Goal: Task Accomplishment & Management: Use online tool/utility

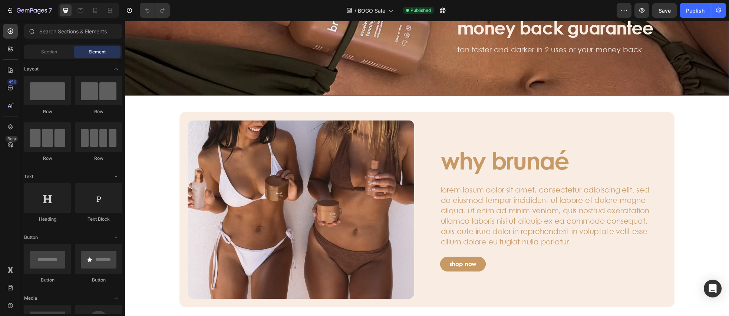
scroll to position [603, 0]
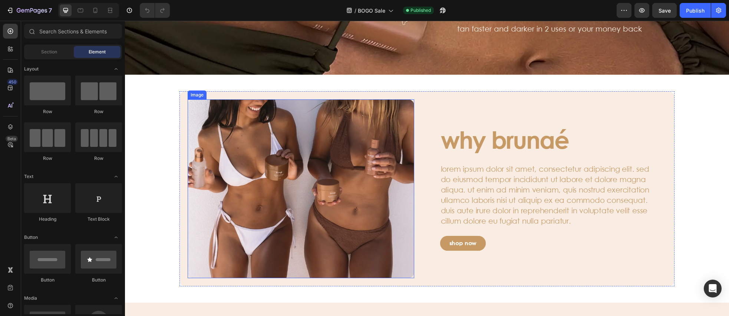
click at [350, 128] on img at bounding box center [301, 188] width 227 height 179
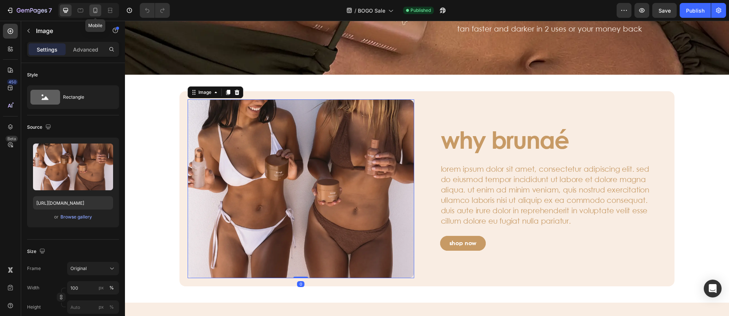
click at [95, 13] on icon at bounding box center [95, 10] width 7 height 7
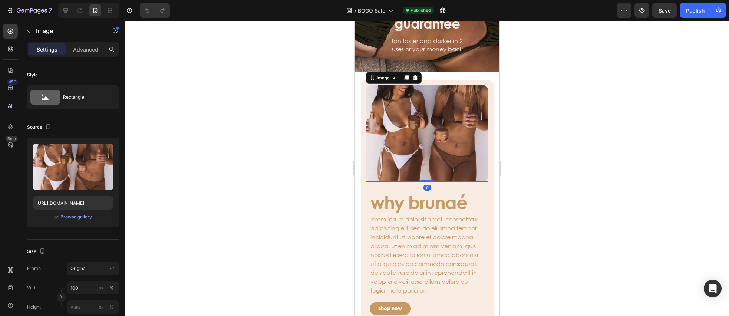
scroll to position [549, 0]
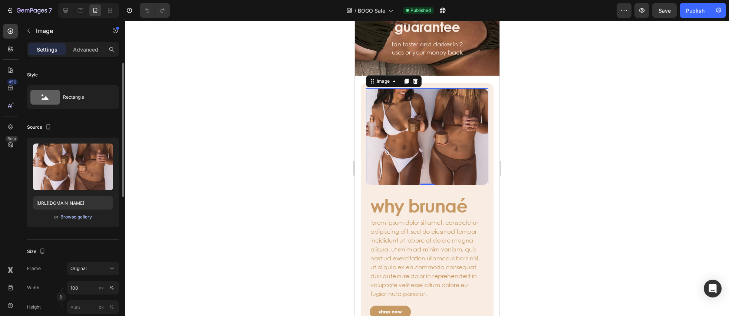
click at [71, 217] on div "Browse gallery" at bounding box center [76, 217] width 32 height 7
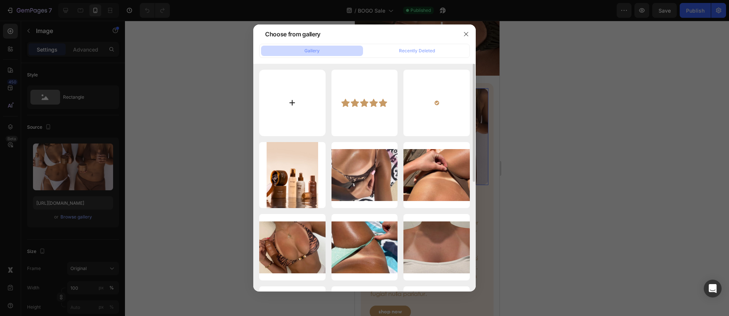
click at [303, 106] on input "file" at bounding box center [292, 103] width 66 height 66
type input "C:\fakepath\Frame 9.webp"
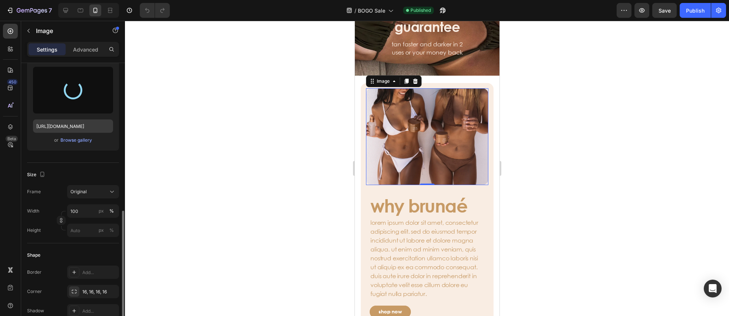
scroll to position [244, 0]
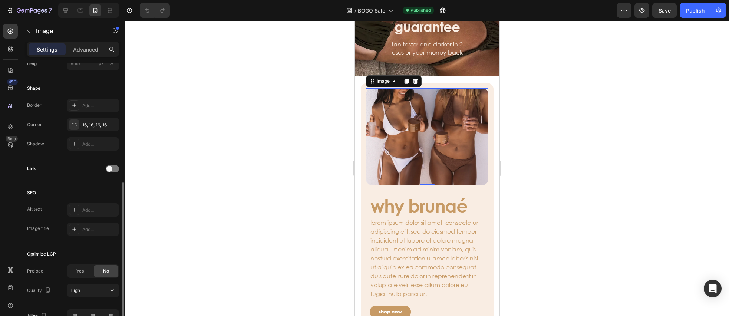
type input "https://cdn.shopify.com/s/files/1/0495/6933/3411/files/gempages_569529277708501…"
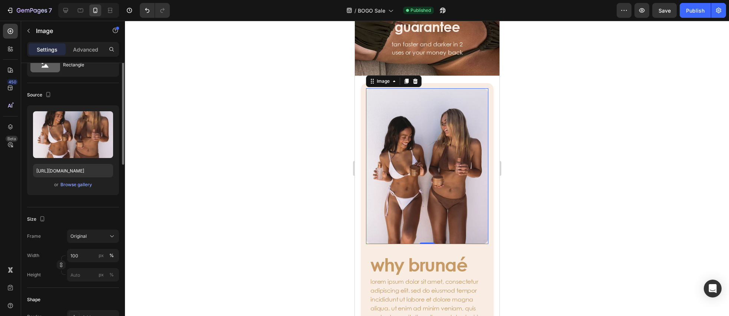
scroll to position [0, 0]
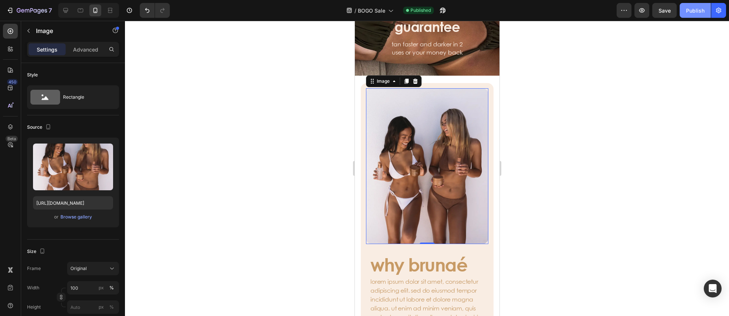
click at [688, 15] on button "Publish" at bounding box center [695, 10] width 31 height 15
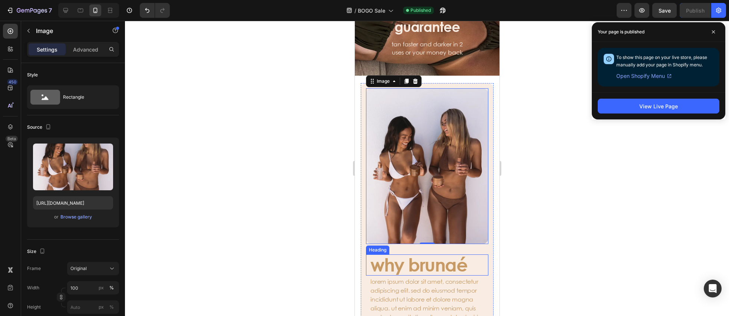
click at [375, 255] on h3 "why brunaé" at bounding box center [426, 264] width 115 height 21
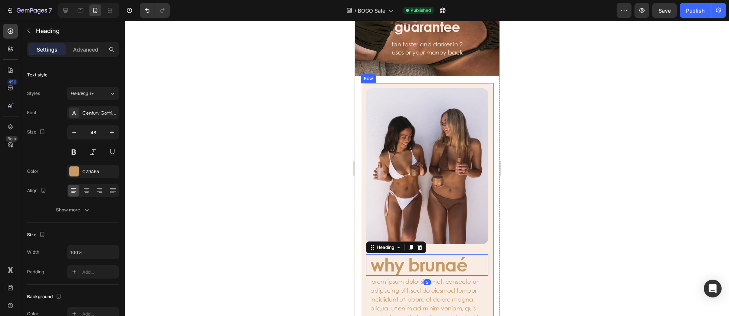
click at [444, 250] on div "Image why brunaé Heading 2 lorem ipsum dolor sit amet, consectetur adipiscing e…" at bounding box center [427, 235] width 133 height 305
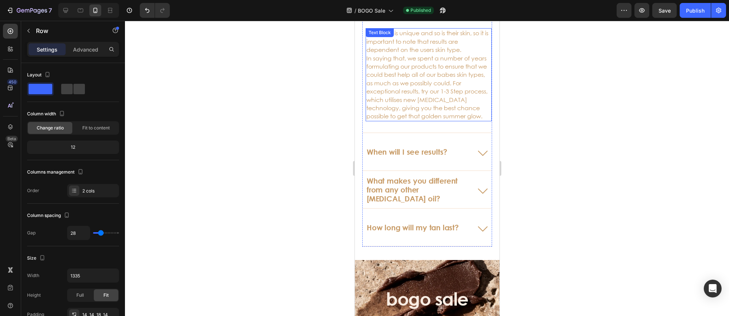
scroll to position [2166, 0]
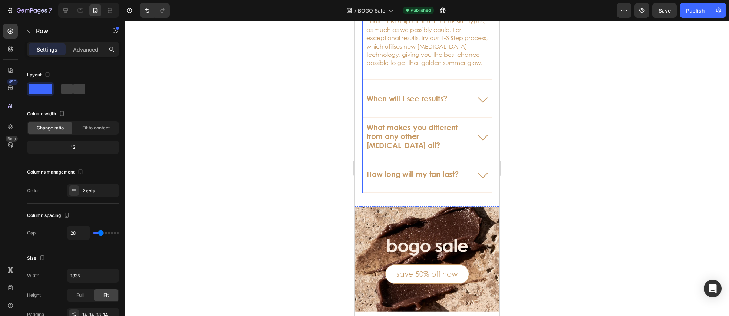
click at [479, 101] on icon at bounding box center [483, 99] width 18 height 18
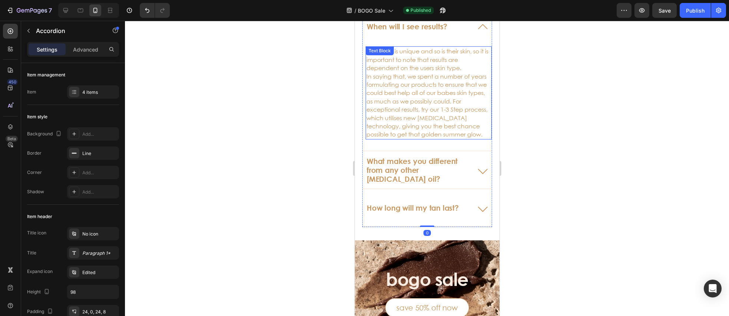
scroll to position [2132, 0]
click at [400, 89] on p "Everyone is unique and so is their skin, so it is important to note that result…" at bounding box center [428, 92] width 125 height 91
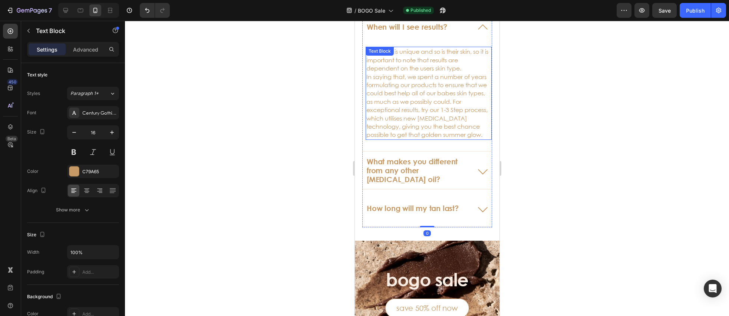
click at [400, 89] on p "Everyone is unique and so is their skin, so it is important to note that result…" at bounding box center [428, 92] width 125 height 91
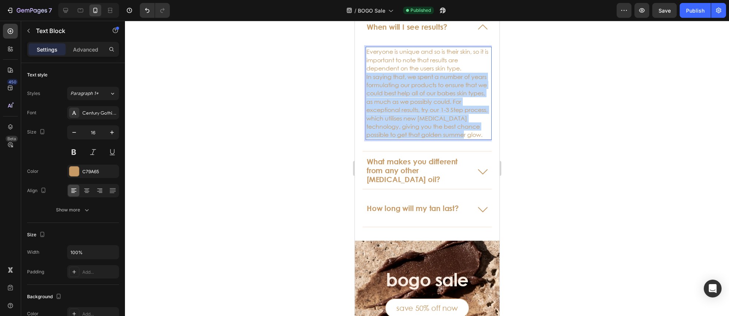
click at [400, 89] on p "Everyone is unique and so is their skin, so it is important to note that result…" at bounding box center [428, 92] width 125 height 91
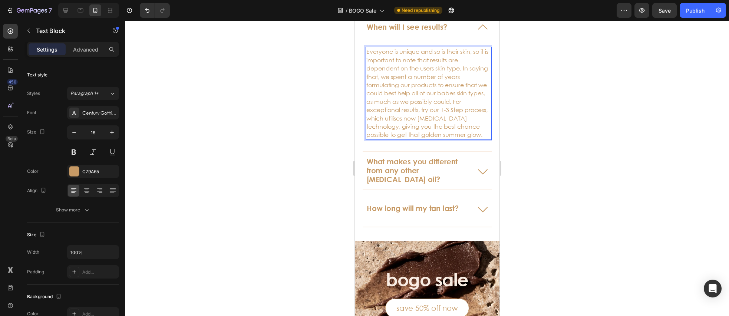
click at [395, 94] on p "Everyone is unique and so is their skin, so it is important to note that result…" at bounding box center [428, 92] width 125 height 91
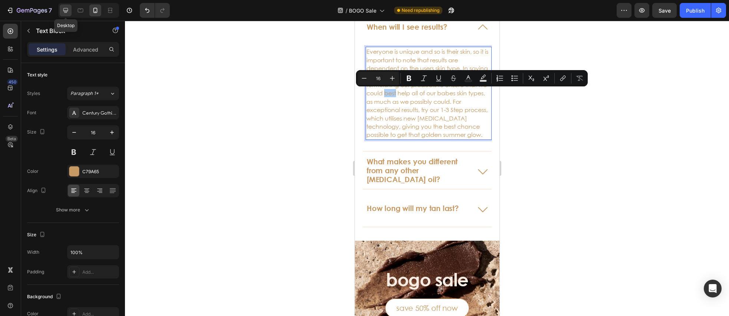
click at [65, 10] on icon at bounding box center [65, 10] width 5 height 5
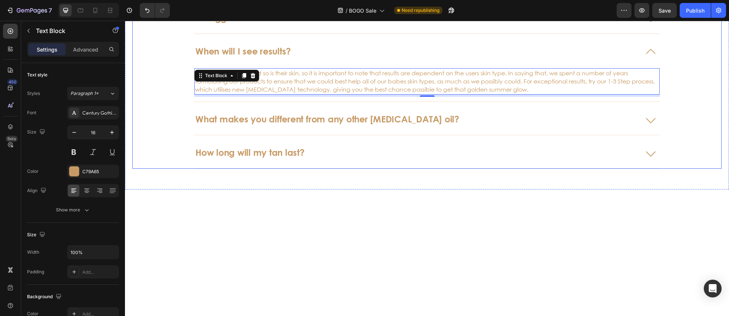
scroll to position [1865, 0]
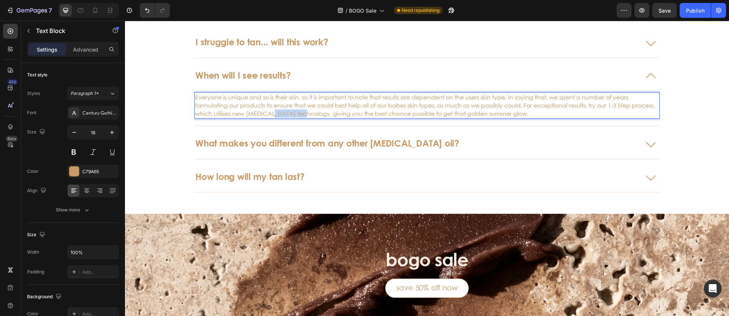
click at [317, 111] on p "Everyone is unique and so is their skin, so it is important to note that result…" at bounding box center [427, 105] width 464 height 25
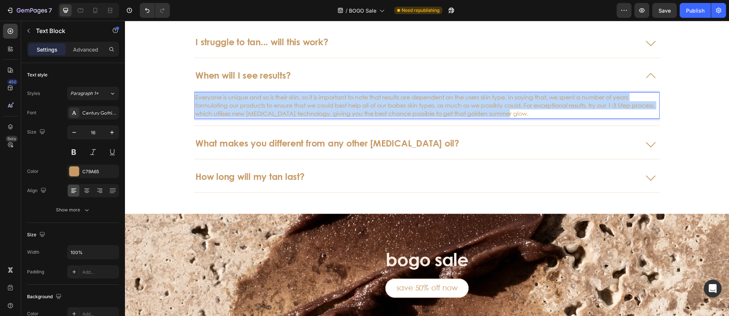
click at [317, 111] on p "Everyone is unique and so is their skin, so it is important to note that result…" at bounding box center [427, 105] width 464 height 25
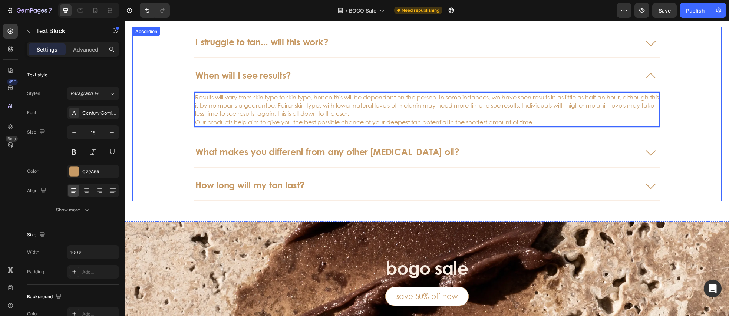
click at [653, 149] on icon at bounding box center [651, 152] width 18 height 18
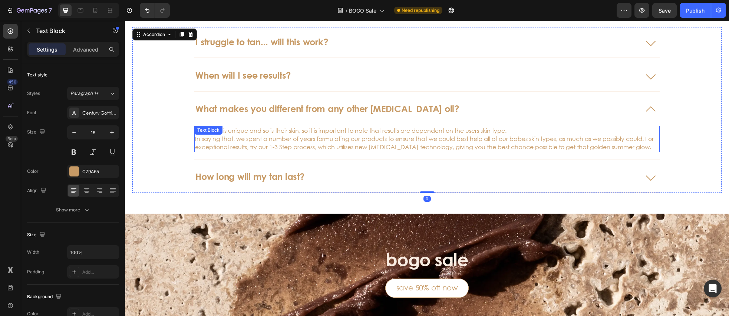
click at [305, 137] on p "Everyone is unique and so is their skin, so it is important to note that result…" at bounding box center [427, 139] width 464 height 25
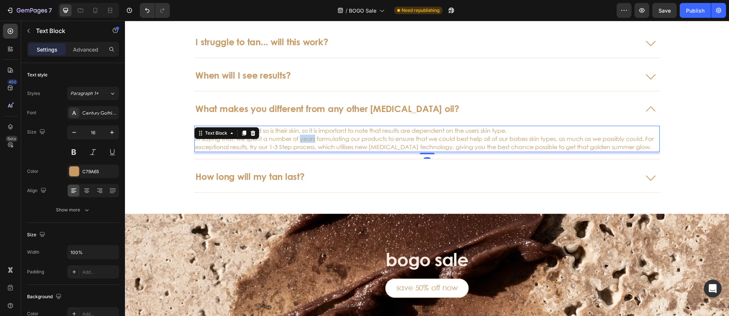
click at [305, 137] on p "Everyone is unique and so is their skin, so it is important to note that result…" at bounding box center [427, 139] width 464 height 25
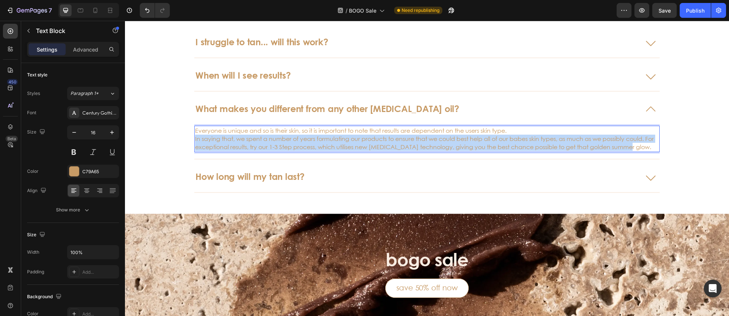
click at [305, 137] on p "Everyone is unique and so is their skin, so it is important to note that result…" at bounding box center [427, 139] width 464 height 25
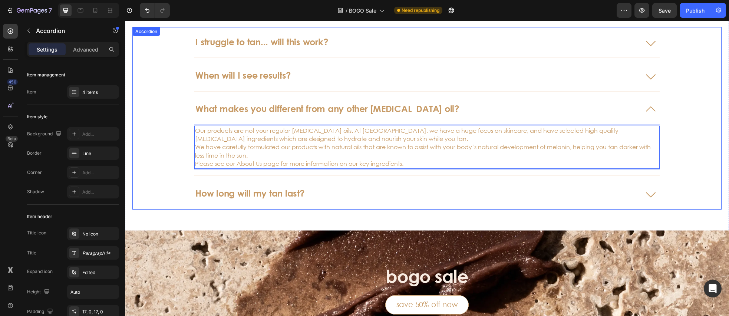
click at [650, 193] on icon at bounding box center [651, 194] width 18 height 18
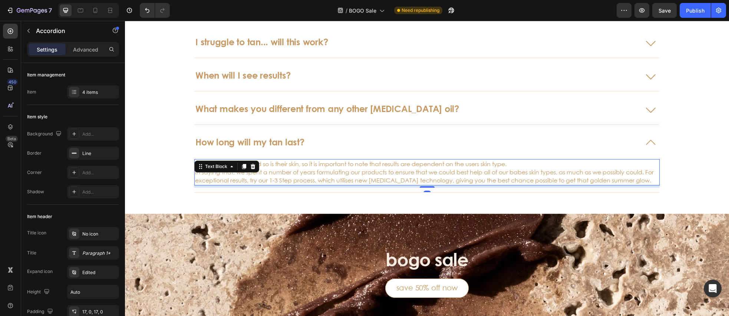
click at [274, 174] on p "Everyone is unique and so is their skin, so it is important to note that result…" at bounding box center [427, 172] width 464 height 25
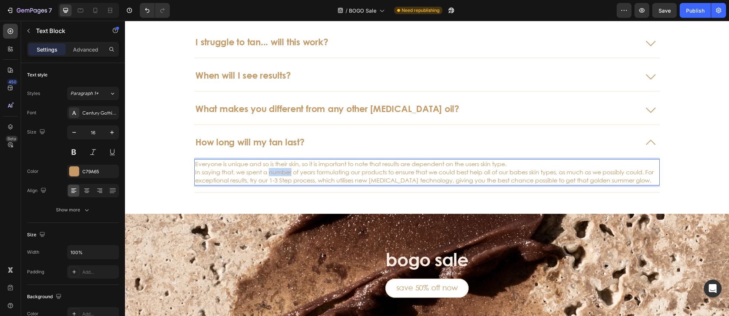
click at [274, 174] on p "Everyone is unique and so is their skin, so it is important to note that result…" at bounding box center [427, 172] width 464 height 25
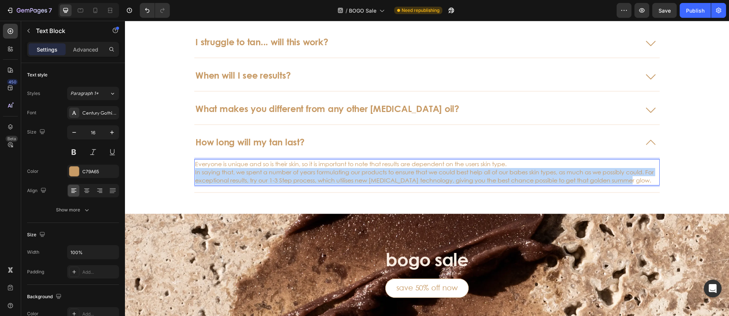
click at [274, 174] on p "Everyone is unique and so is their skin, so it is important to note that result…" at bounding box center [427, 172] width 464 height 25
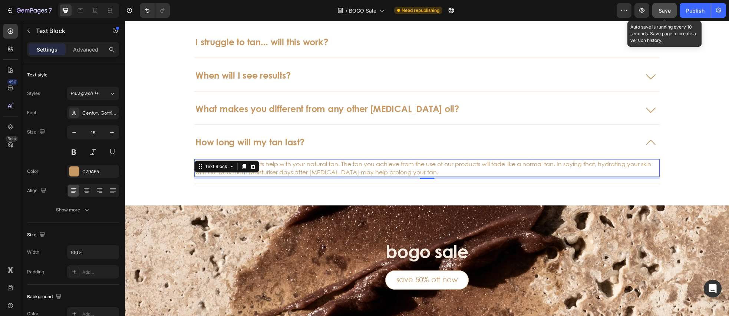
click at [661, 13] on span "Save" at bounding box center [665, 10] width 12 height 6
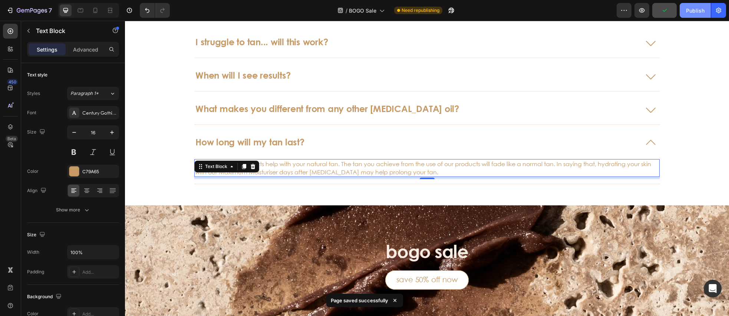
click at [696, 13] on div "Publish" at bounding box center [695, 11] width 19 height 8
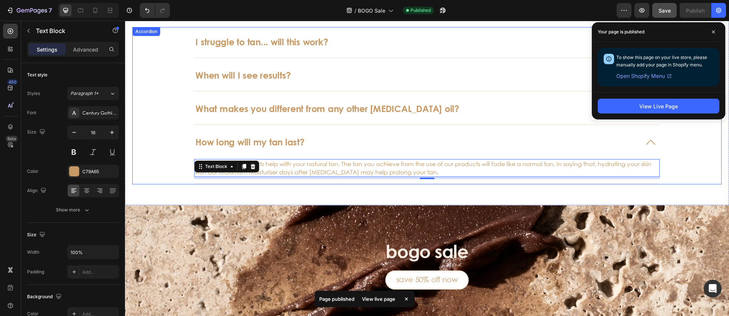
click at [155, 126] on div "I struggle to tan... will this work? When will I see results? What makes you di…" at bounding box center [426, 106] width 589 height 158
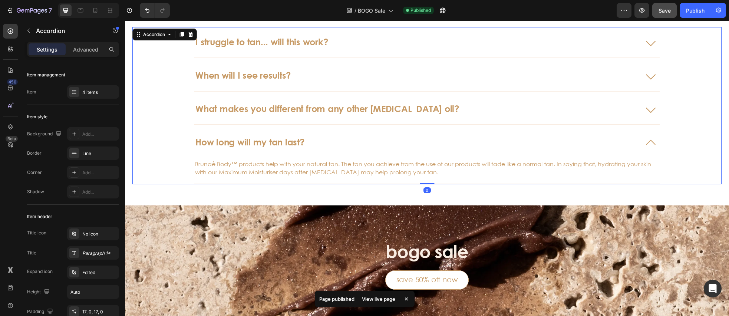
click at [647, 41] on icon at bounding box center [651, 42] width 18 height 18
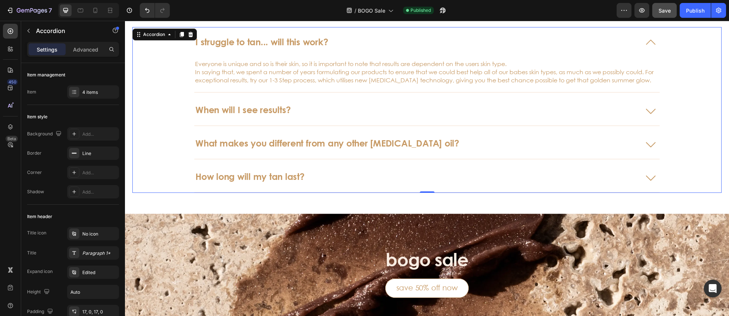
click at [644, 107] on icon at bounding box center [651, 110] width 18 height 18
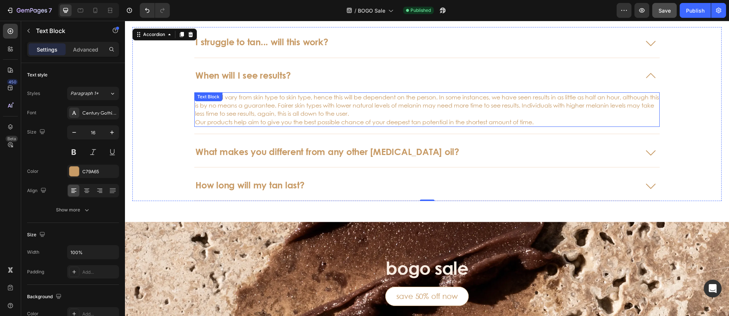
click at [408, 114] on p "Results will vary from skin type to skin type, hence this will be dependent on …" at bounding box center [427, 105] width 464 height 25
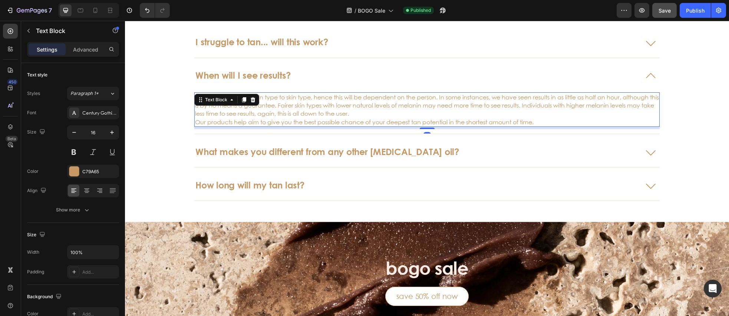
click at [406, 112] on p "Results will vary from skin type to skin type, hence this will be dependent on …" at bounding box center [427, 105] width 464 height 25
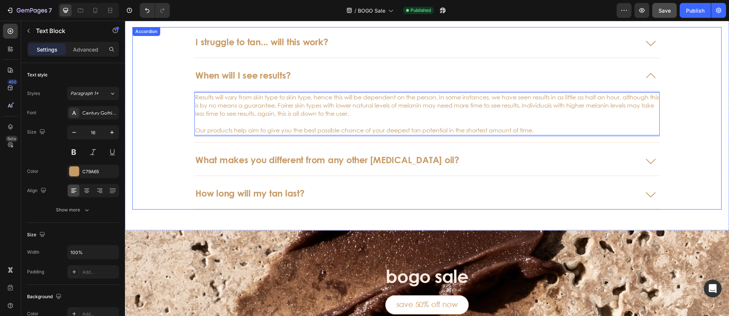
click at [645, 159] on icon at bounding box center [651, 160] width 18 height 18
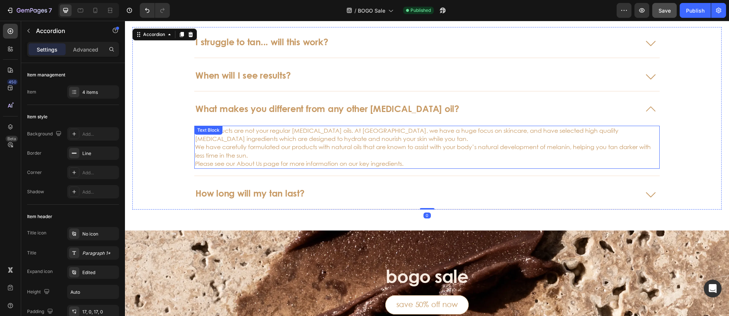
click at [369, 142] on p "Our products are not your regular tanning oils. At Brunaè, we have a huge focus…" at bounding box center [427, 135] width 464 height 17
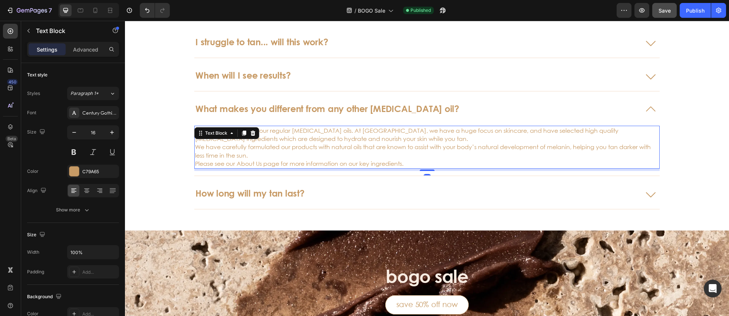
click at [368, 139] on p "Our products are not your regular tanning oils. At Brunaè, we have a huge focus…" at bounding box center [427, 135] width 464 height 17
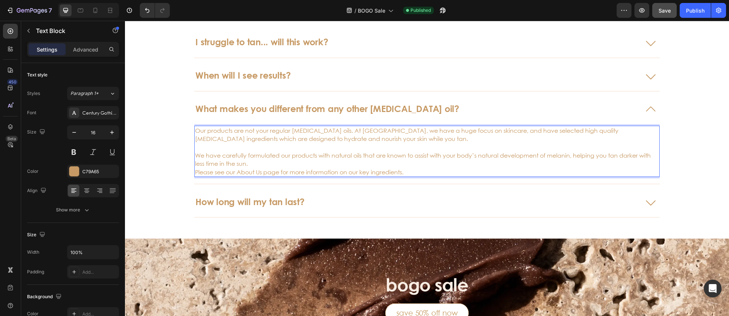
click at [274, 165] on p "We have carefully formulated our products with natural oils that are known to a…" at bounding box center [427, 159] width 464 height 17
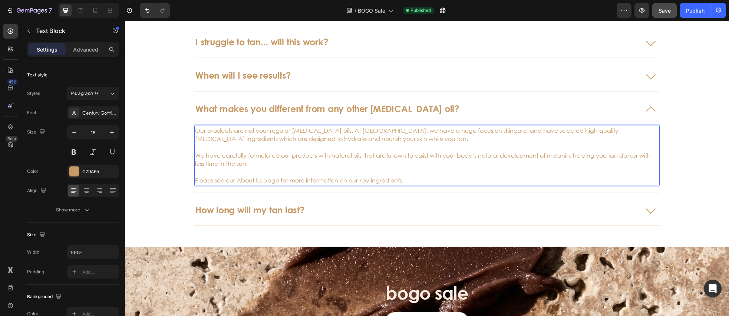
scroll to position [1913, 0]
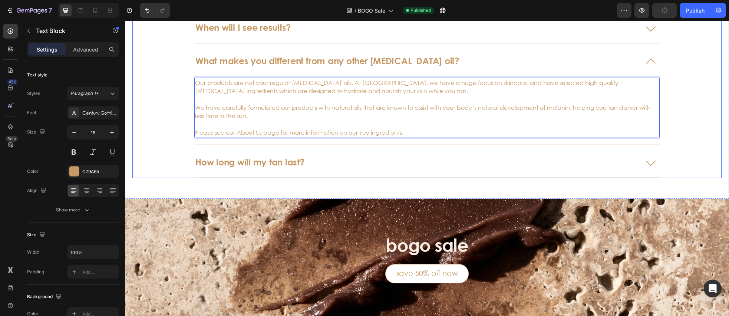
click at [647, 155] on icon at bounding box center [651, 162] width 18 height 18
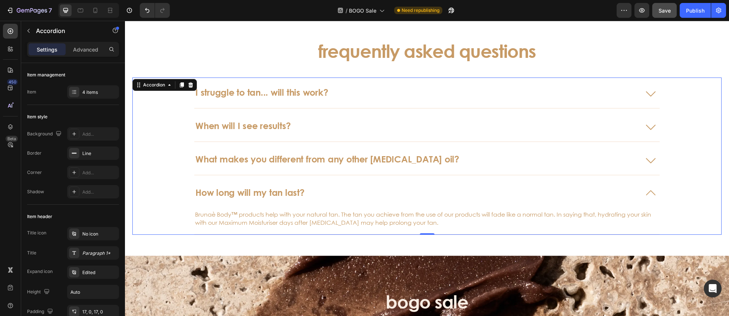
scroll to position [1816, 0]
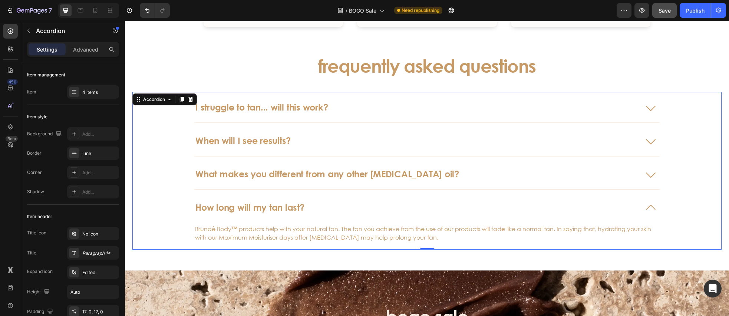
click at [651, 111] on icon at bounding box center [651, 108] width 9 height 4
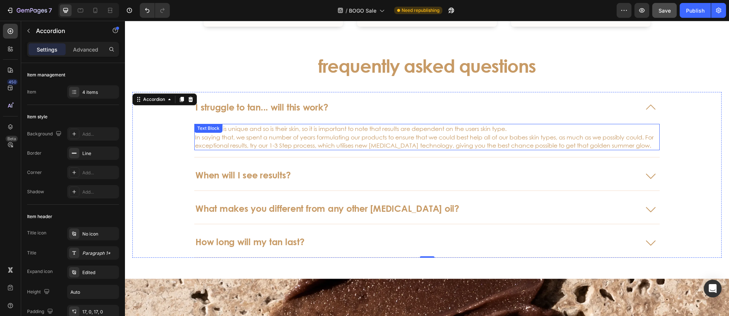
click at [295, 150] on p "Everyone is unique and so is their skin, so it is important to note that result…" at bounding box center [427, 137] width 464 height 25
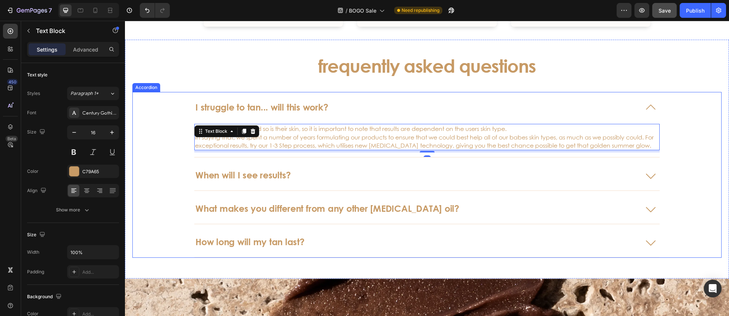
click at [703, 158] on div "I struggle to tan... will this work? Everyone is unique and so is their skin, s…" at bounding box center [427, 125] width 589 height 66
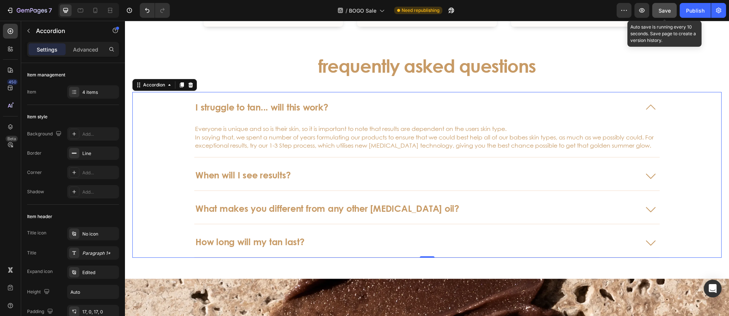
click at [662, 12] on span "Save" at bounding box center [665, 10] width 12 height 6
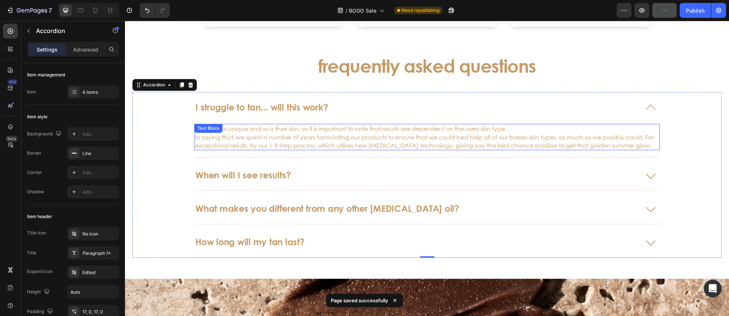
click at [320, 150] on p "Everyone is unique and so is their skin, so it is important to note that result…" at bounding box center [427, 137] width 464 height 25
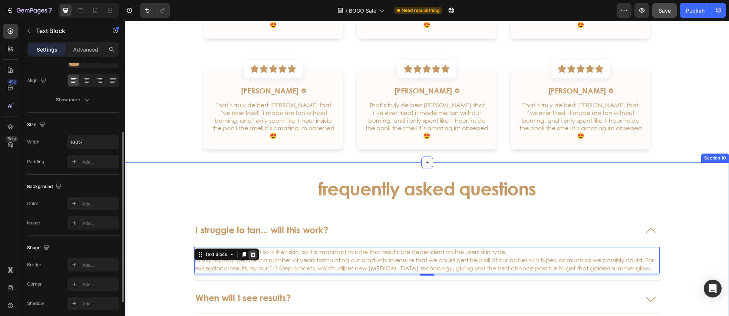
scroll to position [1734, 0]
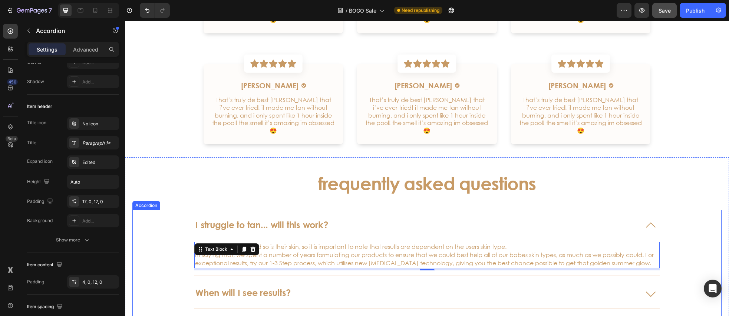
click at [235, 219] on div "I struggle to tan... will this work?" at bounding box center [261, 225] width 135 height 13
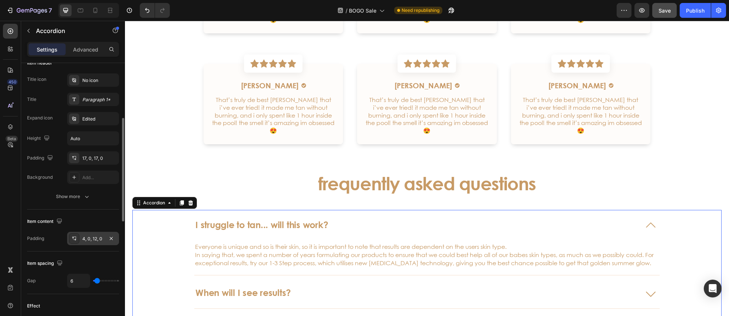
scroll to position [151, 0]
click at [77, 242] on div at bounding box center [74, 241] width 10 height 10
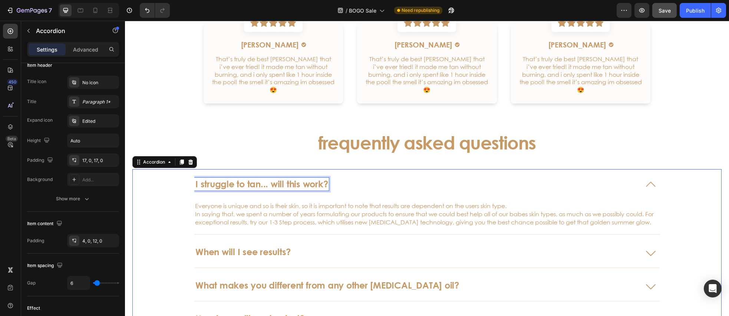
drag, startPoint x: 292, startPoint y: 174, endPoint x: 311, endPoint y: 175, distance: 19.7
click at [292, 178] on div "I struggle to tan... will this work?" at bounding box center [261, 184] width 135 height 13
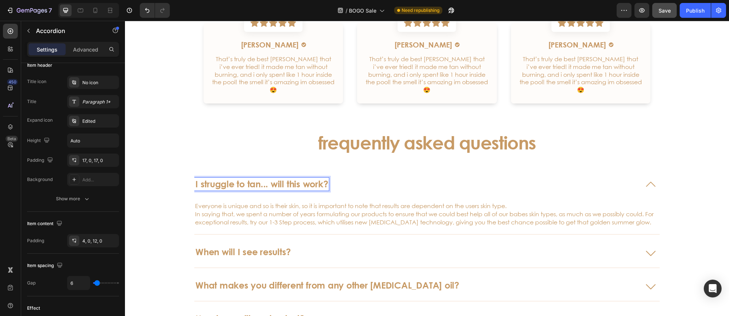
scroll to position [1818, 0]
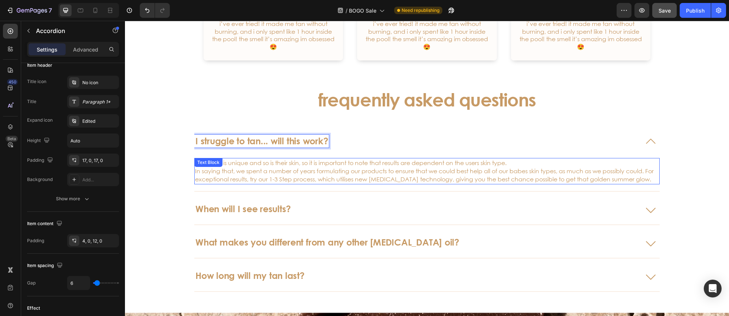
click at [295, 159] on p "Everyone is unique and so is their skin, so it is important to note that result…" at bounding box center [427, 171] width 464 height 25
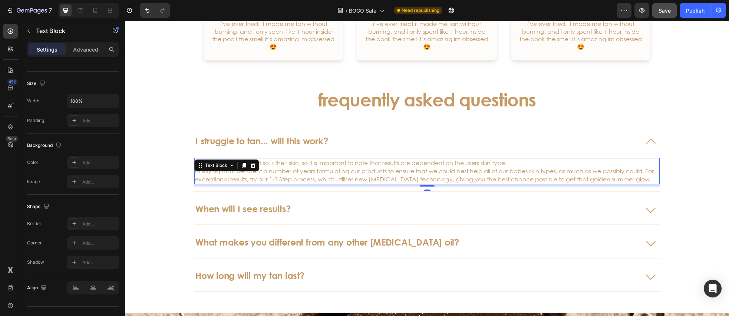
scroll to position [0, 0]
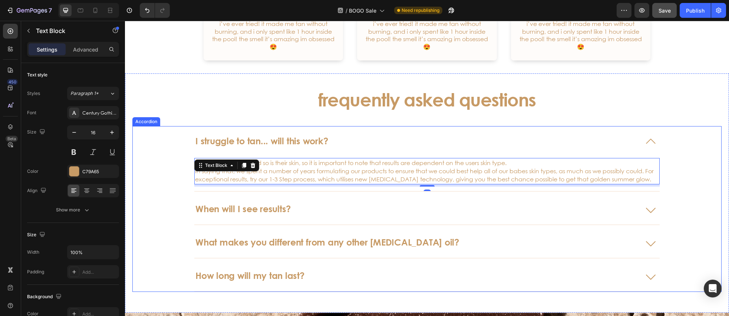
click at [175, 129] on div "I struggle to tan... will this work? Everyone is unique and so is their skin, s…" at bounding box center [427, 159] width 589 height 66
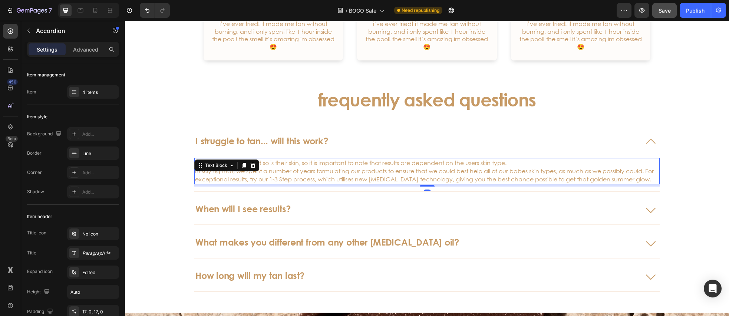
click at [299, 160] on p "Everyone is unique and so is their skin, so it is important to note that result…" at bounding box center [427, 171] width 464 height 25
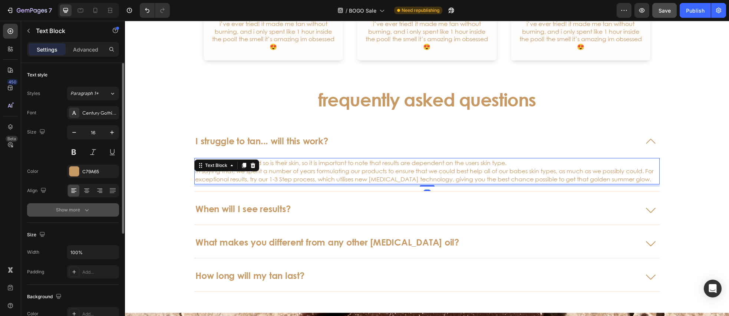
click at [90, 211] on button "Show more" at bounding box center [73, 209] width 92 height 13
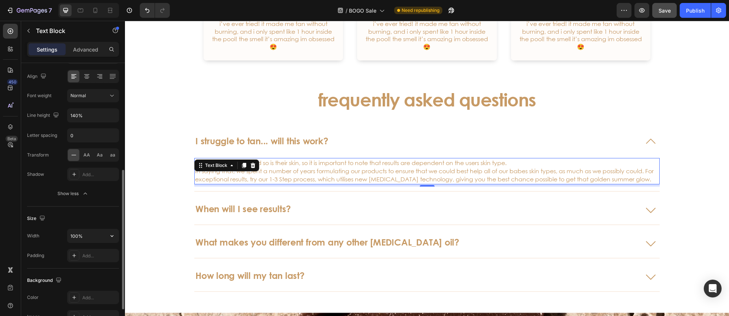
scroll to position [147, 0]
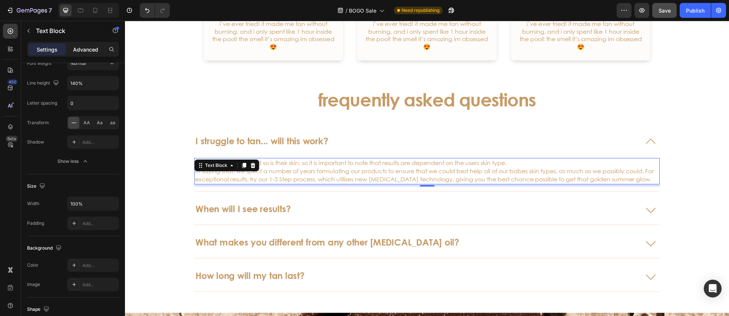
click at [85, 52] on p "Advanced" at bounding box center [85, 50] width 25 height 8
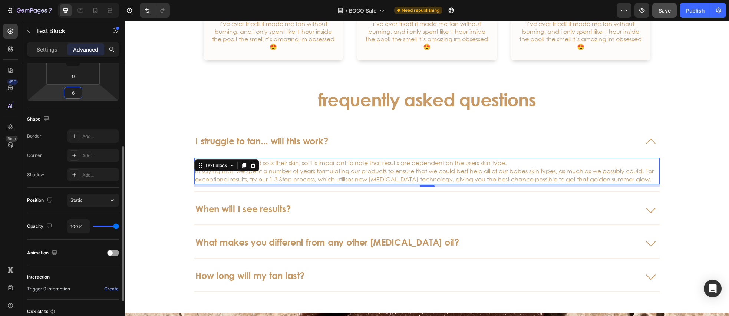
click at [79, 94] on input "6" at bounding box center [73, 92] width 15 height 11
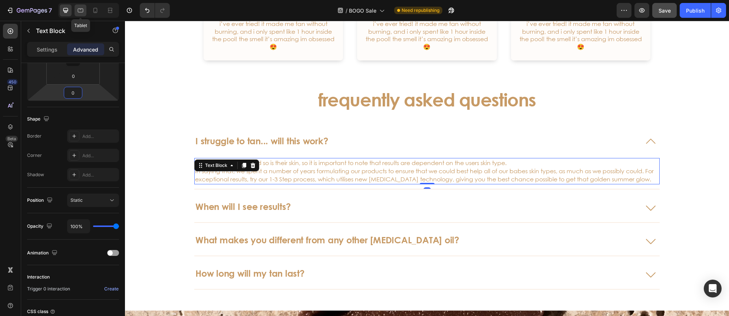
type input "0"
click at [78, 13] on icon at bounding box center [80, 10] width 7 height 7
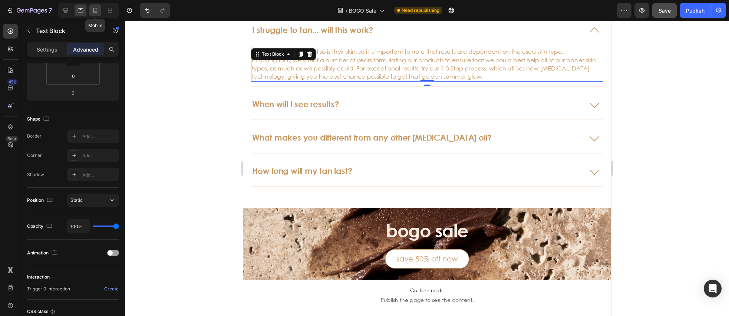
click at [98, 13] on icon at bounding box center [95, 10] width 7 height 7
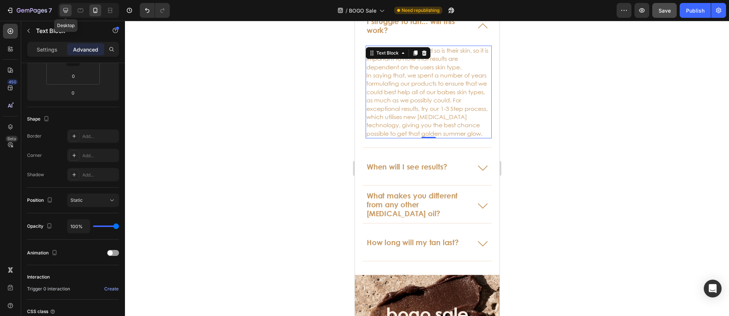
scroll to position [1835, 0]
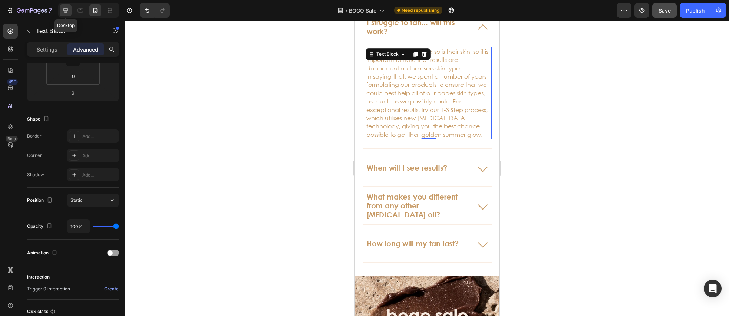
click at [66, 10] on icon at bounding box center [65, 10] width 7 height 7
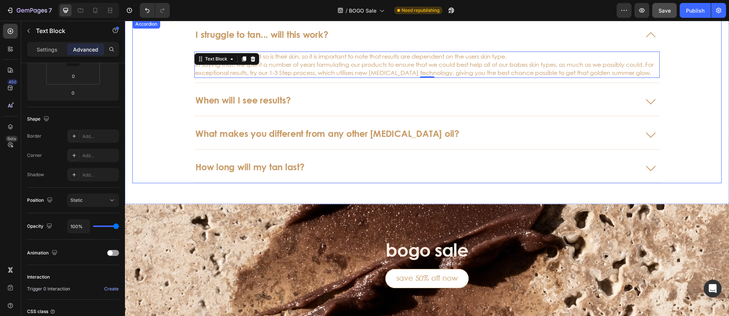
scroll to position [1877, 0]
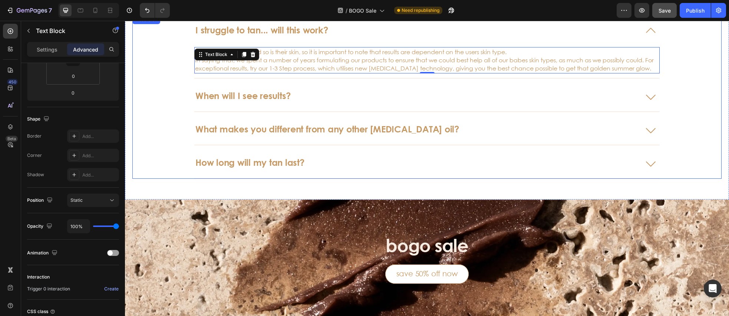
click at [229, 35] on div "I struggle to tan... will this work?" at bounding box center [261, 30] width 135 height 13
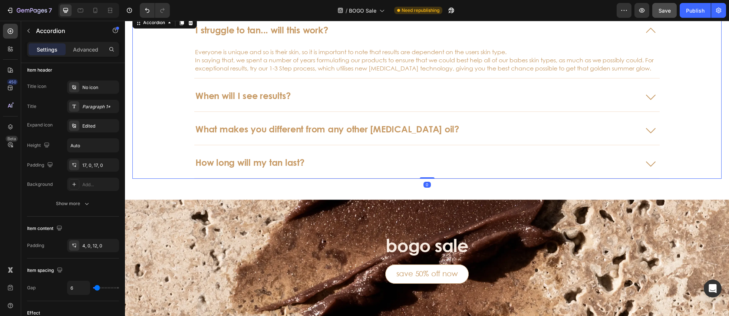
scroll to position [0, 0]
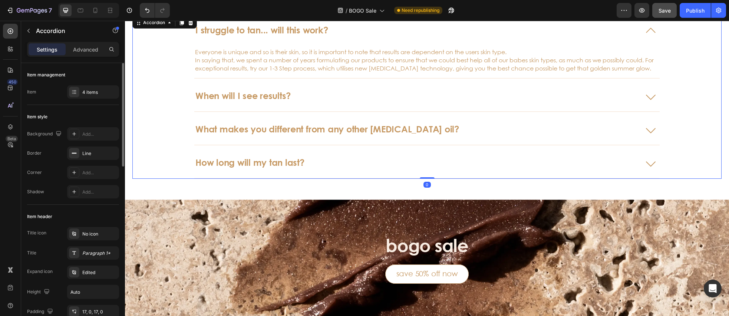
click at [224, 42] on div "I struggle to tan... will this work?" at bounding box center [427, 30] width 466 height 30
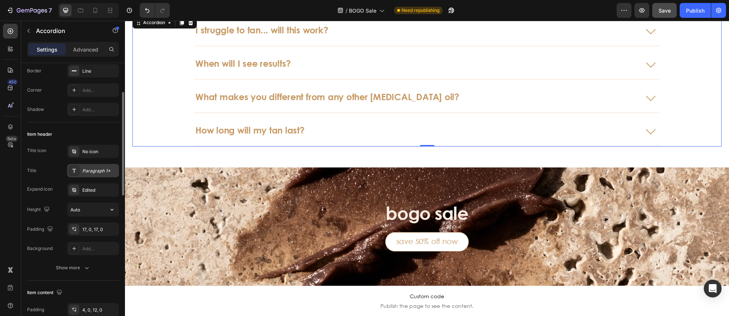
scroll to position [84, 0]
click at [74, 226] on icon at bounding box center [74, 228] width 6 height 6
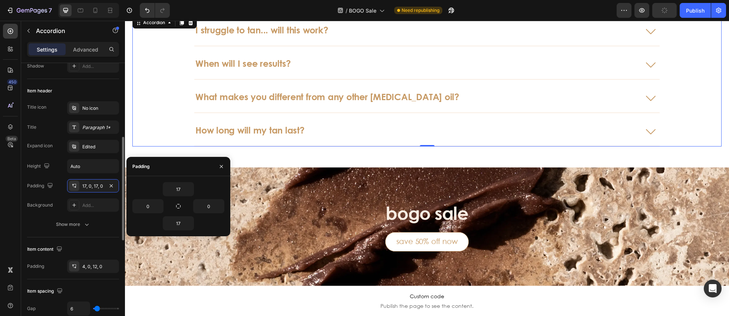
scroll to position [192, 0]
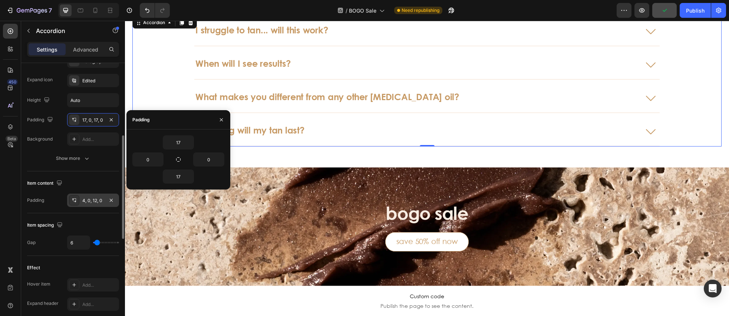
click at [73, 199] on icon at bounding box center [73, 199] width 2 height 3
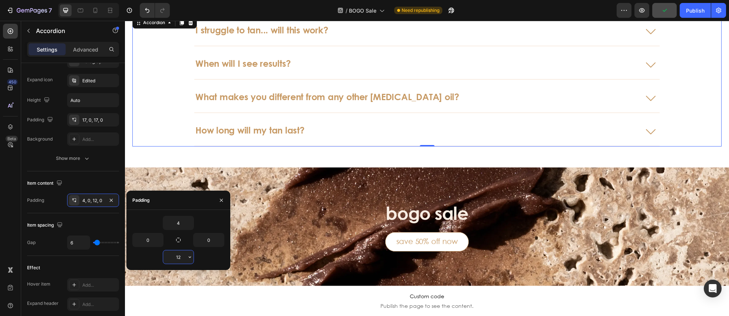
click at [181, 258] on input "12" at bounding box center [178, 256] width 30 height 13
type input "23"
click at [85, 178] on div "Item content" at bounding box center [73, 183] width 92 height 12
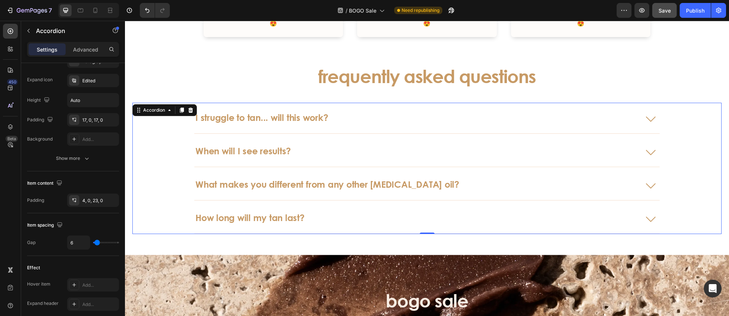
scroll to position [1821, 0]
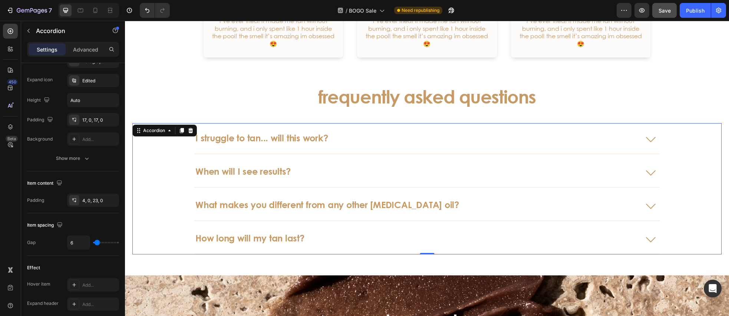
click at [654, 163] on icon at bounding box center [651, 172] width 18 height 18
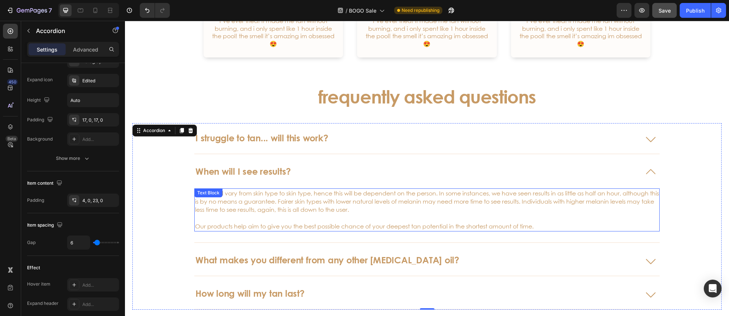
click at [282, 194] on p "Results will vary from skin type to skin type, hence this will be dependent on …" at bounding box center [427, 201] width 464 height 25
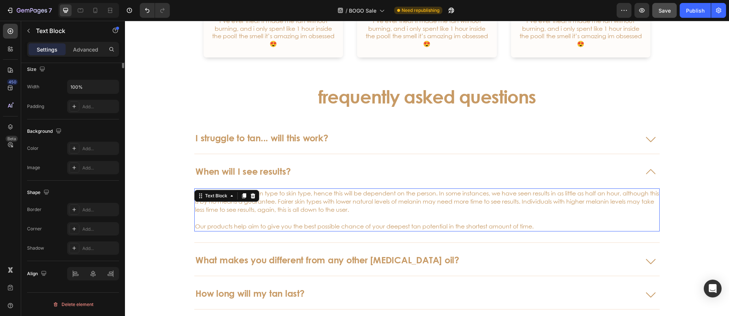
scroll to position [0, 0]
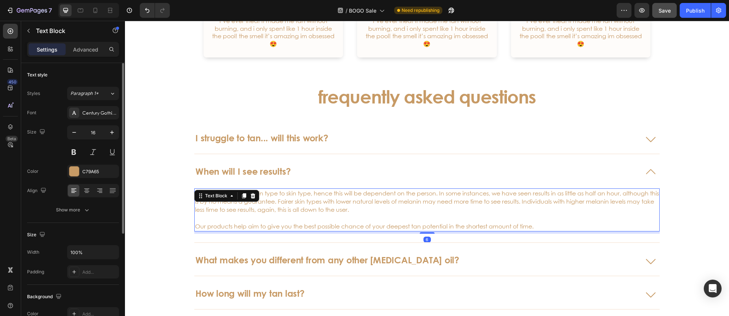
drag, startPoint x: 87, startPoint y: 50, endPoint x: 87, endPoint y: 64, distance: 14.1
click at [87, 50] on p "Advanced" at bounding box center [85, 50] width 25 height 8
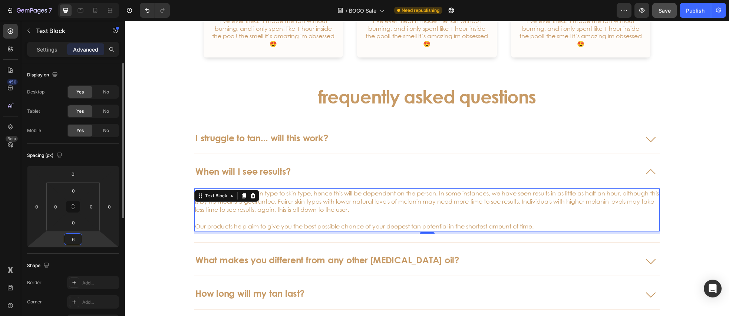
click at [76, 238] on input "6" at bounding box center [73, 239] width 15 height 11
type input "0"
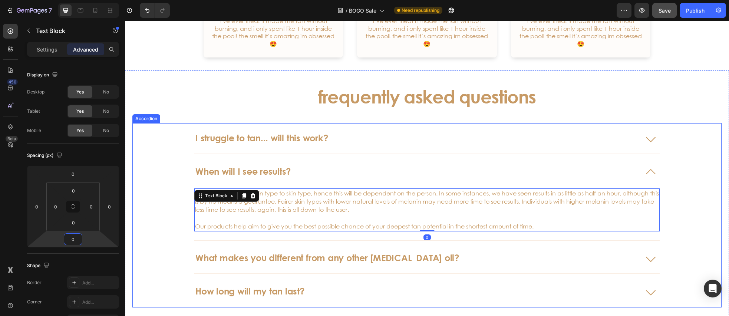
click at [648, 249] on icon at bounding box center [651, 258] width 18 height 18
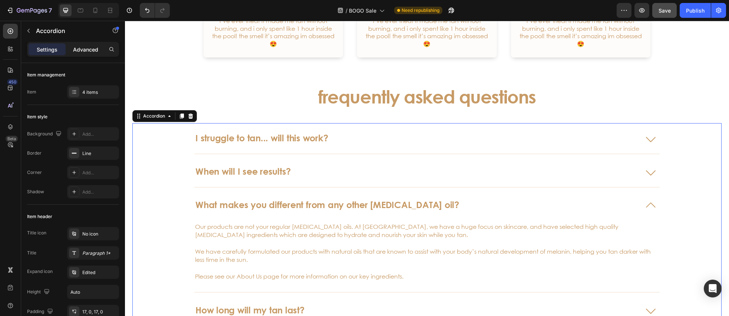
click at [91, 53] on p "Advanced" at bounding box center [85, 50] width 25 height 8
type input "100%"
type input "100"
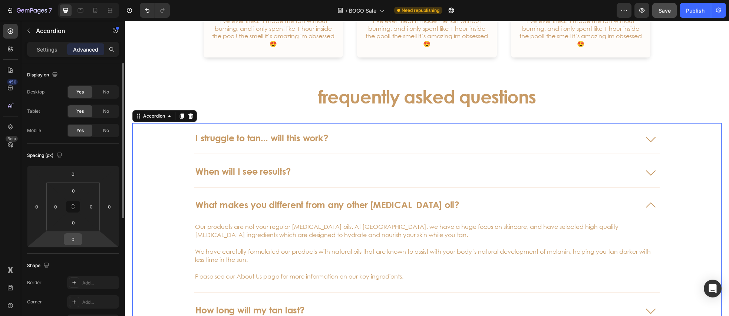
click at [76, 238] on input "0" at bounding box center [73, 239] width 15 height 11
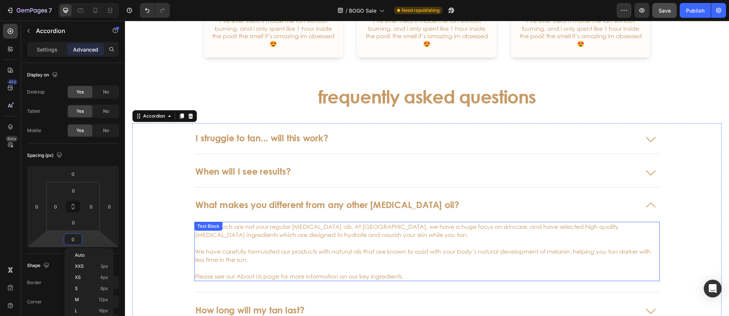
scroll to position [1888, 0]
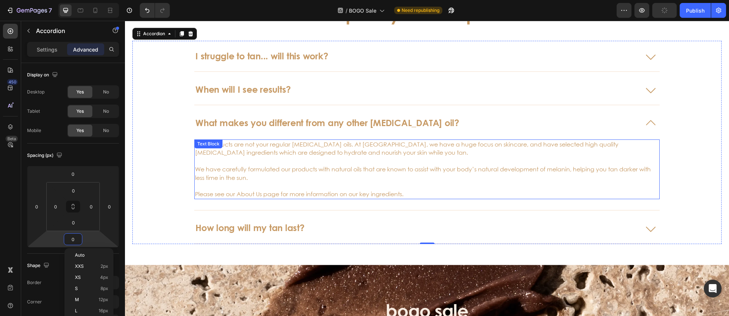
click at [367, 167] on p "We have carefully formulated our products with natural oils that are known to a…" at bounding box center [427, 173] width 464 height 17
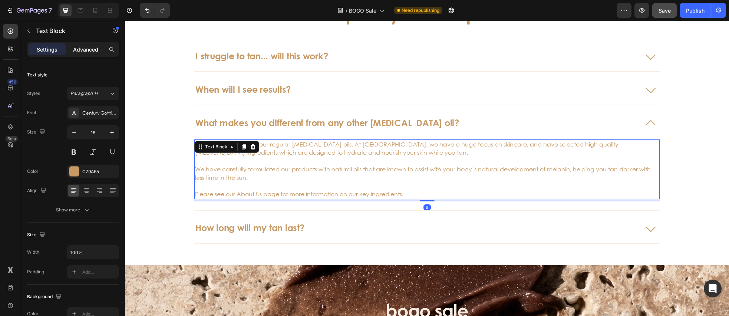
click at [81, 53] on div "Advanced" at bounding box center [85, 49] width 37 height 12
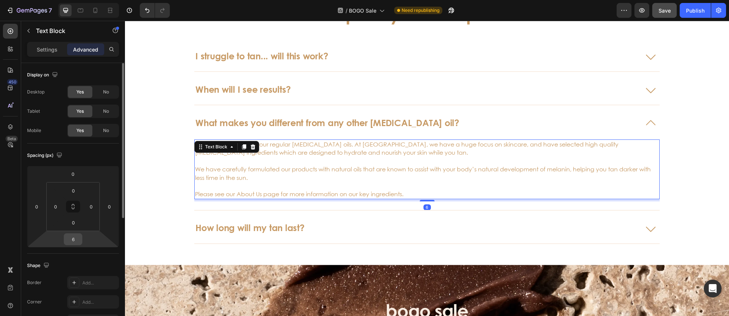
click at [76, 242] on input "6" at bounding box center [73, 239] width 15 height 11
type input "0"
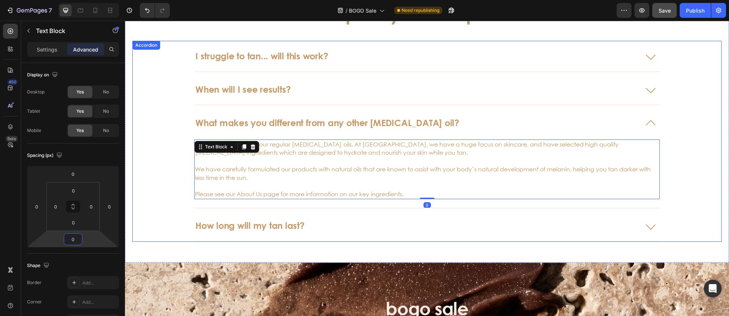
click at [649, 225] on icon at bounding box center [651, 226] width 18 height 18
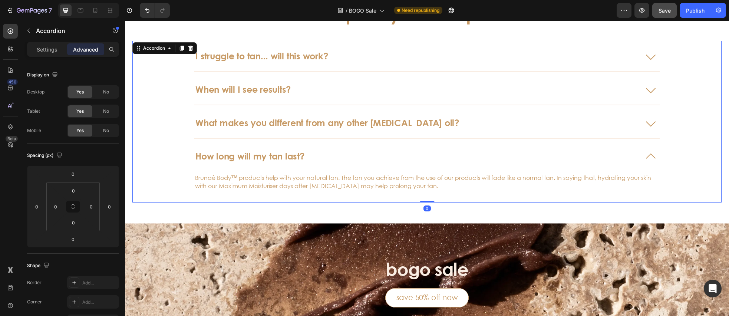
click at [81, 51] on p "Advanced" at bounding box center [85, 50] width 25 height 8
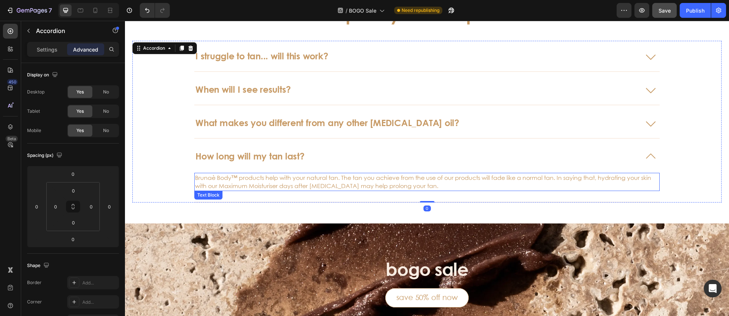
click at [233, 177] on p "Brunaè Body™ products help with your natural tan. The tan you achieve from the …" at bounding box center [427, 182] width 464 height 17
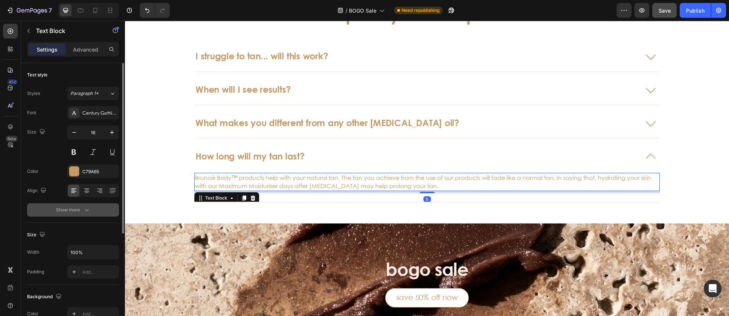
click at [87, 210] on icon "button" at bounding box center [87, 210] width 4 height 2
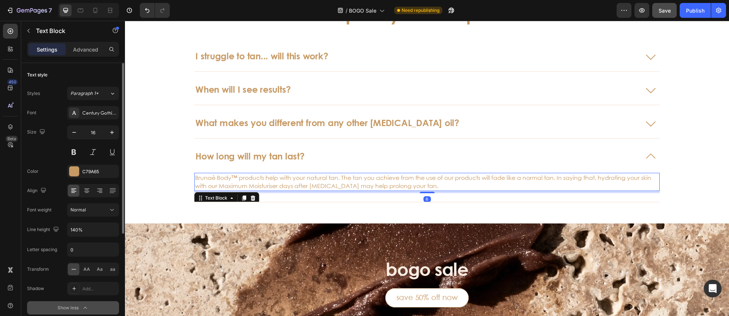
drag, startPoint x: 87, startPoint y: 48, endPoint x: 90, endPoint y: 83, distance: 35.4
click at [87, 48] on p "Advanced" at bounding box center [85, 50] width 25 height 8
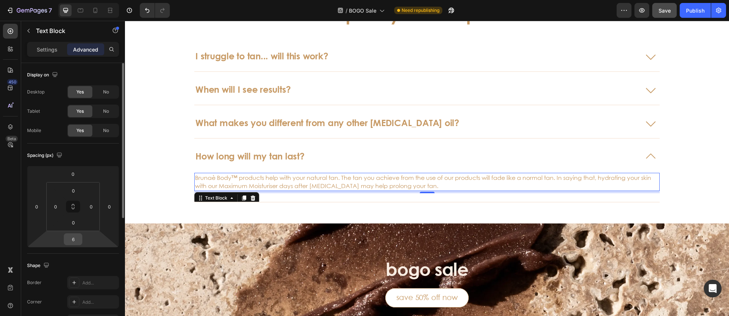
click at [78, 242] on input "6" at bounding box center [73, 239] width 15 height 11
type input "0"
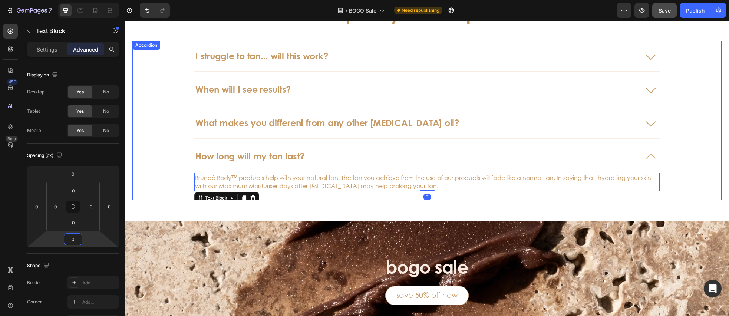
click at [166, 172] on div "How long will my tan last? Brunaè Body™ products help with your natural tan. Th…" at bounding box center [427, 170] width 589 height 59
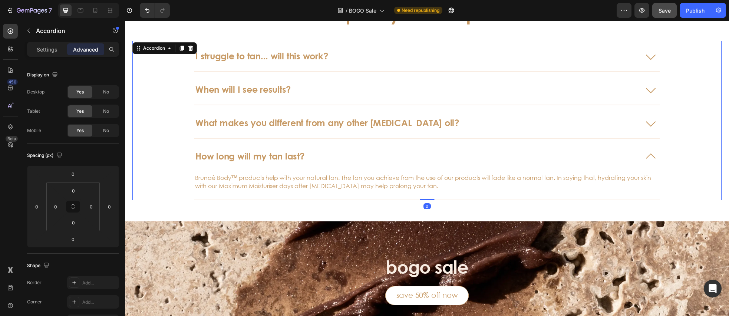
click at [336, 151] on div "How long will my tan last?" at bounding box center [415, 156] width 442 height 13
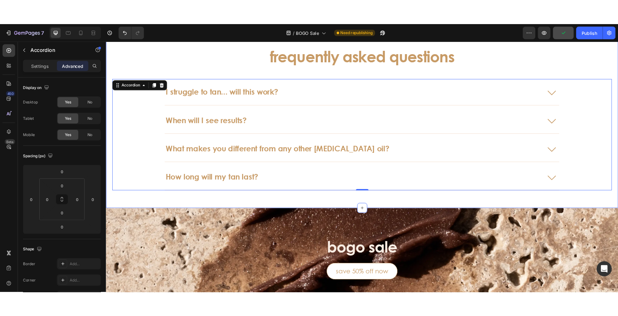
scroll to position [1862, 0]
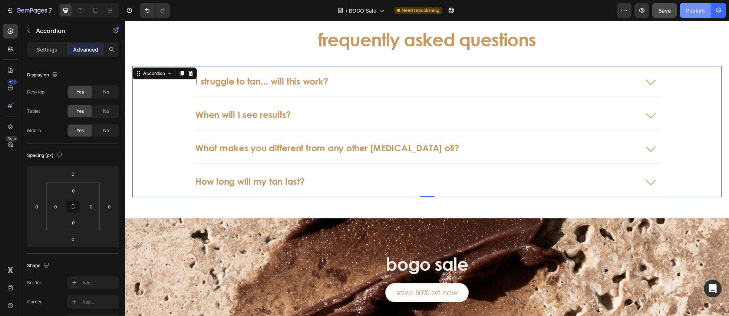
click at [691, 16] on button "Publish" at bounding box center [695, 10] width 31 height 15
click at [644, 11] on icon "button" at bounding box center [641, 10] width 7 height 7
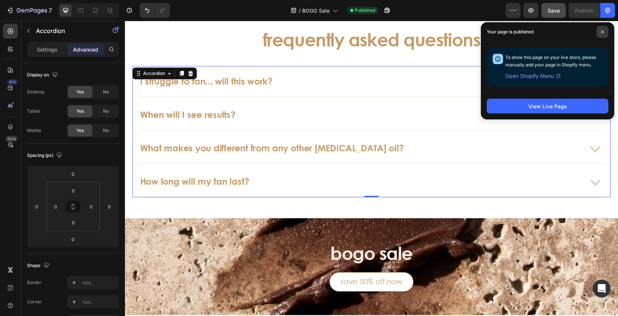
click at [603, 34] on span at bounding box center [603, 32] width 12 height 12
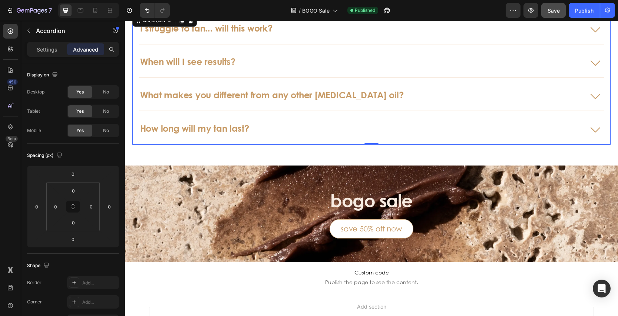
scroll to position [1844, 0]
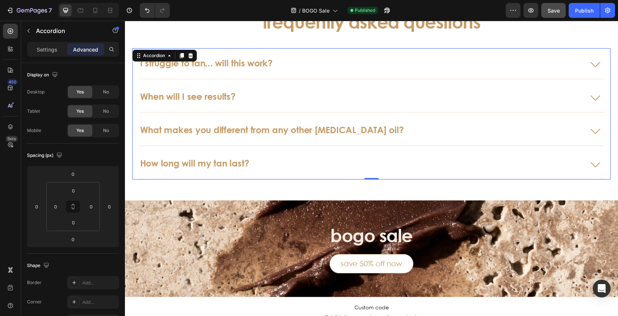
click at [371, 69] on div "I struggle to tan... will this work?" at bounding box center [360, 63] width 442 height 13
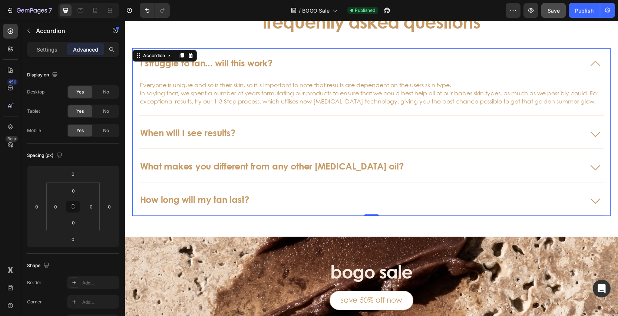
click at [476, 71] on div "I struggle to tan... will this work?" at bounding box center [372, 63] width 466 height 30
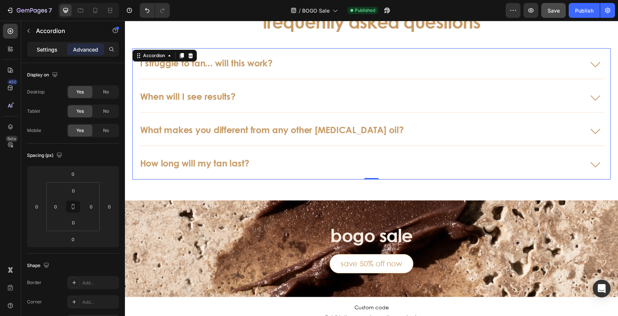
click at [42, 50] on p "Settings" at bounding box center [47, 50] width 21 height 8
type input "6"
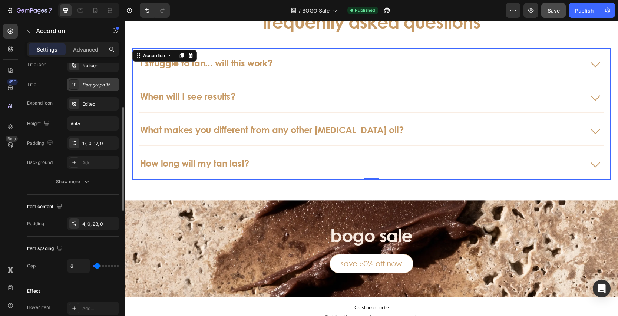
scroll to position [169, 0]
click at [73, 224] on icon at bounding box center [74, 225] width 3 height 2
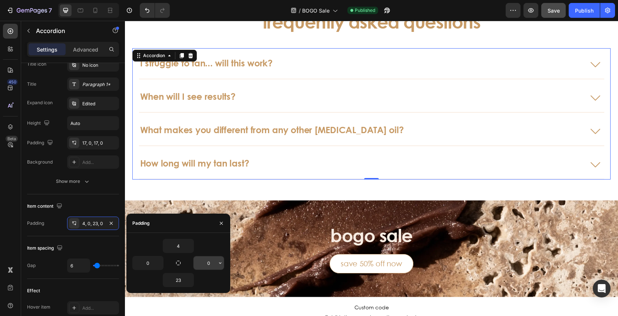
click at [208, 262] on input "0" at bounding box center [209, 262] width 30 height 13
type input "48"
click at [586, 9] on div "Publish" at bounding box center [584, 11] width 19 height 8
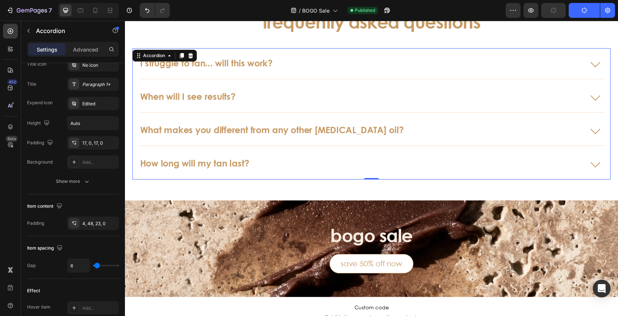
click at [592, 66] on icon at bounding box center [596, 64] width 18 height 18
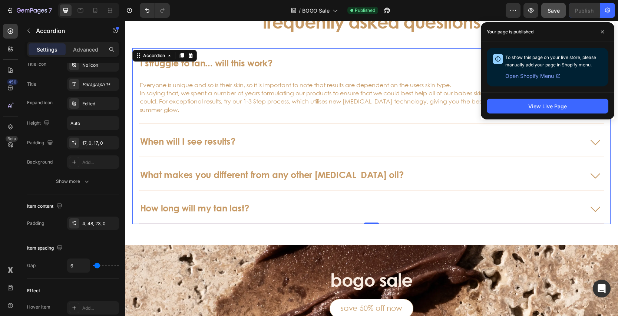
click at [262, 119] on div "Everyone is unique and so is their skin, so it is important to note that result…" at bounding box center [372, 101] width 466 height 45
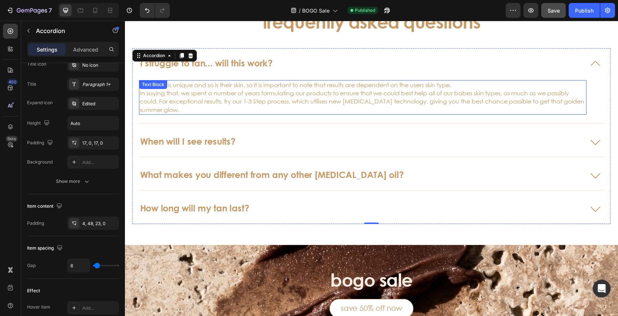
click at [580, 90] on p "Everyone is unique and so is their skin, so it is important to note that result…" at bounding box center [363, 97] width 446 height 33
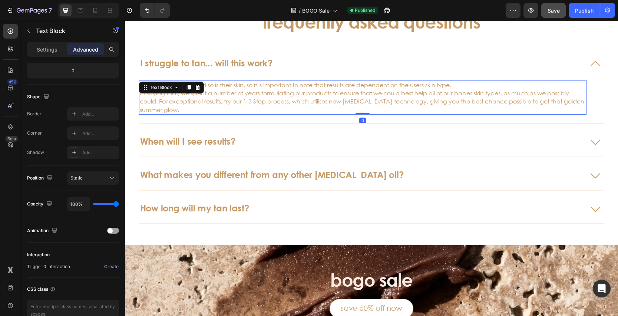
scroll to position [0, 0]
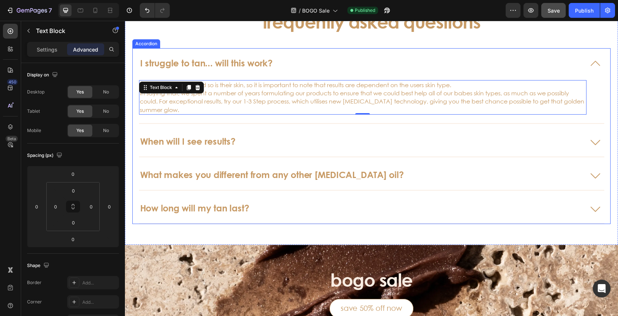
click at [326, 66] on div "I struggle to tan... will this work?" at bounding box center [360, 63] width 442 height 13
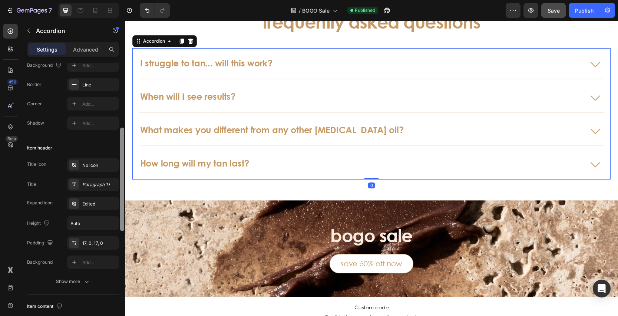
scroll to position [188, 0]
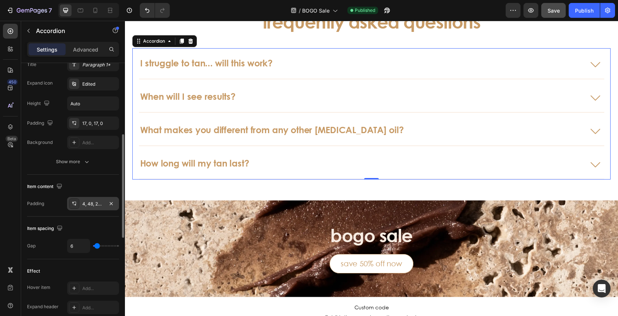
click at [75, 203] on icon at bounding box center [74, 204] width 6 height 6
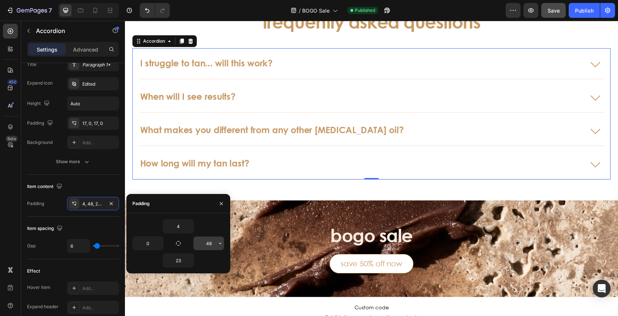
click at [213, 243] on input "48" at bounding box center [209, 243] width 30 height 13
type input "26"
click at [539, 26] on h3 "frequently asked questions" at bounding box center [371, 21] width 479 height 23
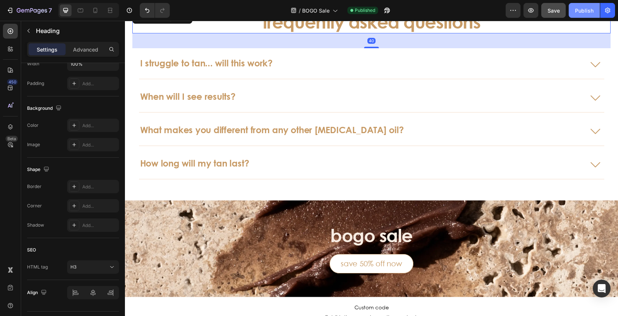
scroll to position [0, 0]
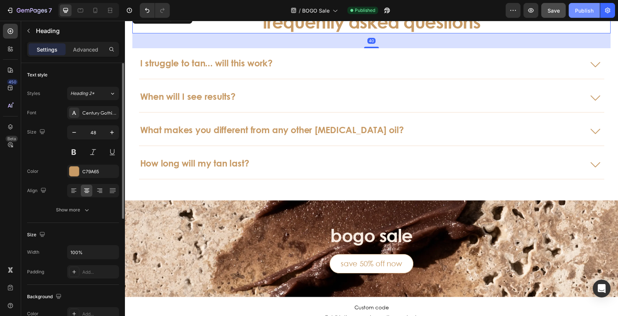
click at [586, 10] on div "Publish" at bounding box center [584, 11] width 19 height 8
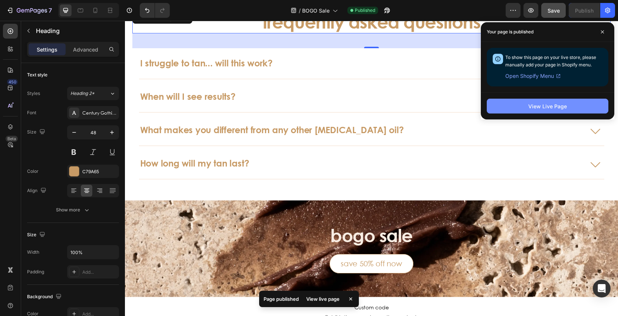
click at [543, 104] on div "View Live Page" at bounding box center [548, 106] width 39 height 8
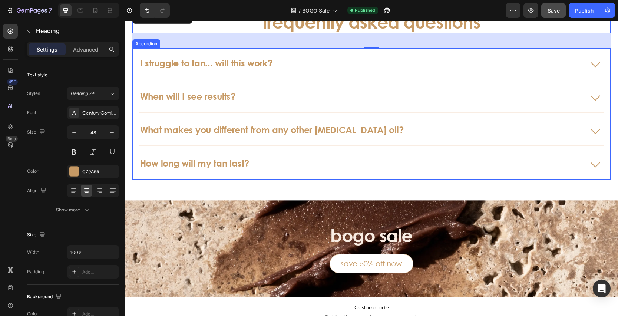
click at [595, 64] on icon at bounding box center [596, 64] width 18 height 18
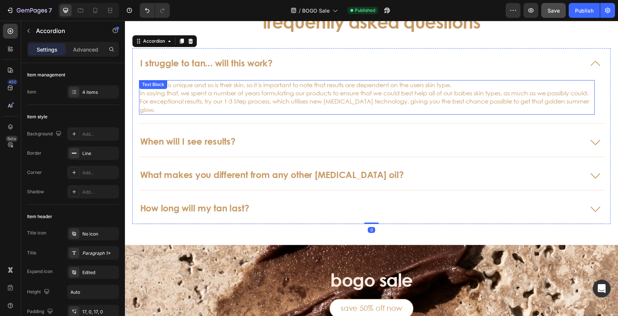
click at [272, 92] on p "Everyone is unique and so is their skin, so it is important to note that result…" at bounding box center [367, 97] width 454 height 33
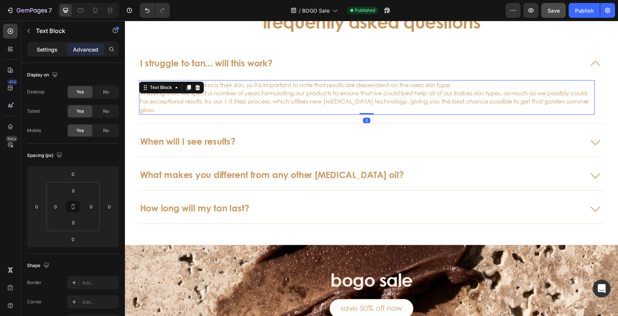
click at [45, 50] on p "Settings" at bounding box center [47, 50] width 21 height 8
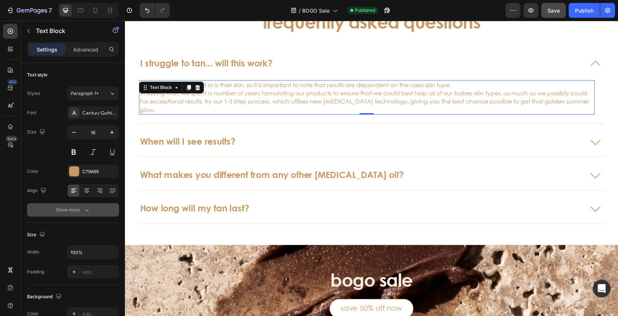
click at [94, 216] on button "Show more" at bounding box center [73, 209] width 92 height 13
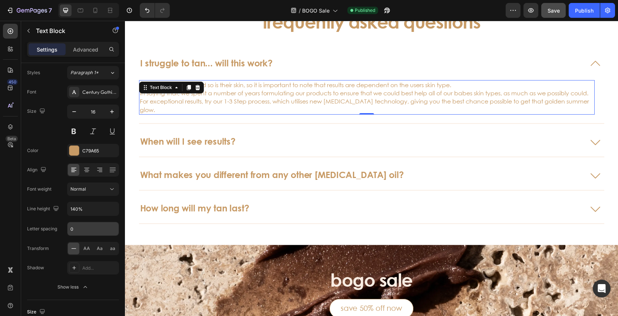
scroll to position [29, 0]
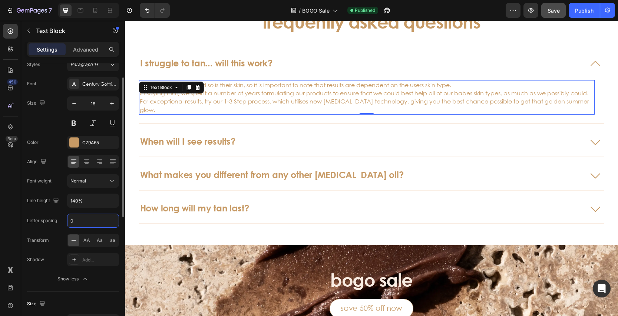
click at [85, 223] on input "0" at bounding box center [93, 220] width 51 height 13
type input "-0.01em"
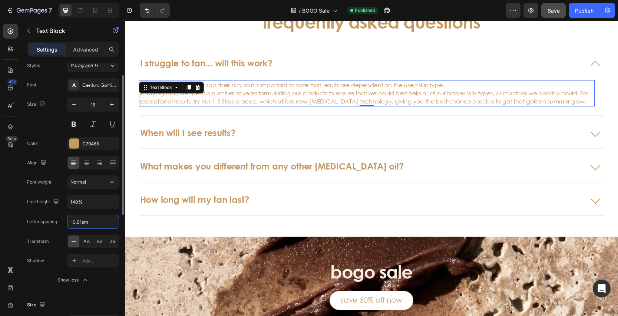
scroll to position [25, 0]
drag, startPoint x: 93, startPoint y: 223, endPoint x: 70, endPoint y: 223, distance: 23.0
click at [70, 223] on input "-0.01em" at bounding box center [93, 224] width 51 height 13
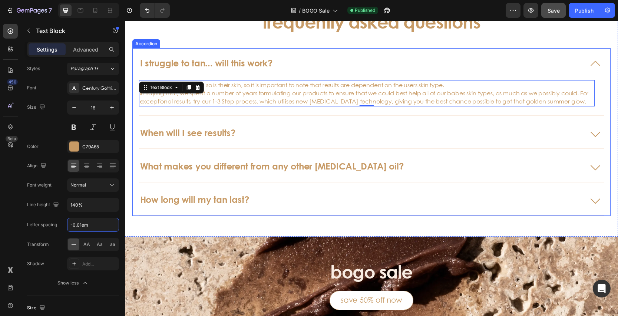
click at [593, 131] on icon at bounding box center [596, 133] width 18 height 18
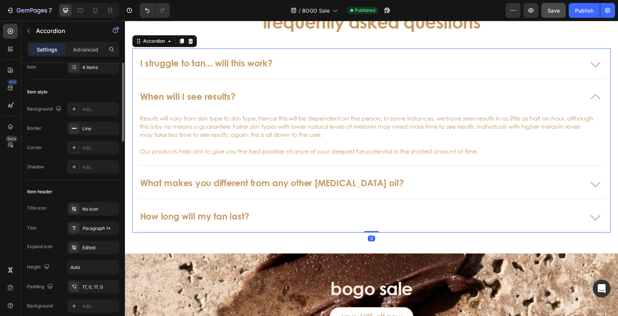
scroll to position [0, 0]
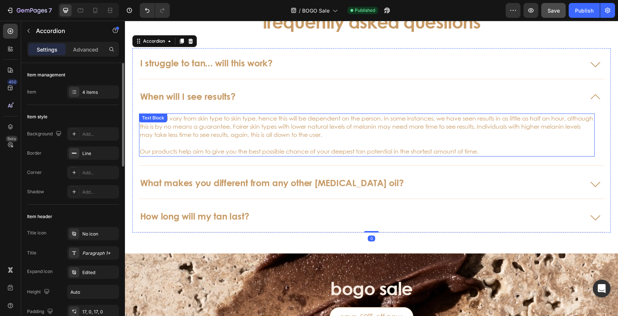
click at [441, 125] on p "Results will vary from skin type to skin type, hence this will be dependent on …" at bounding box center [367, 126] width 454 height 25
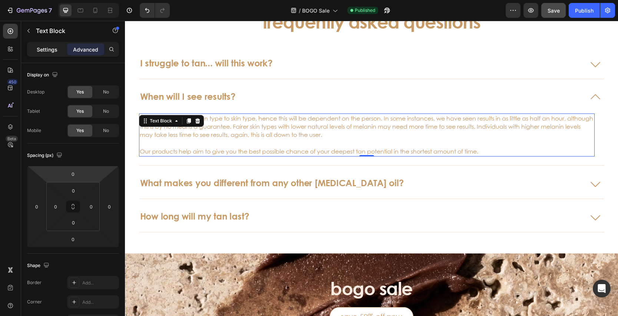
click at [48, 51] on p "Settings" at bounding box center [47, 50] width 21 height 8
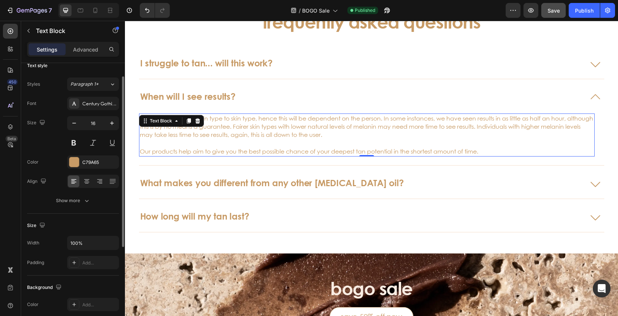
scroll to position [14, 0]
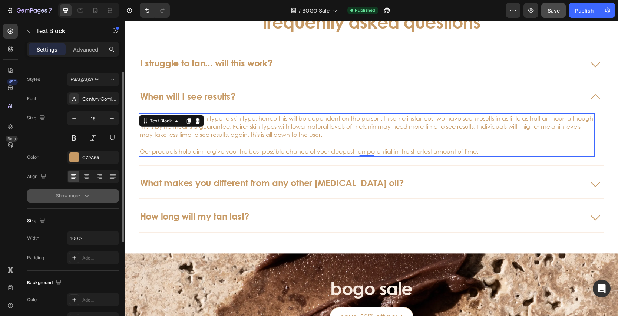
click at [84, 195] on icon "button" at bounding box center [86, 195] width 7 height 7
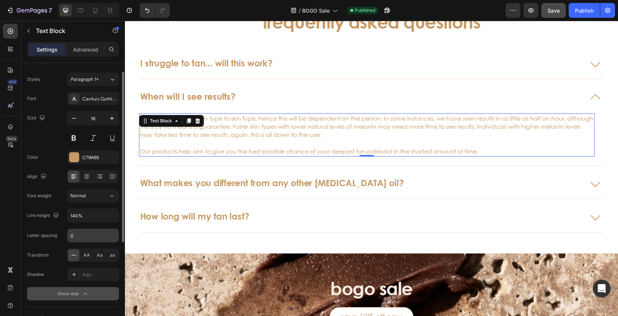
click at [90, 238] on input "0" at bounding box center [93, 235] width 51 height 13
paste input "-0.01em"
type input "-0.01em"
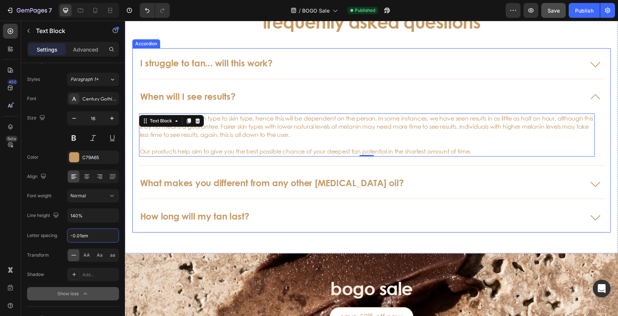
click at [594, 185] on icon at bounding box center [595, 184] width 9 height 4
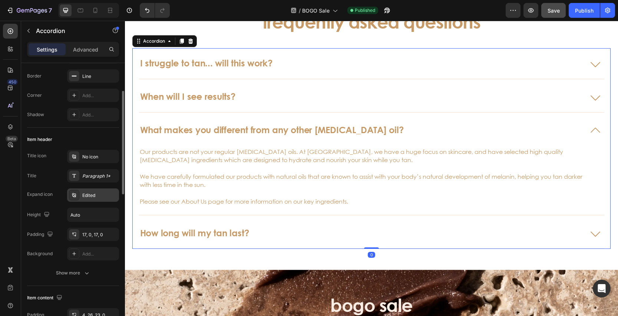
scroll to position [76, 0]
drag, startPoint x: 88, startPoint y: 177, endPoint x: 91, endPoint y: 180, distance: 4.0
click at [88, 177] on div "Paragraph 1*" at bounding box center [99, 177] width 35 height 7
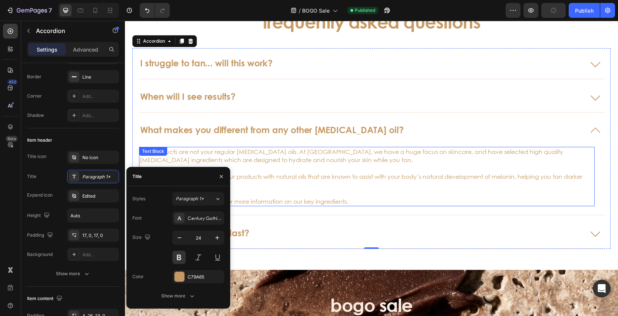
click at [392, 159] on p "Our products are not your regular tanning oils. At Brunaè, we have a huge focus…" at bounding box center [367, 156] width 454 height 17
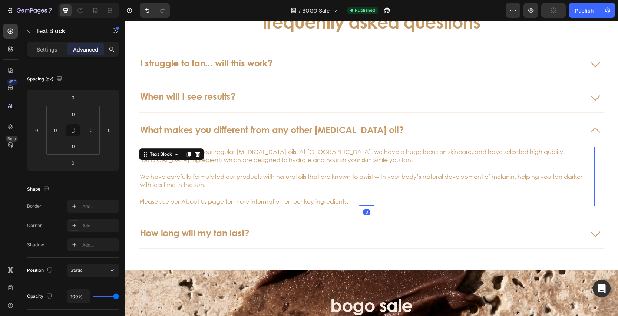
scroll to position [0, 0]
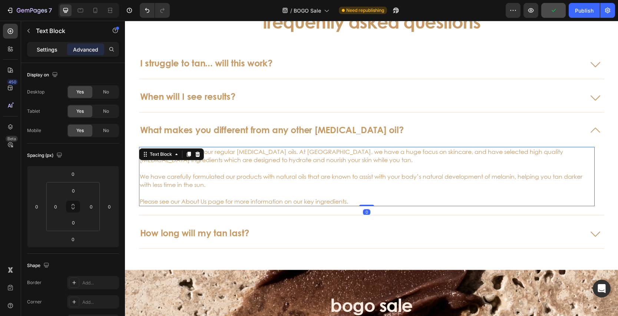
click at [45, 52] on p "Settings" at bounding box center [47, 50] width 21 height 8
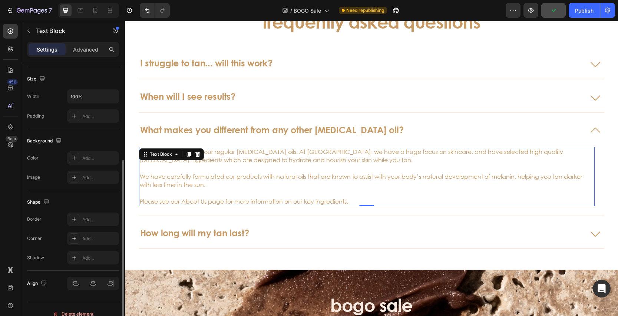
scroll to position [54, 0]
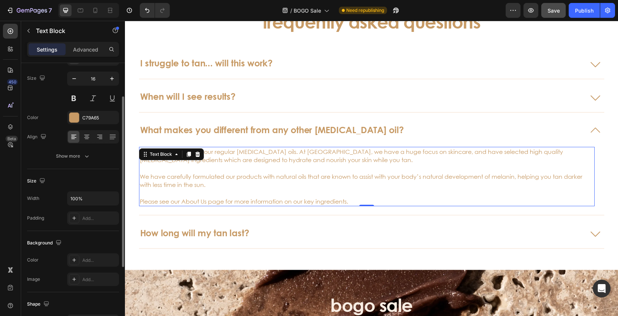
drag, startPoint x: 89, startPoint y: 153, endPoint x: 94, endPoint y: 164, distance: 12.1
click at [89, 153] on icon "button" at bounding box center [86, 155] width 7 height 7
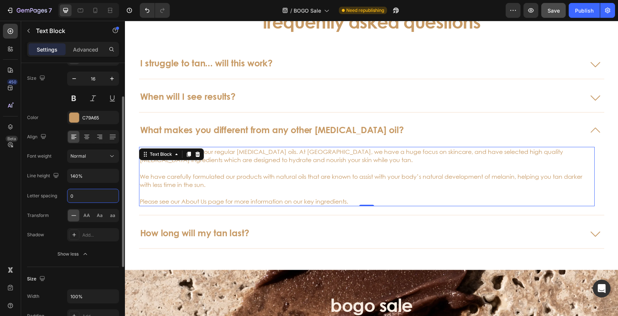
click at [89, 200] on input "0" at bounding box center [93, 195] width 51 height 13
paste input "-0.01em"
type input "-0.01em"
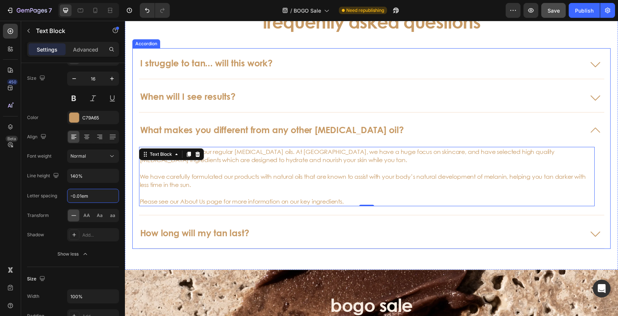
click at [597, 236] on icon at bounding box center [596, 233] width 18 height 18
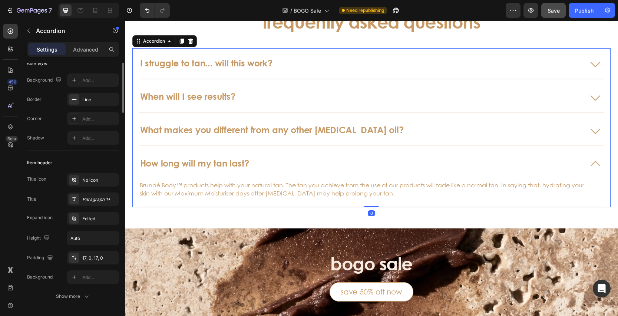
scroll to position [0, 0]
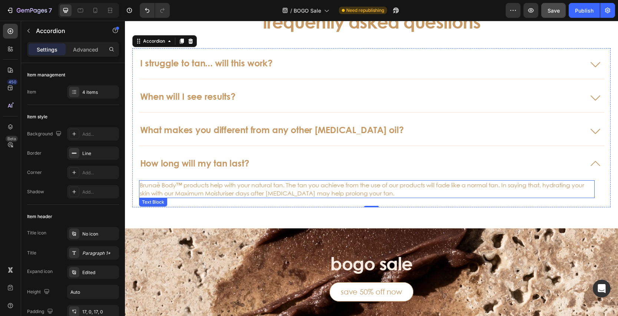
click at [230, 183] on p "Brunaè Body™ products help with your natural tan. The tan you achieve from the …" at bounding box center [367, 189] width 454 height 17
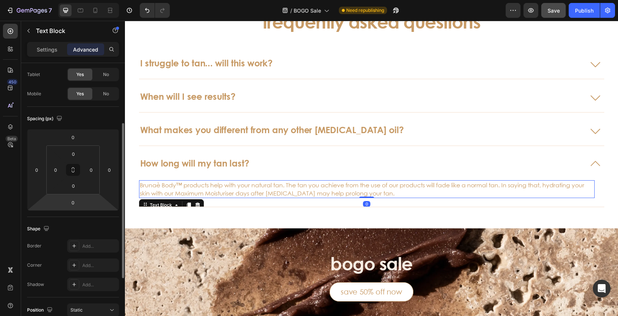
scroll to position [88, 0]
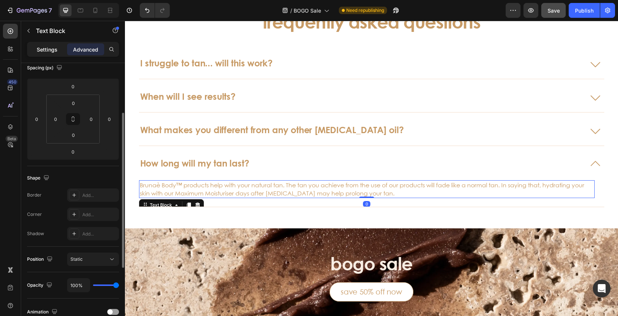
click at [47, 53] on p "Settings" at bounding box center [47, 50] width 21 height 8
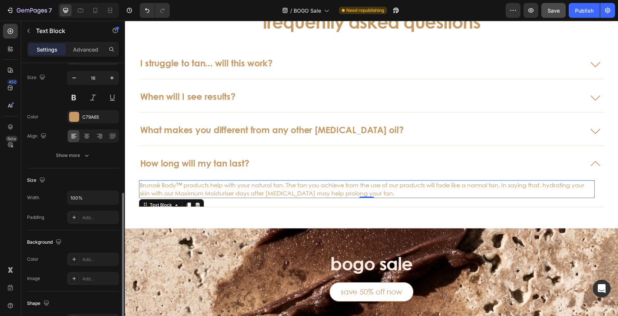
scroll to position [23, 0]
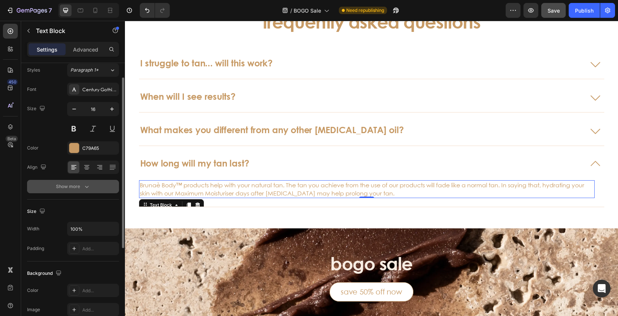
click at [91, 188] on button "Show more" at bounding box center [73, 186] width 92 height 13
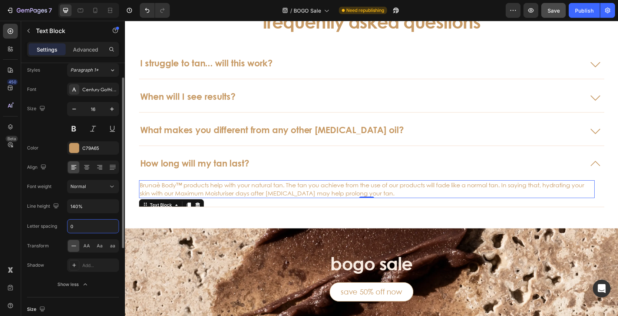
click at [87, 231] on input "0" at bounding box center [93, 226] width 51 height 13
paste input "-0.01em"
type input "-0.01em"
click at [18, 199] on div "450 Beta" at bounding box center [10, 168] width 21 height 295
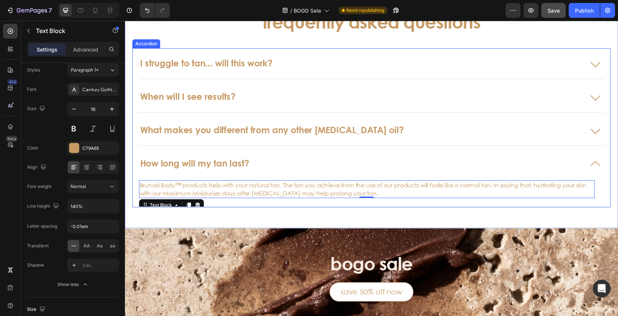
click at [596, 130] on icon at bounding box center [596, 130] width 18 height 18
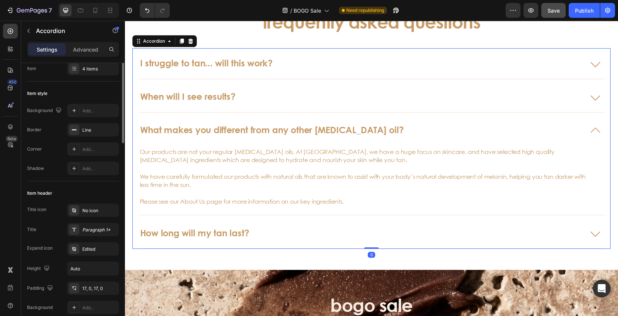
scroll to position [0, 0]
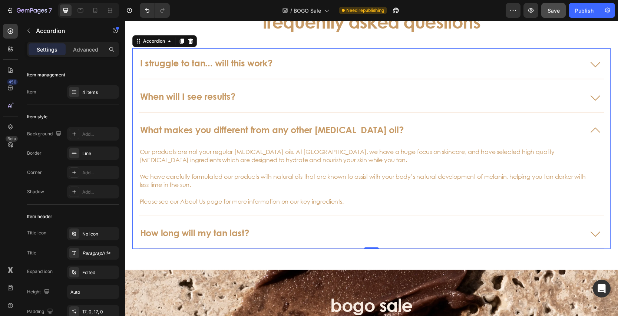
click at [595, 99] on icon at bounding box center [596, 97] width 18 height 18
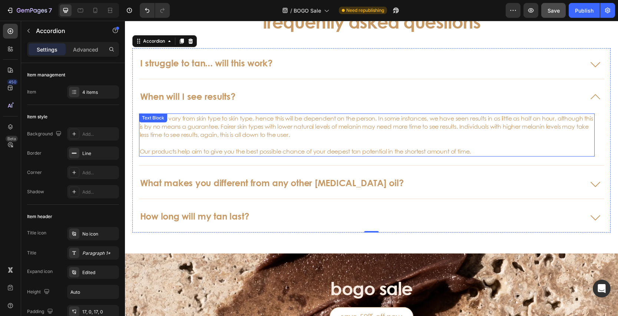
click at [565, 124] on p "Results will vary from skin type to skin type, hence this will be dependent on …" at bounding box center [367, 126] width 454 height 25
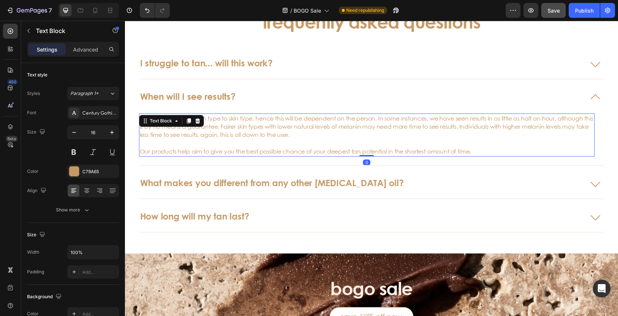
drag, startPoint x: 85, startPoint y: 49, endPoint x: 86, endPoint y: 62, distance: 13.1
click at [85, 49] on p "Advanced" at bounding box center [85, 50] width 25 height 8
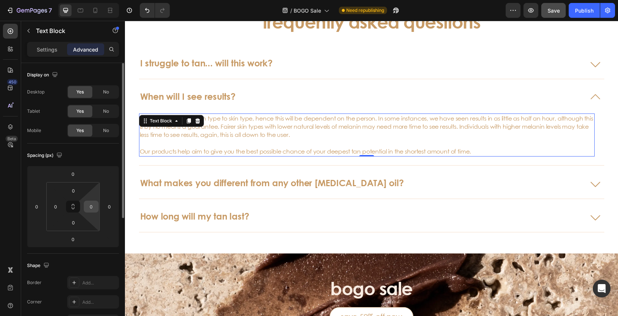
click at [89, 207] on input "0" at bounding box center [91, 206] width 11 height 11
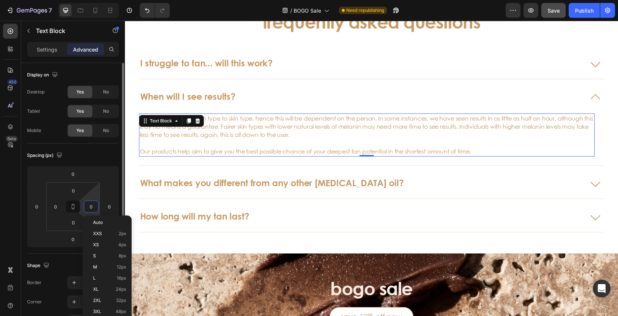
click at [88, 207] on input "0" at bounding box center [91, 206] width 11 height 11
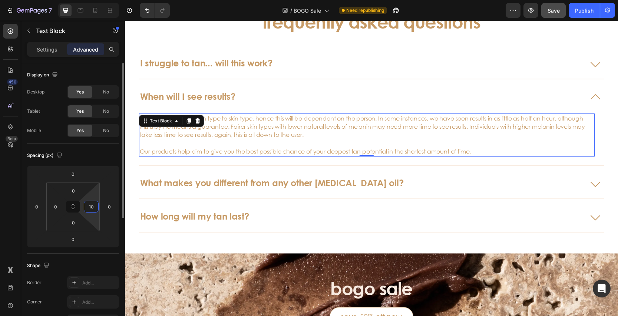
click at [93, 208] on input "10" at bounding box center [91, 206] width 11 height 11
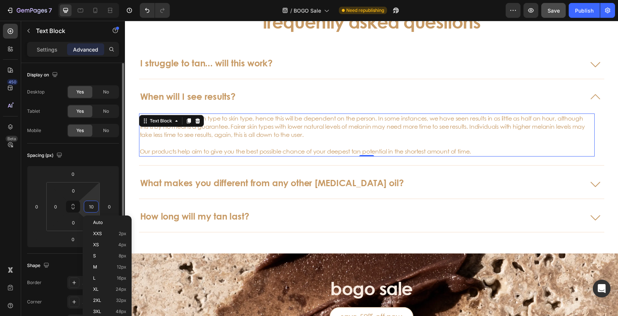
type input "15"
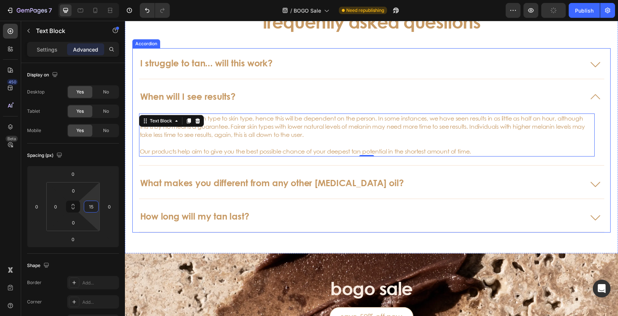
click at [594, 185] on icon at bounding box center [596, 183] width 18 height 18
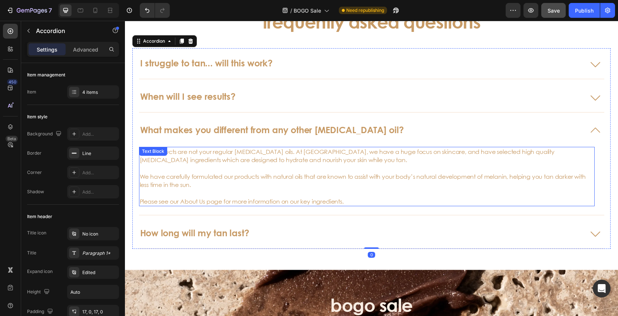
click at [546, 171] on p at bounding box center [367, 168] width 454 height 8
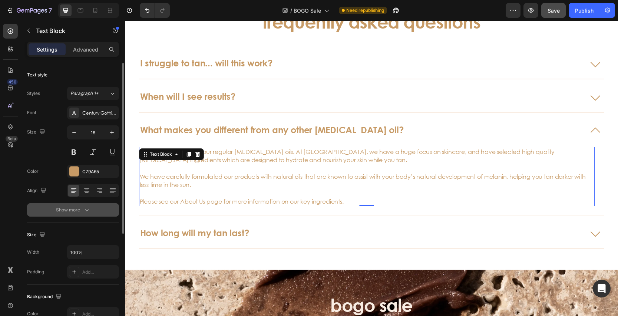
click at [86, 210] on icon "button" at bounding box center [87, 210] width 4 height 2
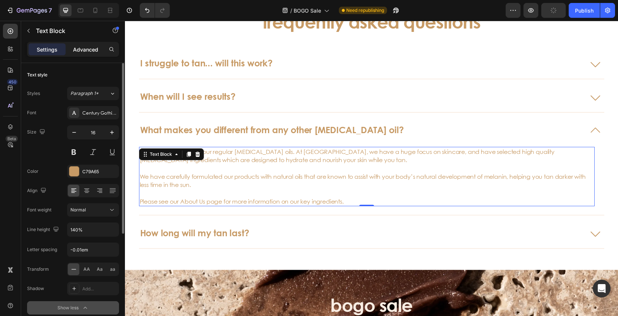
click at [91, 49] on p "Advanced" at bounding box center [85, 50] width 25 height 8
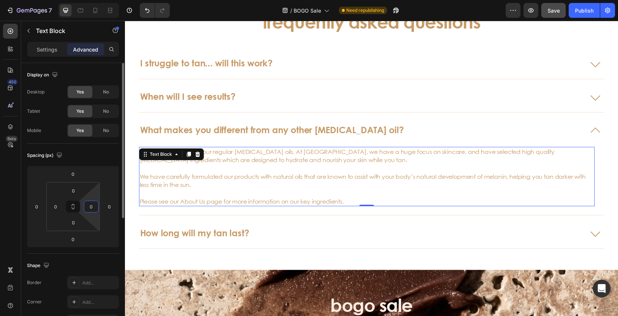
click at [91, 209] on input "0" at bounding box center [91, 206] width 11 height 11
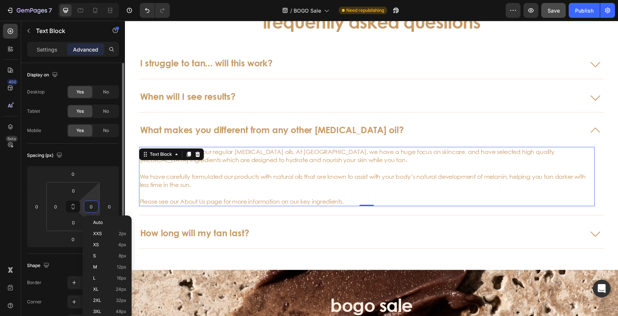
type input "5"
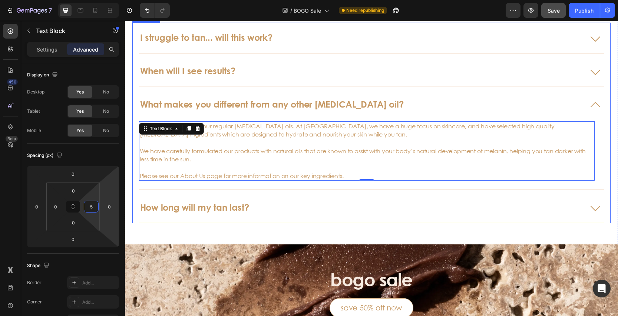
scroll to position [1873, 0]
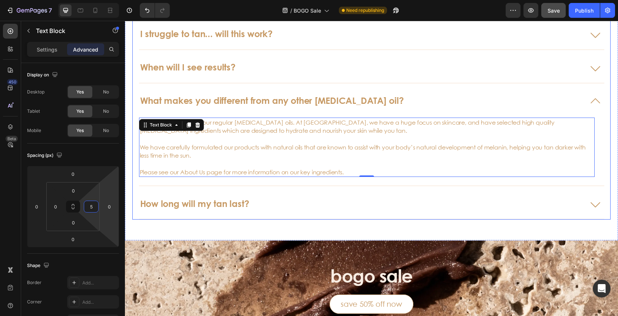
click at [597, 204] on icon at bounding box center [596, 204] width 18 height 18
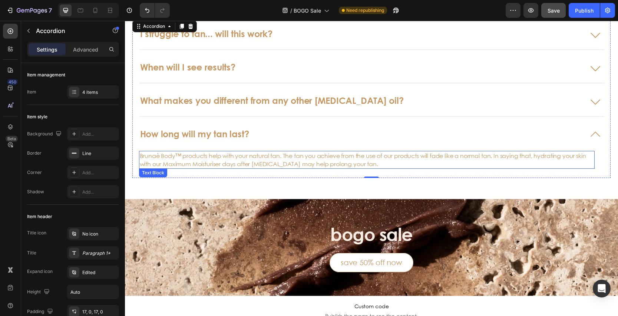
click at [243, 158] on p "Brunaè Body™ products help with your natural tan. The tan you achieve from the …" at bounding box center [367, 160] width 454 height 17
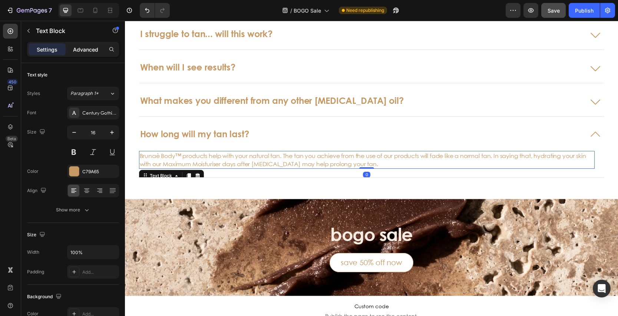
click at [87, 50] on p "Advanced" at bounding box center [85, 50] width 25 height 8
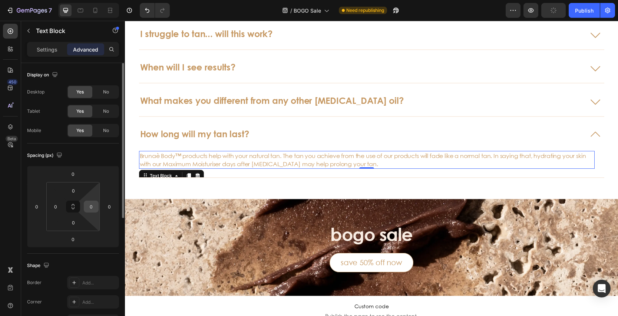
click at [94, 207] on input "0" at bounding box center [91, 206] width 11 height 11
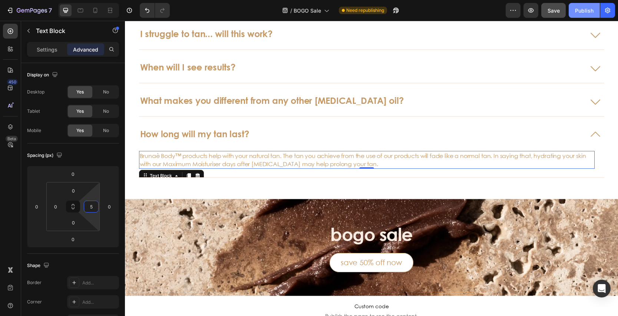
type input "5"
click at [578, 13] on div "Publish" at bounding box center [584, 11] width 19 height 8
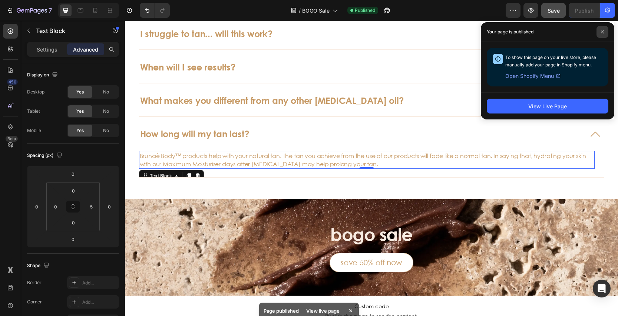
click at [604, 30] on icon at bounding box center [602, 31] width 3 height 3
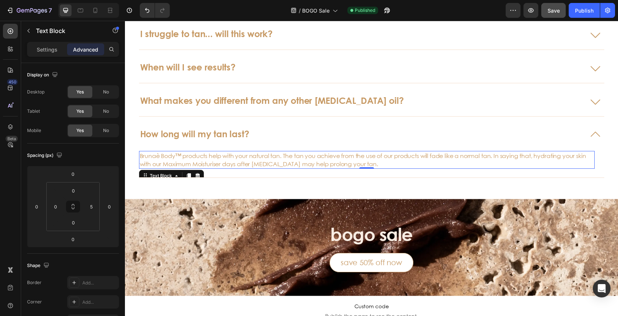
drag, startPoint x: 43, startPoint y: 46, endPoint x: 55, endPoint y: 62, distance: 20.1
click at [43, 46] on p "Settings" at bounding box center [47, 50] width 21 height 8
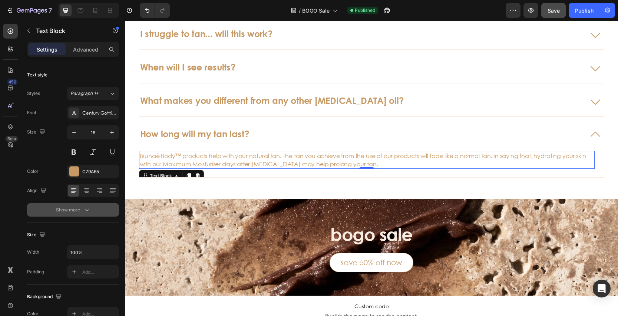
click at [96, 216] on button "Show more" at bounding box center [73, 209] width 92 height 13
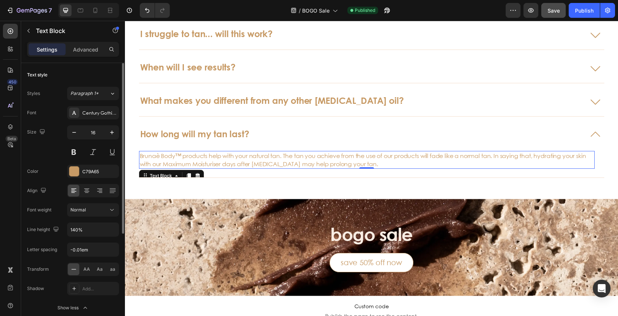
drag, startPoint x: 84, startPoint y: 53, endPoint x: 89, endPoint y: 79, distance: 26.0
click at [84, 53] on div "Advanced" at bounding box center [85, 49] width 37 height 12
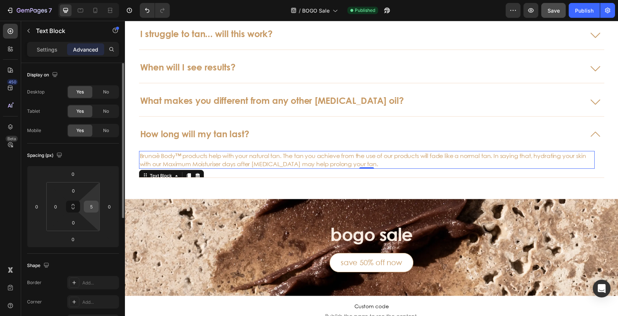
click at [93, 206] on input "5" at bounding box center [91, 206] width 11 height 11
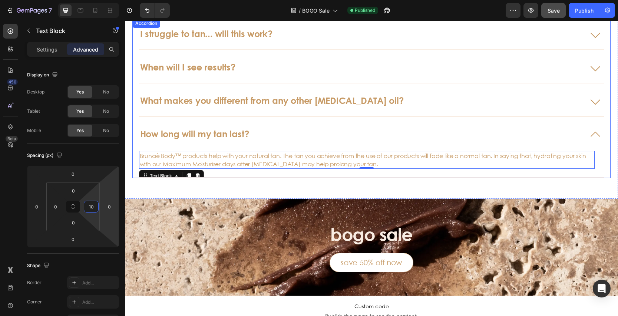
scroll to position [1872, 0]
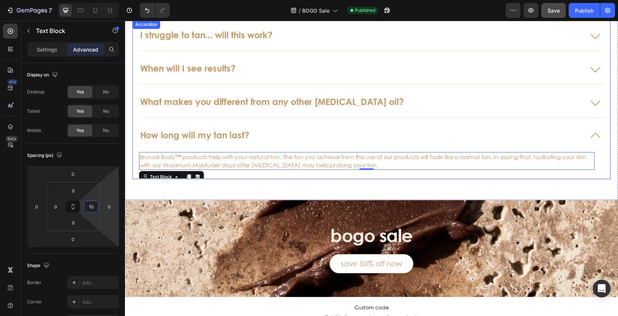
type input "10"
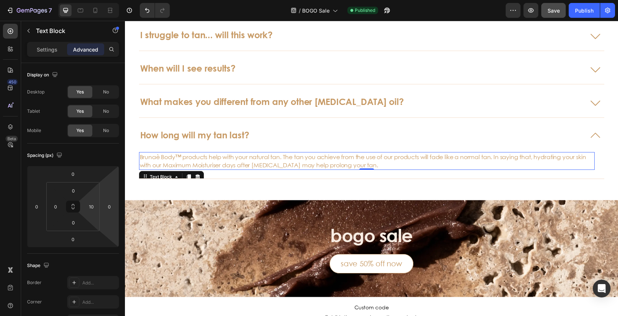
click at [548, 19] on div "7 Version history / BOGO Sale Published Preview Save Publish" at bounding box center [309, 10] width 618 height 21
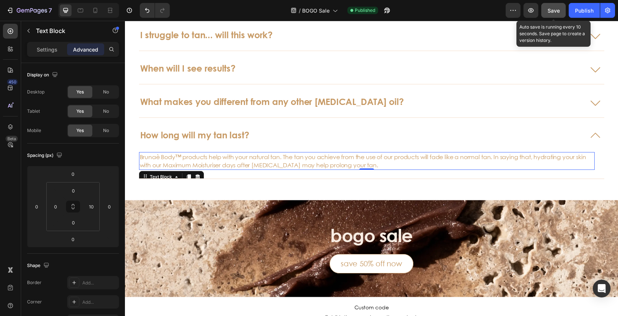
click at [549, 17] on button "Save" at bounding box center [554, 10] width 24 height 15
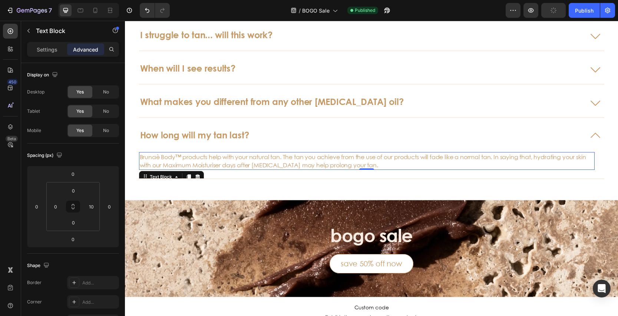
drag, startPoint x: 702, startPoint y: 36, endPoint x: 568, endPoint y: 26, distance: 134.3
click at [573, 15] on button "Publish" at bounding box center [584, 10] width 31 height 15
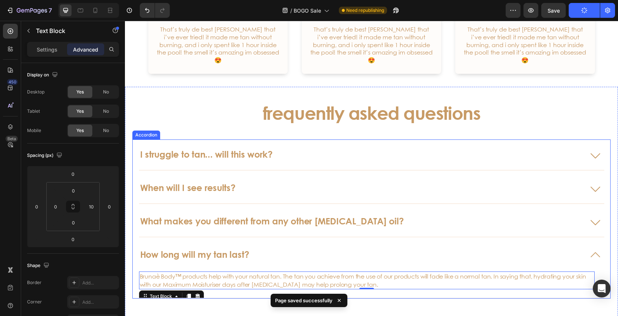
scroll to position [1840, 0]
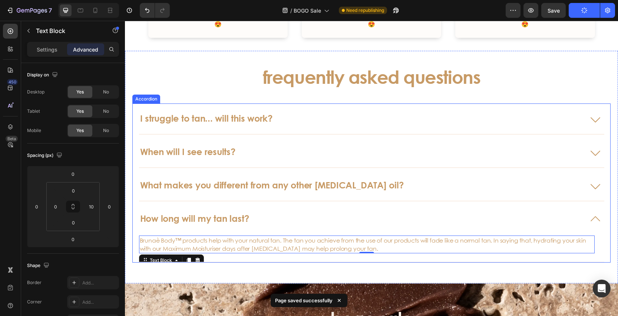
drag, startPoint x: 601, startPoint y: 104, endPoint x: 486, endPoint y: 115, distance: 115.6
click at [601, 110] on icon at bounding box center [596, 119] width 18 height 18
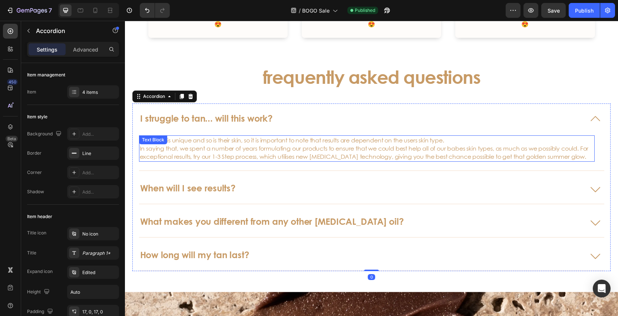
click at [181, 136] on p "Everyone is unique and so is their skin, so it is important to note that result…" at bounding box center [367, 148] width 454 height 25
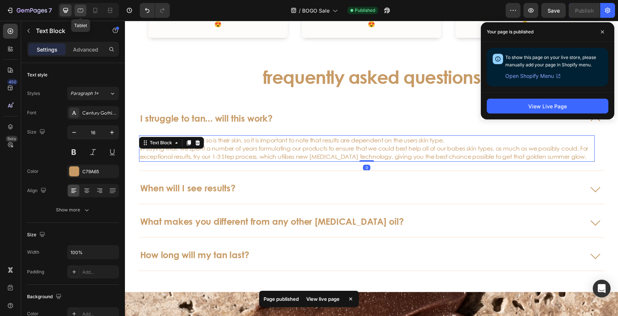
click at [81, 11] on icon at bounding box center [80, 10] width 7 height 7
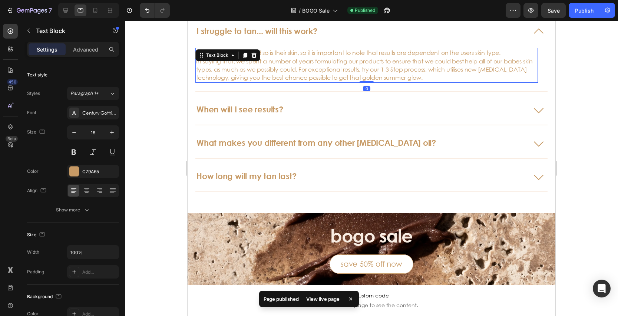
scroll to position [1927, 0]
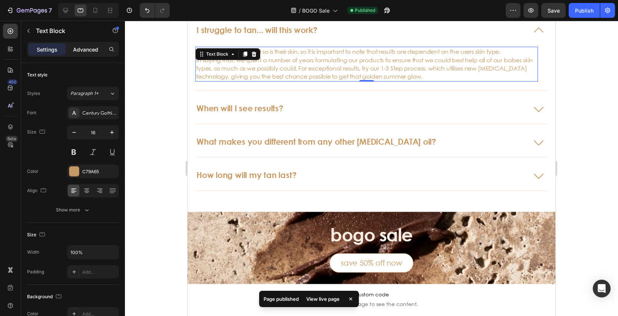
click at [89, 50] on p "Advanced" at bounding box center [85, 50] width 25 height 8
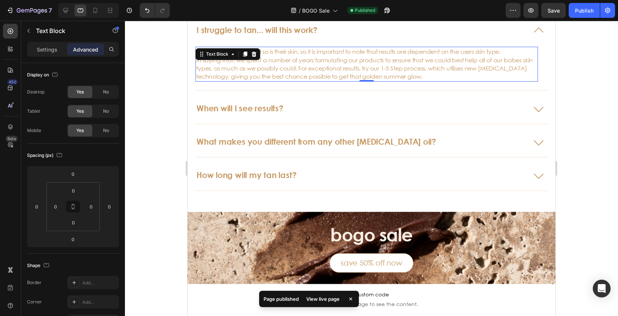
click at [359, 71] on p "Everyone is unique and so is their skin, so it is important to note that result…" at bounding box center [366, 63] width 341 height 33
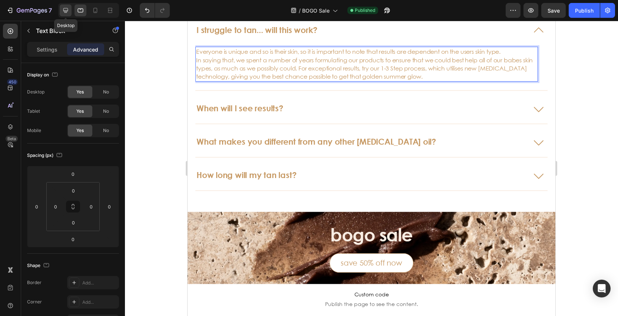
click at [63, 7] on icon at bounding box center [65, 10] width 7 height 7
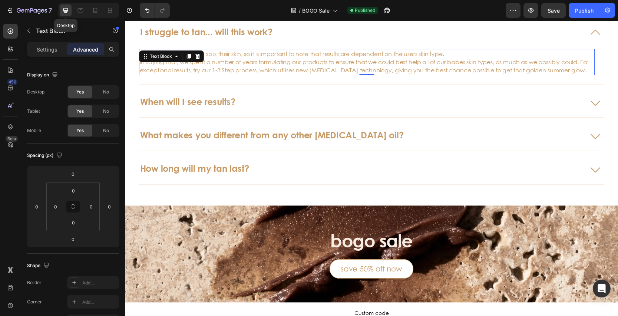
scroll to position [1929, 0]
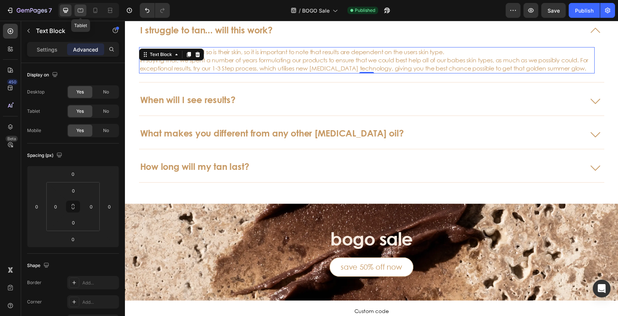
click at [78, 8] on icon at bounding box center [80, 10] width 7 height 7
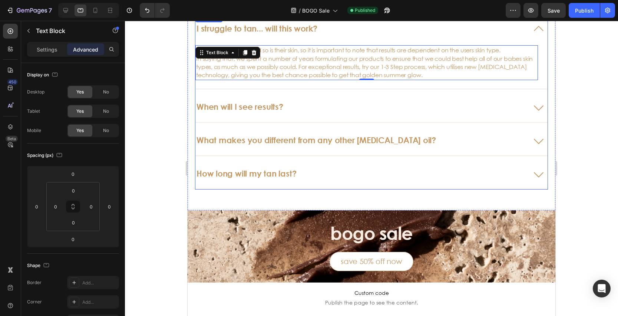
scroll to position [1927, 0]
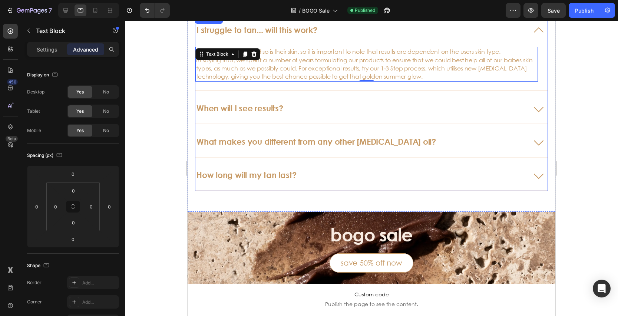
click at [531, 102] on icon at bounding box center [539, 108] width 18 height 18
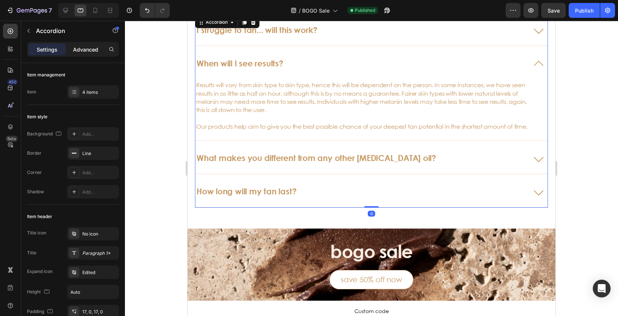
click at [83, 51] on p "Advanced" at bounding box center [85, 50] width 25 height 8
type input "100%"
type input "100"
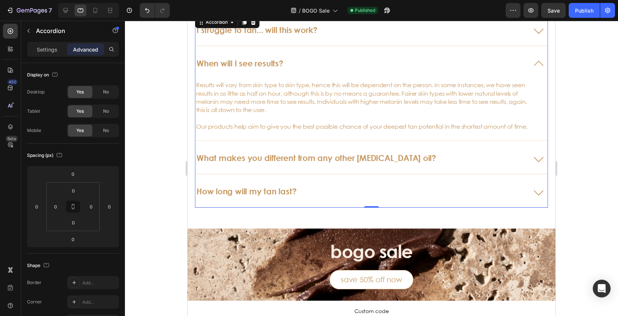
click at [428, 95] on p "Results will vary from skin type to skin type, hence this will be dependent on …" at bounding box center [364, 97] width 336 height 33
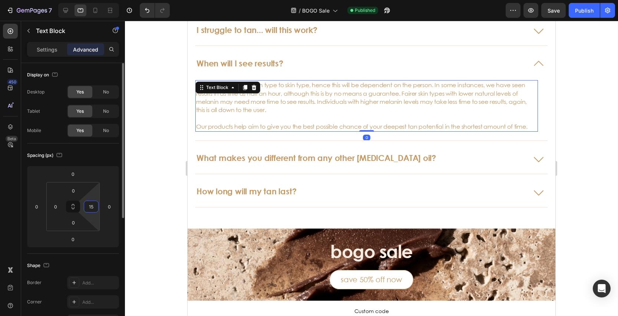
click at [95, 207] on input "15" at bounding box center [91, 206] width 11 height 11
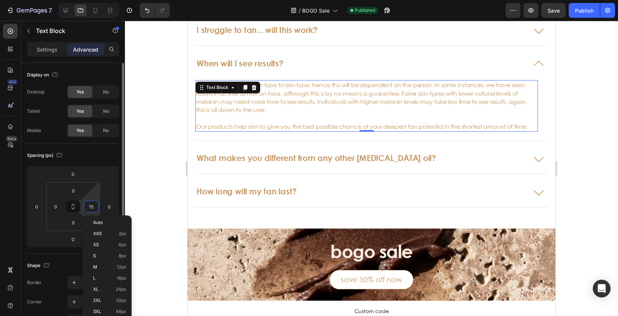
type input "0"
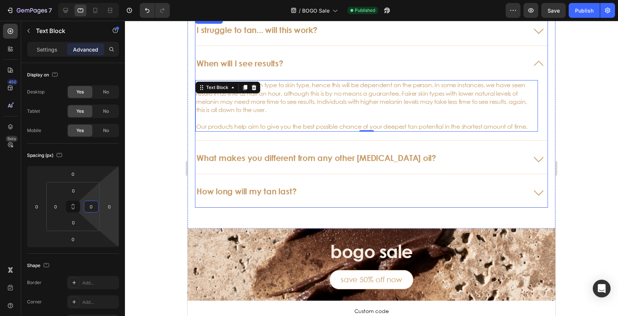
click at [543, 165] on icon at bounding box center [539, 159] width 18 height 18
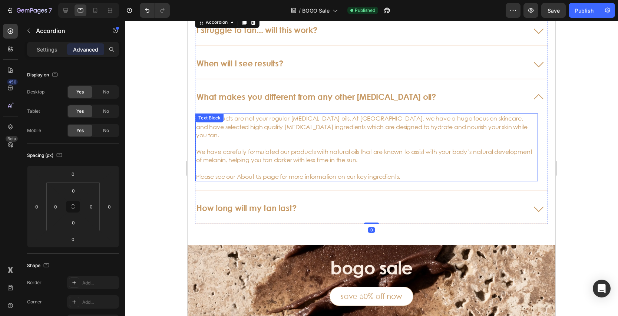
click at [415, 148] on p "We have carefully formulated our products with natural oils that are known to a…" at bounding box center [365, 156] width 339 height 17
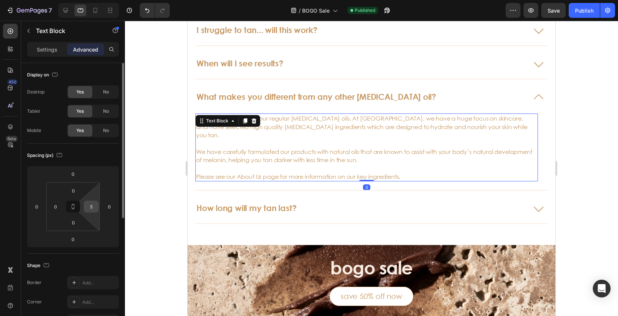
click at [93, 204] on input "5" at bounding box center [91, 206] width 11 height 11
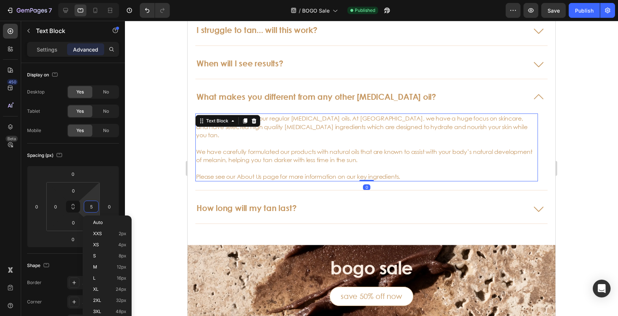
type input "0"
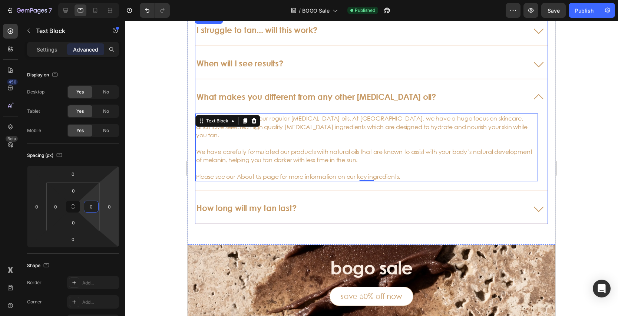
drag, startPoint x: 535, startPoint y: 202, endPoint x: 489, endPoint y: 202, distance: 46.0
click at [535, 202] on icon at bounding box center [539, 208] width 18 height 18
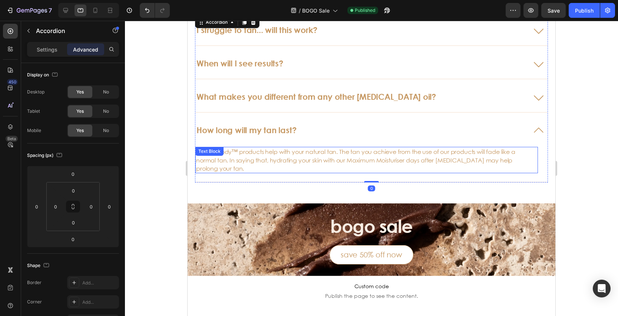
click at [285, 161] on p "Brunaè Body™ products help with your natural tan. The tan you achieve from the …" at bounding box center [365, 160] width 338 height 25
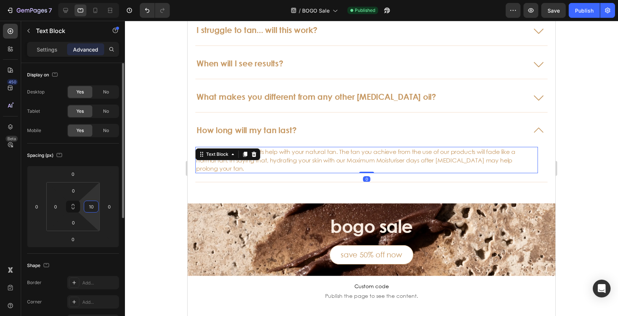
click at [94, 208] on input "10" at bounding box center [91, 206] width 11 height 11
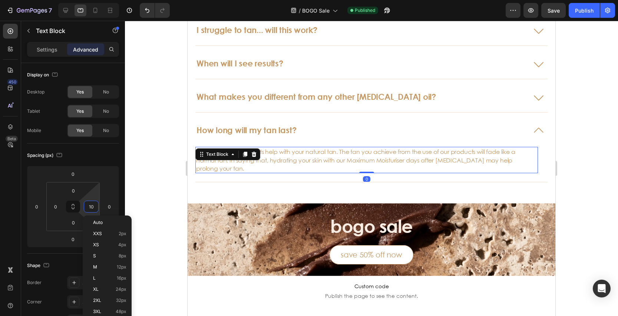
type input "0"
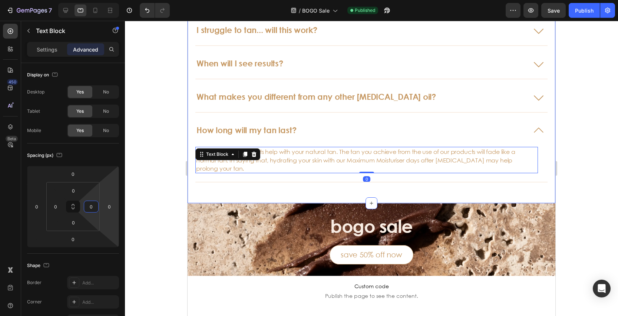
click at [267, 187] on div "frequently asked questions Heading I struggle to tan... will this work? When wi…" at bounding box center [372, 83] width 368 height 240
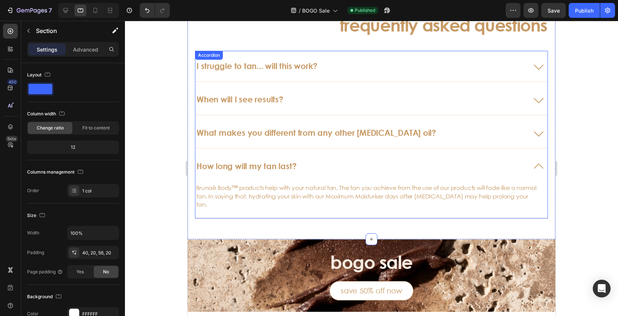
scroll to position [1875, 0]
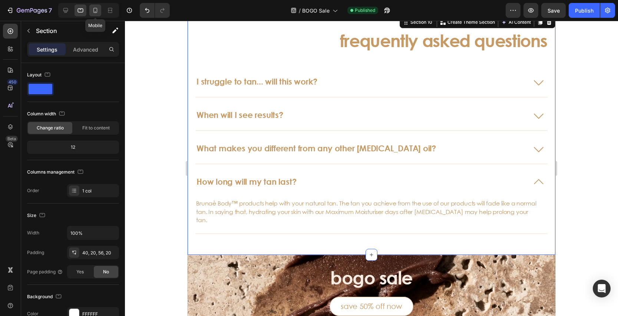
click at [92, 11] on icon at bounding box center [95, 10] width 7 height 7
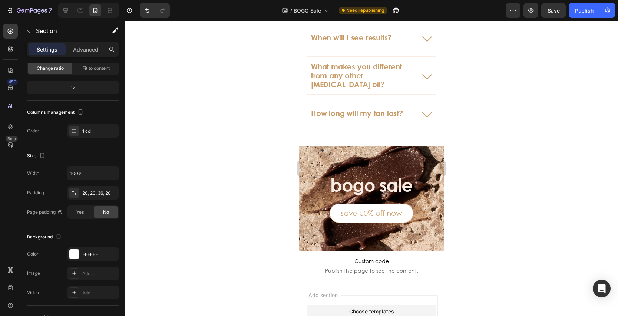
scroll to position [2350, 0]
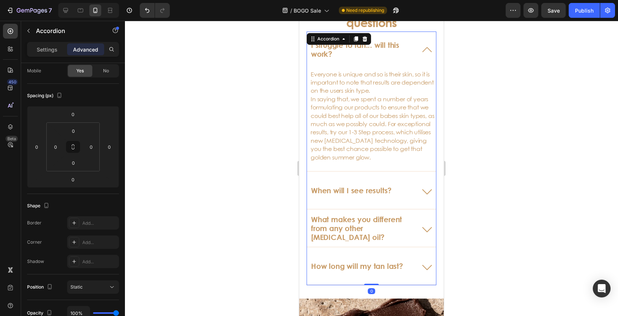
click at [309, 164] on div "Everyone is unique and so is their skin, so it is important to note that result…" at bounding box center [371, 119] width 129 height 103
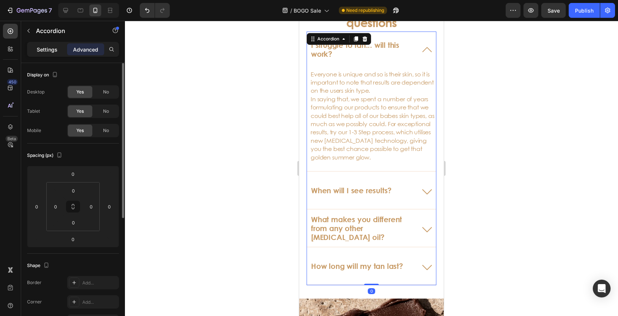
click at [46, 52] on p "Settings" at bounding box center [47, 50] width 21 height 8
type input "2"
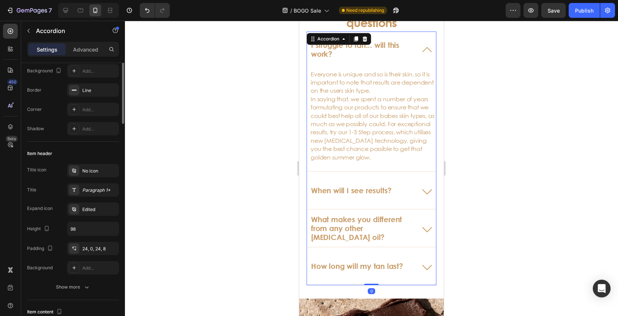
scroll to position [179, 0]
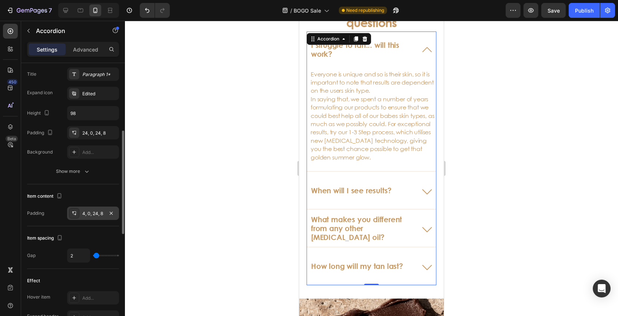
click at [72, 214] on icon at bounding box center [74, 213] width 6 height 6
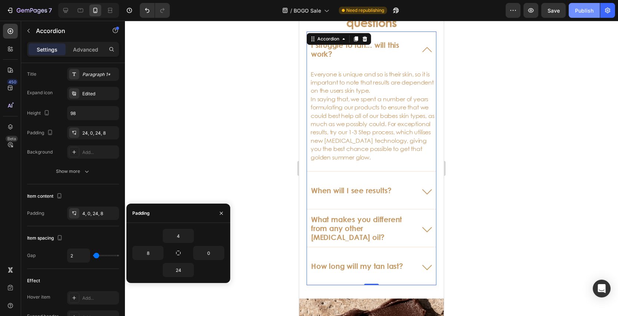
click at [580, 10] on div "Publish" at bounding box center [584, 11] width 19 height 8
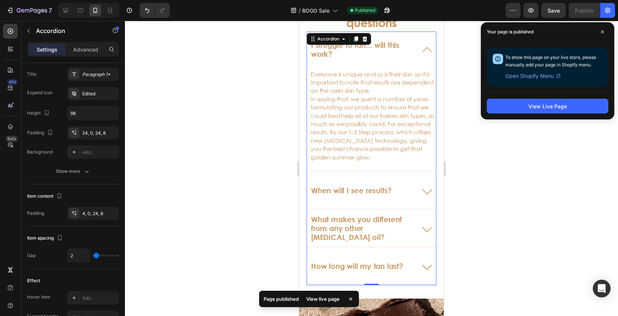
click at [59, 9] on div at bounding box center [88, 10] width 61 height 15
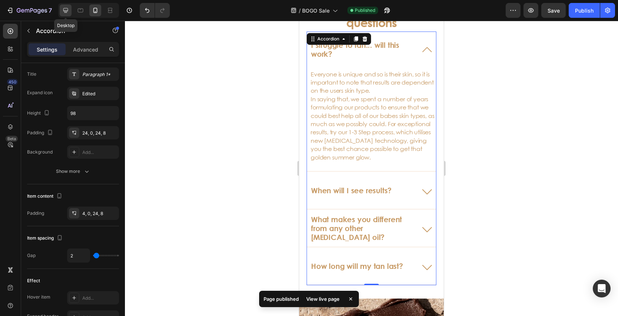
click at [64, 10] on icon at bounding box center [65, 10] width 7 height 7
type input "6"
type input "Auto"
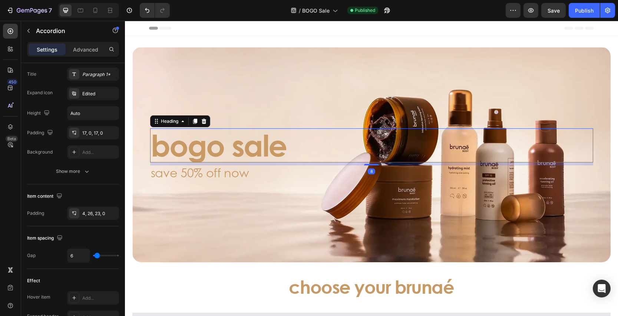
click at [226, 155] on h3 "bogo sale" at bounding box center [371, 145] width 443 height 34
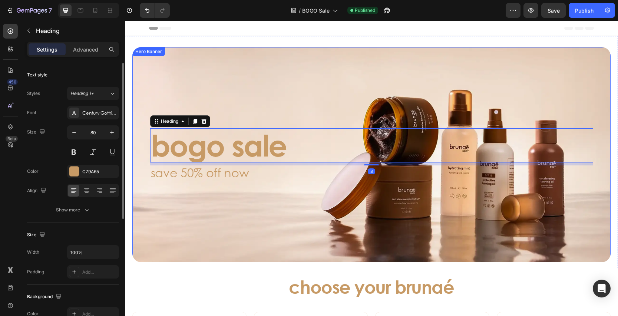
scroll to position [27, 0]
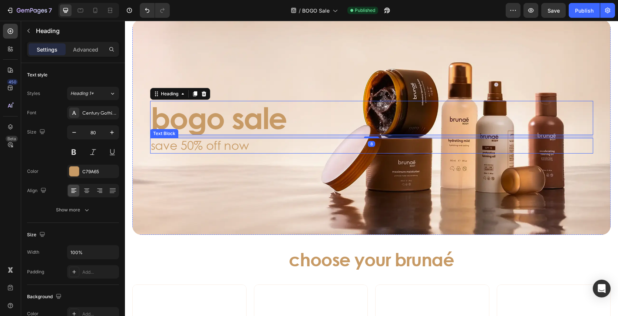
click at [177, 145] on p "save 50% off now" at bounding box center [372, 146] width 442 height 14
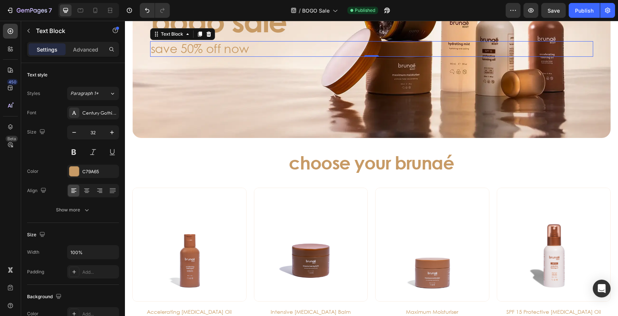
scroll to position [128, 0]
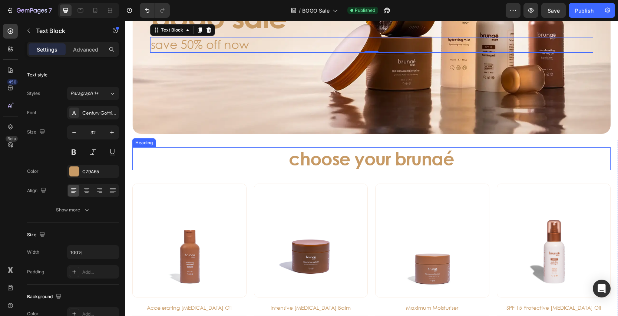
click at [317, 161] on h3 "choose your brunaé" at bounding box center [371, 158] width 445 height 23
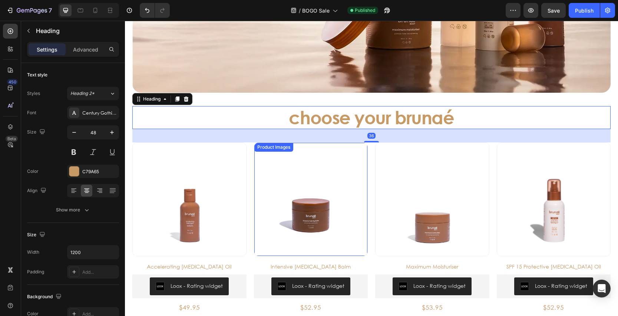
scroll to position [210, 0]
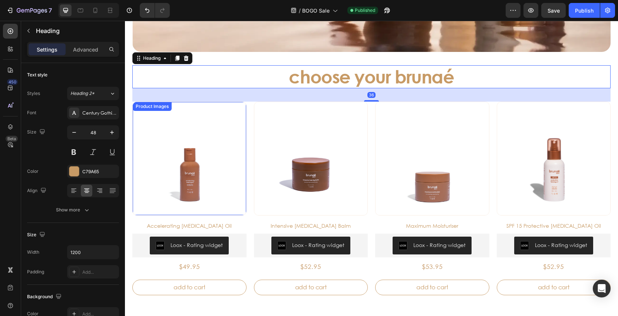
click at [206, 171] on img at bounding box center [190, 159] width 114 height 114
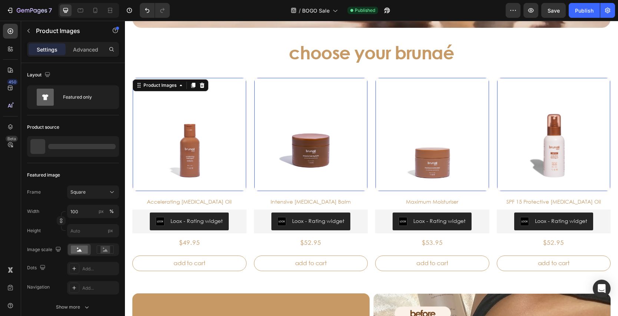
scroll to position [239, 0]
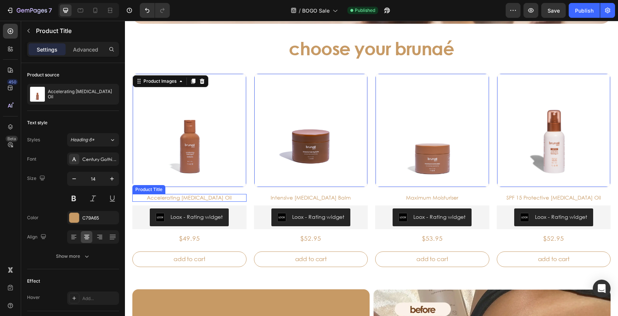
click at [194, 195] on h3 "Accelerating [MEDICAL_DATA] Oil" at bounding box center [189, 198] width 114 height 8
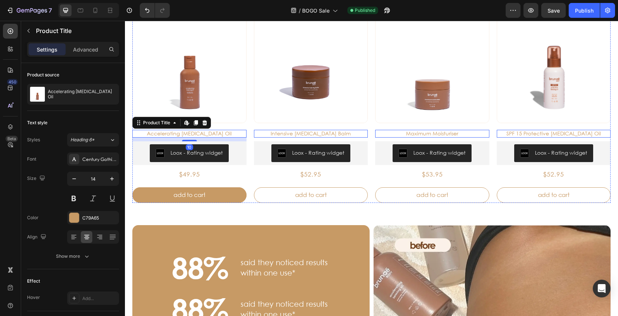
scroll to position [312, 0]
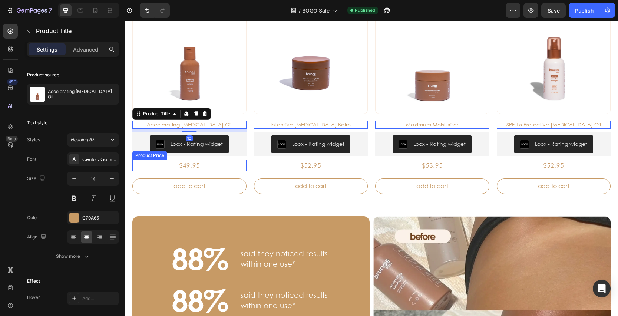
click at [192, 166] on div "$49.95" at bounding box center [189, 165] width 114 height 11
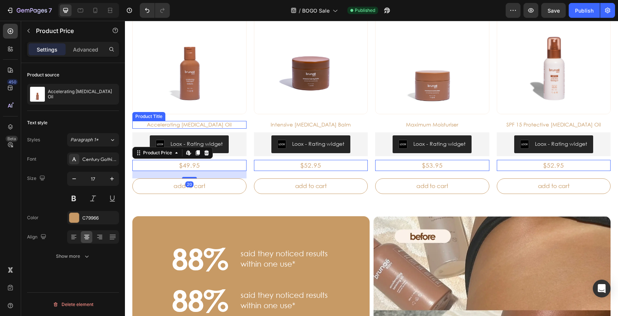
click at [195, 124] on h3 "Accelerating [MEDICAL_DATA] Oil" at bounding box center [189, 125] width 114 height 8
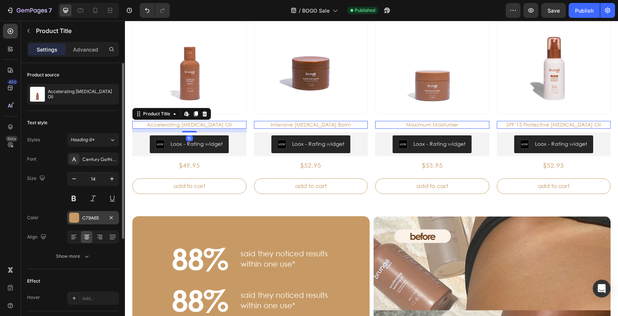
click at [76, 216] on div at bounding box center [74, 218] width 10 height 10
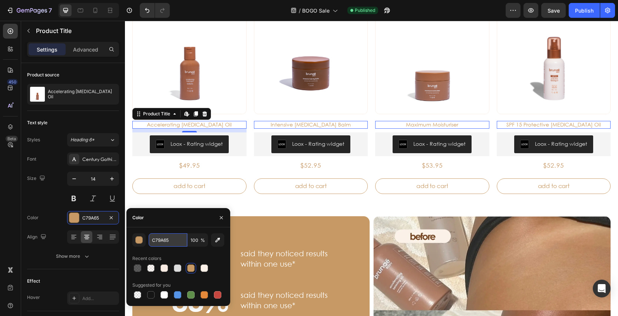
click at [173, 241] on input "C79A65" at bounding box center [168, 239] width 39 height 13
drag, startPoint x: 140, startPoint y: 165, endPoint x: 179, endPoint y: 167, distance: 38.7
click at [140, 165] on div "$49.95" at bounding box center [189, 165] width 114 height 11
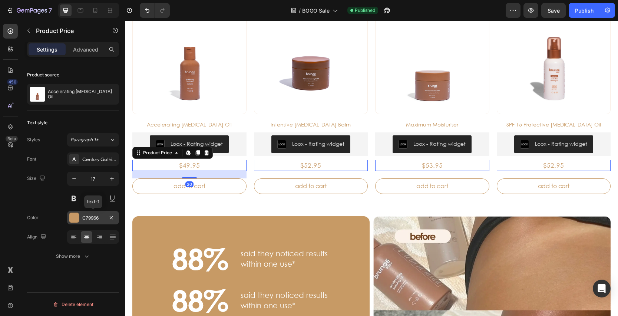
click at [89, 220] on div "C79966" at bounding box center [93, 218] width 22 height 7
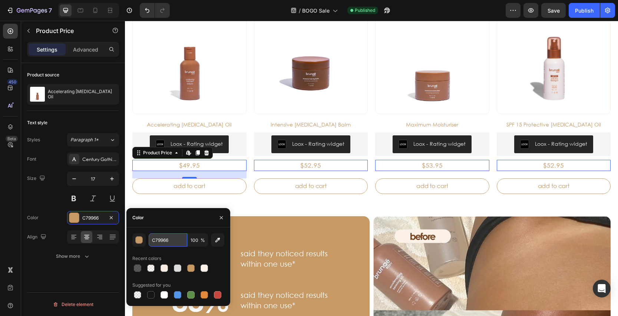
click at [164, 239] on input "C79966" at bounding box center [168, 239] width 39 height 13
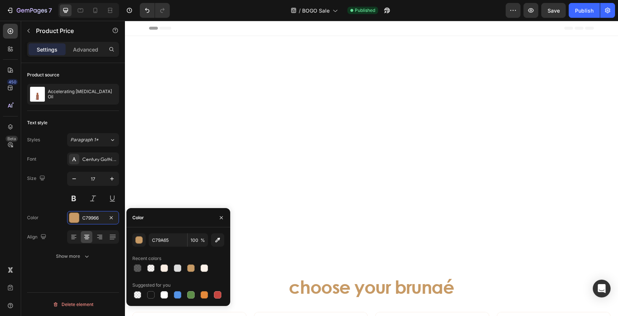
scroll to position [312, 0]
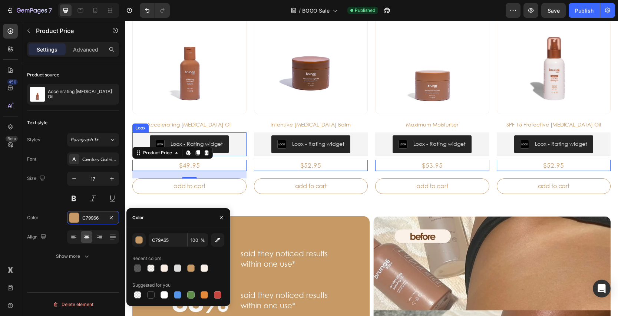
click at [136, 132] on div "Product Images Accelerating [MEDICAL_DATA] Oil Product Title Loox - Rating widg…" at bounding box center [189, 97] width 114 height 194
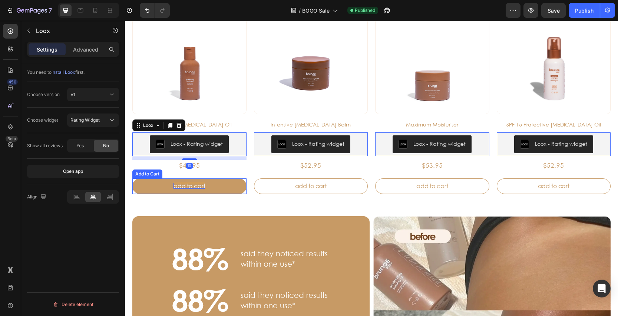
click at [187, 183] on div "Add to cart" at bounding box center [190, 186] width 32 height 6
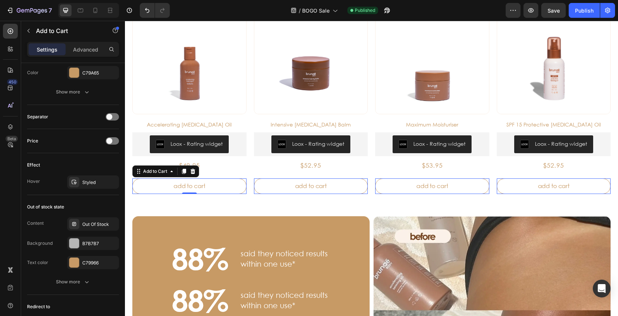
scroll to position [521, 0]
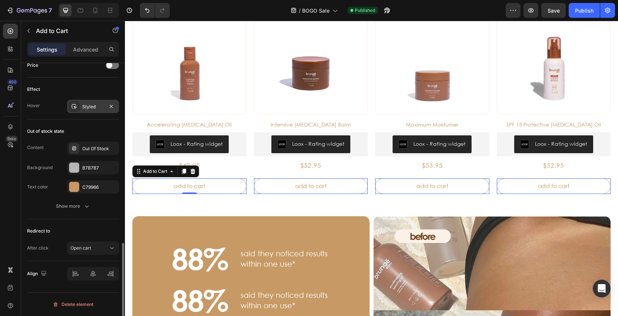
click at [76, 108] on icon at bounding box center [74, 107] width 6 height 6
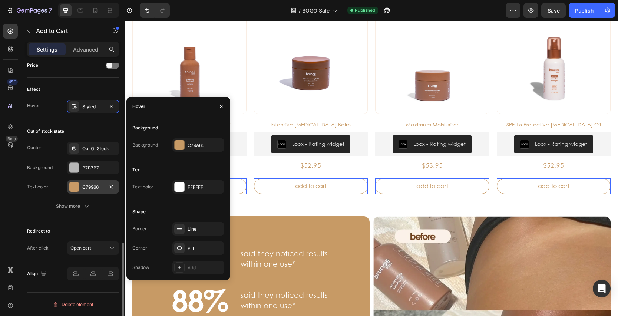
click at [72, 188] on div at bounding box center [74, 187] width 10 height 10
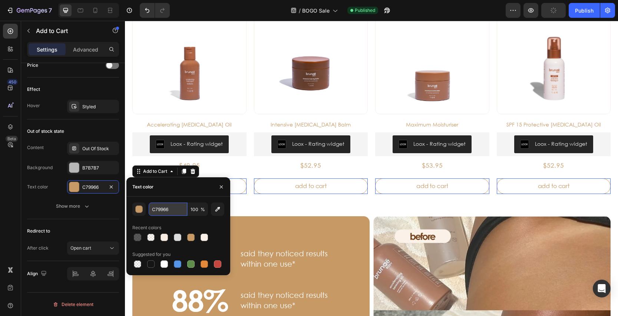
click at [163, 207] on input "C79966" at bounding box center [168, 209] width 39 height 13
paste input "A65"
type input "C79A65"
click at [52, 195] on div "Content Out Of Stock Background B7B7B7 Text color C79966 Show more" at bounding box center [73, 177] width 92 height 71
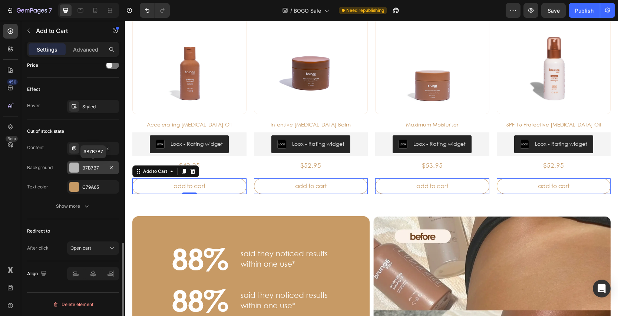
click at [70, 171] on div at bounding box center [74, 168] width 10 height 10
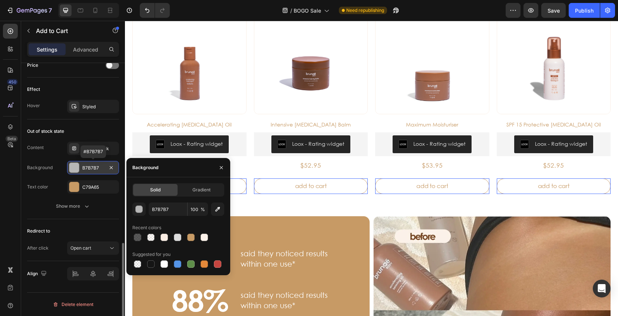
click at [72, 171] on div at bounding box center [74, 168] width 10 height 10
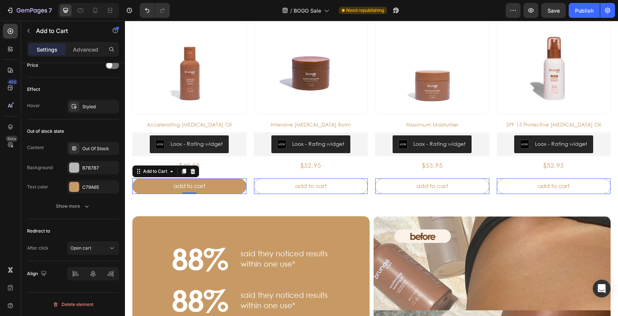
click at [158, 187] on button "Add to cart" at bounding box center [189, 186] width 114 height 16
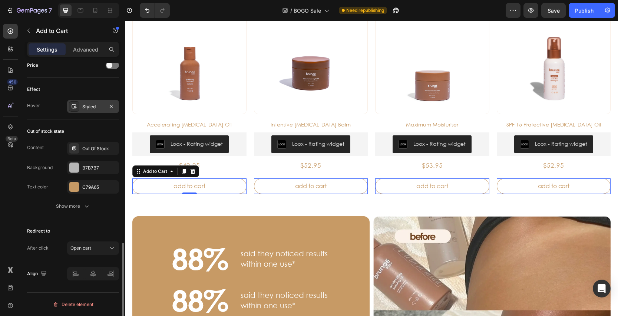
click at [73, 108] on icon at bounding box center [74, 107] width 6 height 6
click at [49, 89] on div "Effect" at bounding box center [73, 89] width 92 height 12
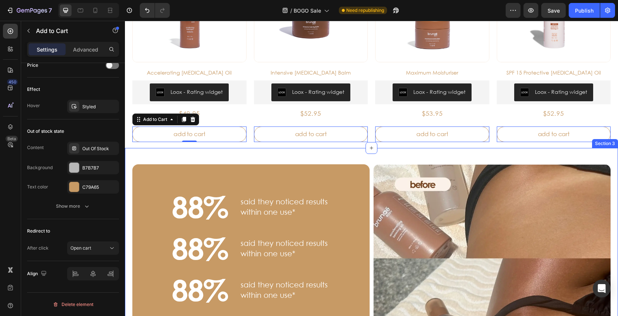
scroll to position [503, 0]
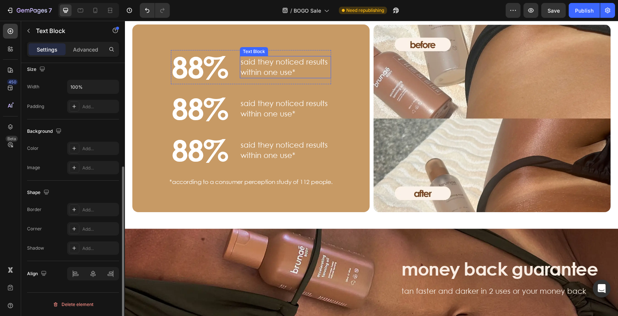
click at [266, 71] on p "said they noticed results within one use*" at bounding box center [286, 67] width 90 height 21
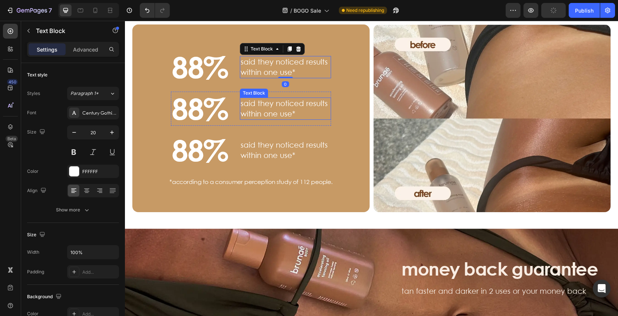
click at [279, 114] on p "said they noticed results within one use*" at bounding box center [286, 108] width 90 height 21
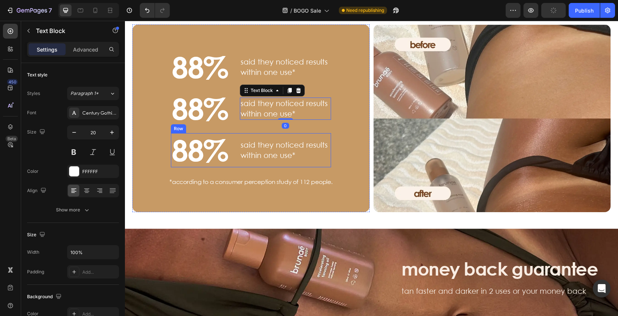
click at [271, 151] on p "said they noticed results within one use*" at bounding box center [286, 150] width 90 height 21
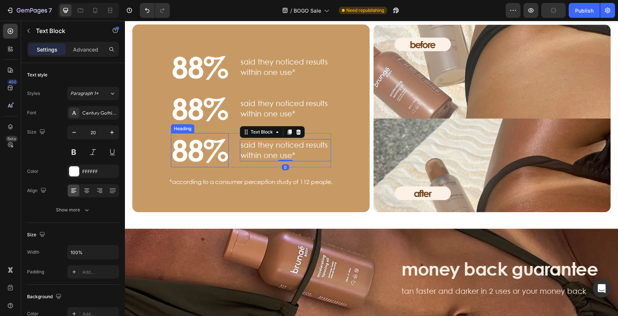
click at [196, 156] on h3 "88%" at bounding box center [200, 150] width 58 height 34
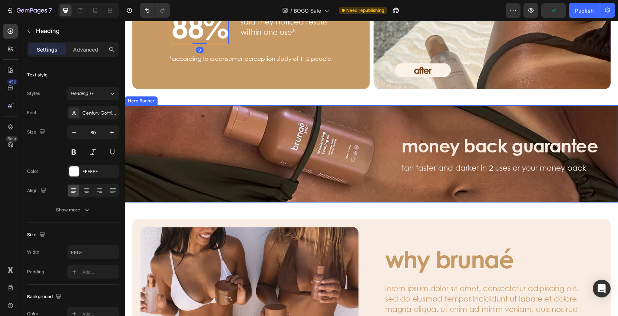
scroll to position [643, 0]
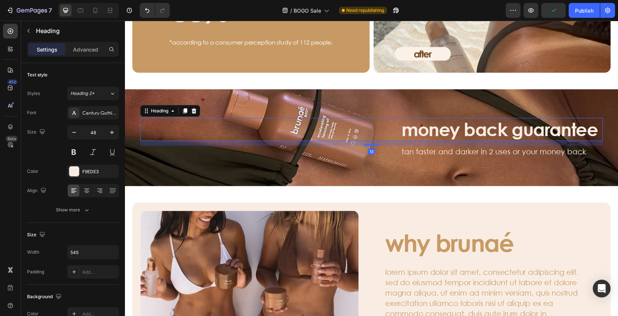
click at [442, 134] on h3 "money back guarantee" at bounding box center [502, 129] width 202 height 23
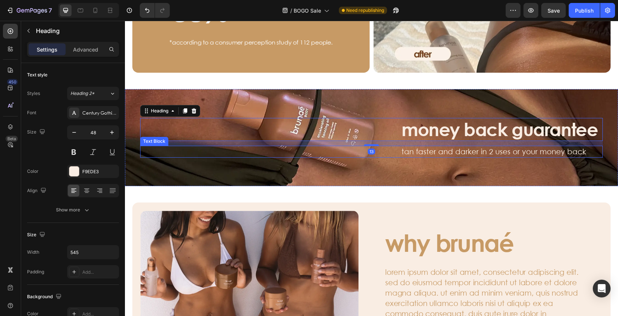
click at [444, 155] on p "tan faster and darker in 2 uses or your money back" at bounding box center [502, 152] width 201 height 10
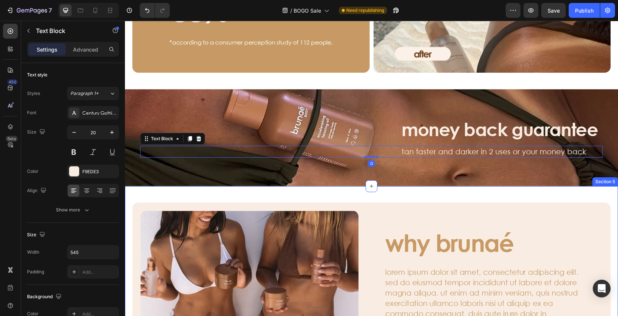
scroll to position [822, 0]
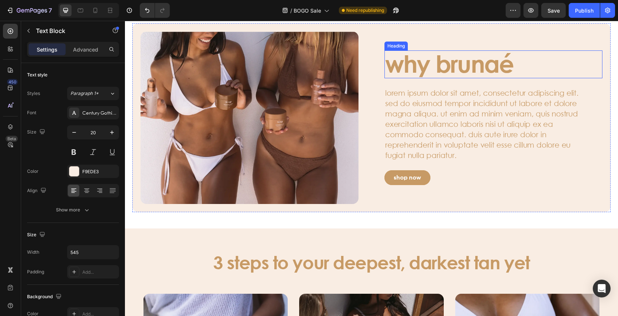
click at [455, 59] on h3 "why brunaé" at bounding box center [486, 63] width 202 height 27
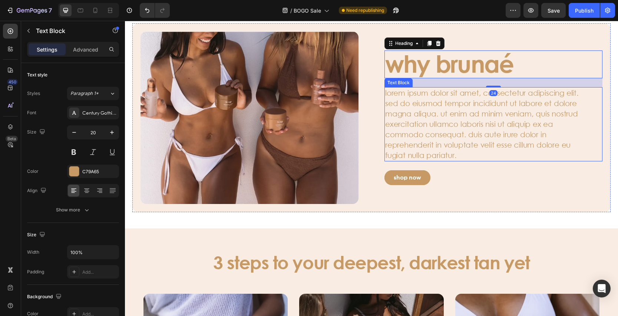
click at [453, 119] on p "lorem ipsum dolor sit amet, consectetur adipiscing elit. sed do eiusmod tempor …" at bounding box center [485, 124] width 200 height 73
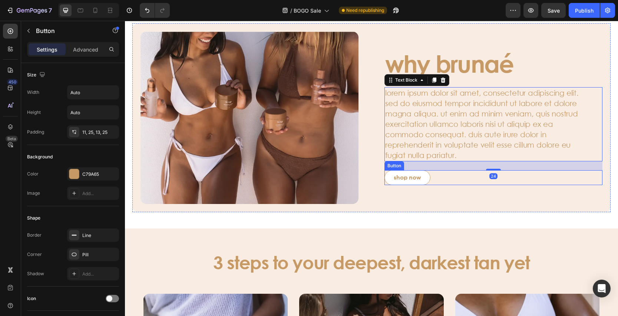
click at [390, 180] on button "shop now" at bounding box center [408, 177] width 46 height 15
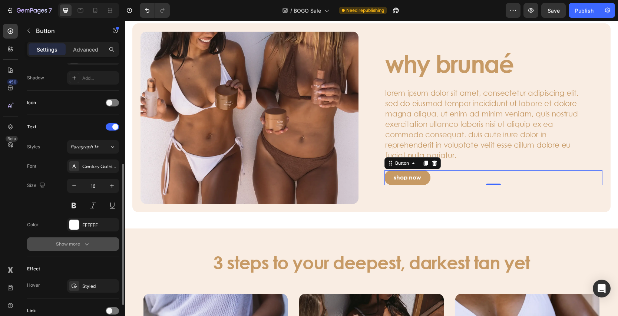
scroll to position [258, 0]
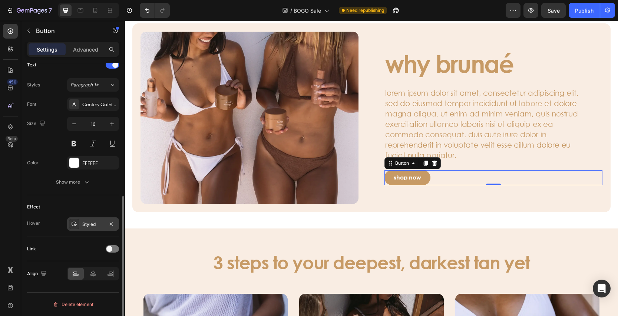
click at [73, 226] on icon at bounding box center [74, 224] width 5 height 5
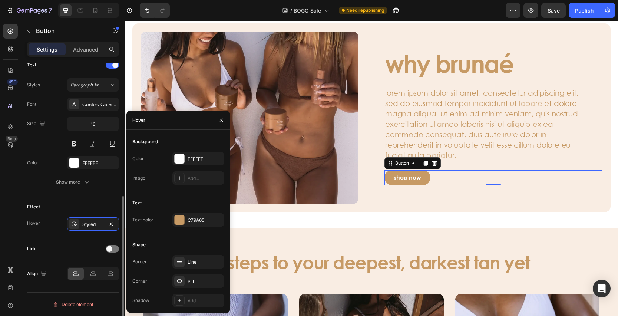
click at [55, 193] on div "Text Styles Paragraph 1* Font Century Gothic Paneuropean Size 16 Color FFFFFF S…" at bounding box center [73, 124] width 92 height 142
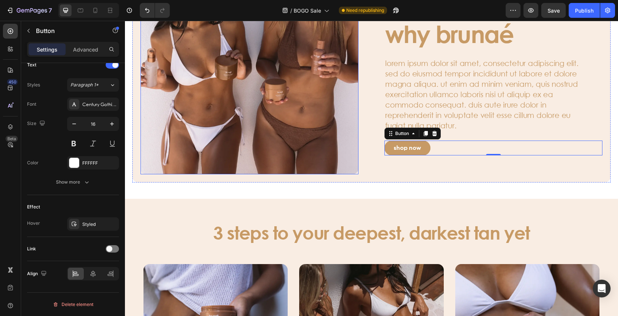
scroll to position [864, 0]
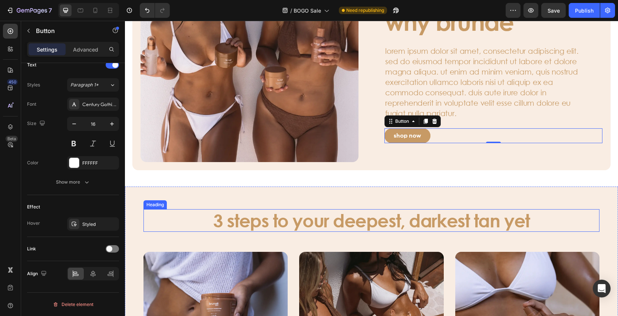
click at [273, 227] on h3 "3 steps to your deepest, darkest tan yet" at bounding box center [371, 220] width 445 height 23
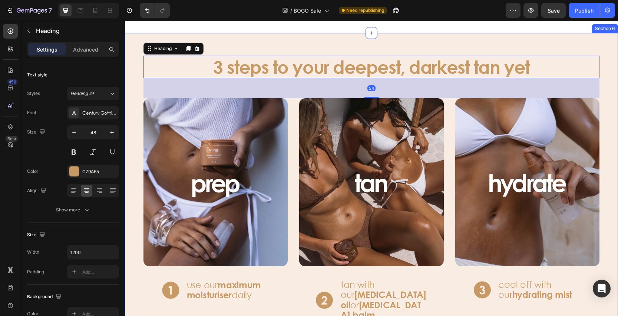
scroll to position [1090, 0]
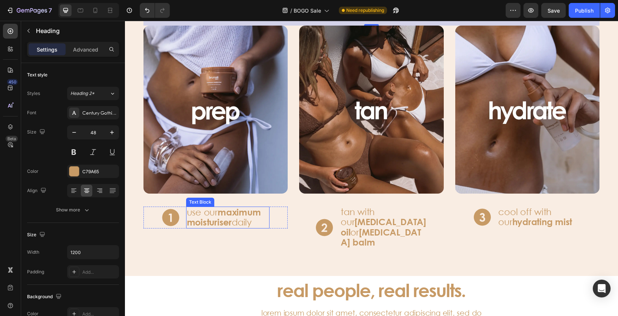
click at [216, 210] on p "use our maximum moisturiser daily" at bounding box center [228, 217] width 82 height 20
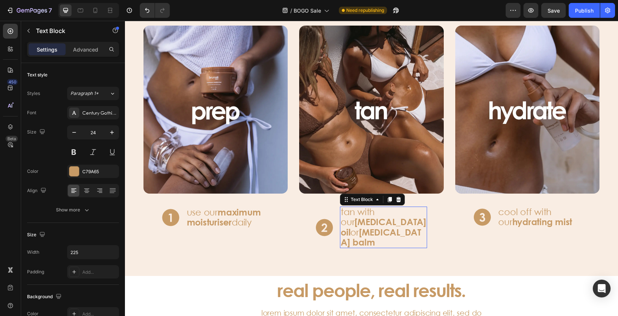
click at [367, 227] on strong "[MEDICAL_DATA] balm" at bounding box center [381, 237] width 81 height 21
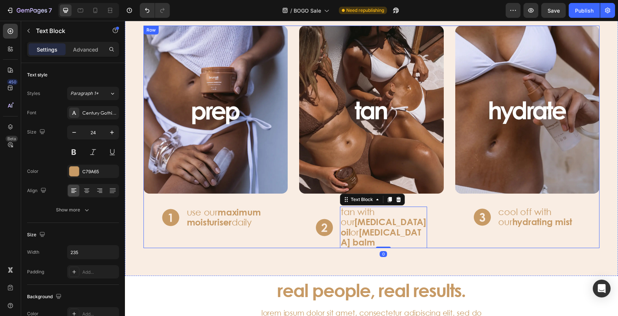
click at [524, 213] on p "cool off with our hydrating mist" at bounding box center [540, 217] width 82 height 20
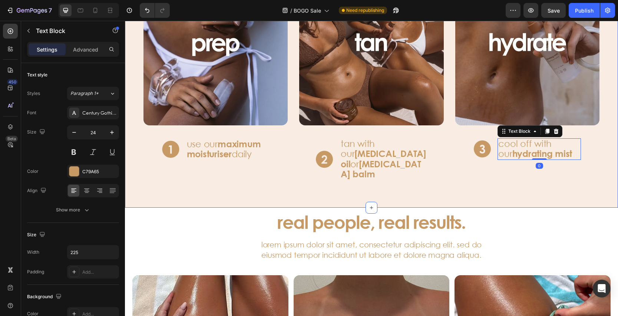
scroll to position [1262, 0]
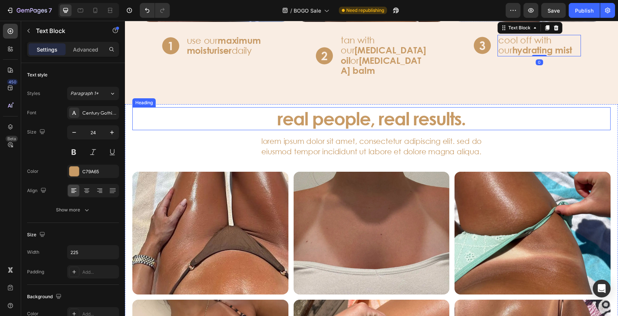
click at [305, 107] on h3 "real people, real results." at bounding box center [371, 118] width 445 height 23
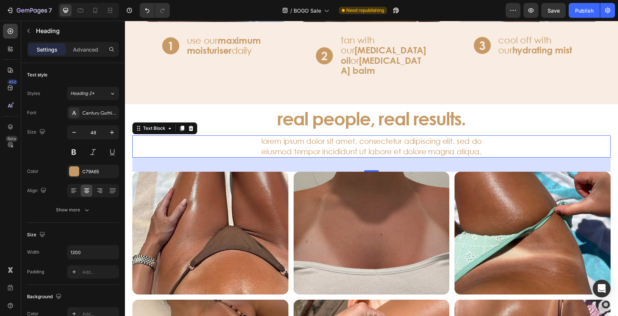
click at [310, 136] on p "lorem ipsum dolor sit amet, consectetur adipiscing elit. sed do eiusmod tempor …" at bounding box center [372, 146] width 232 height 21
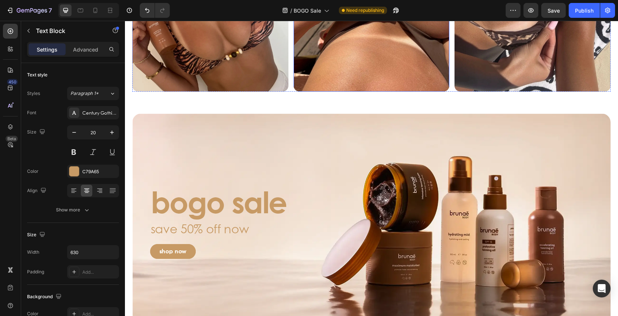
scroll to position [1643, 0]
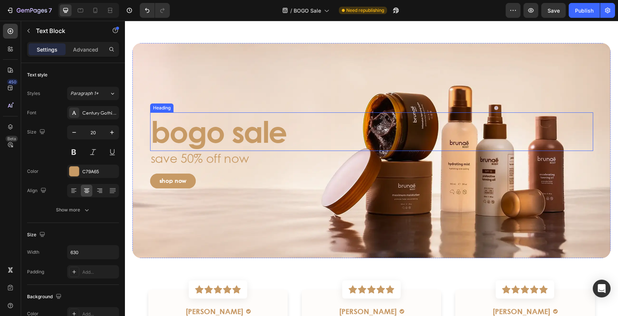
click at [240, 129] on h3 "bogo sale" at bounding box center [371, 131] width 443 height 39
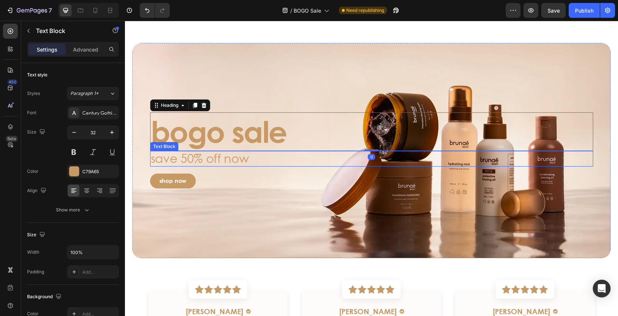
click at [204, 163] on p "save 50% off now" at bounding box center [372, 159] width 442 height 14
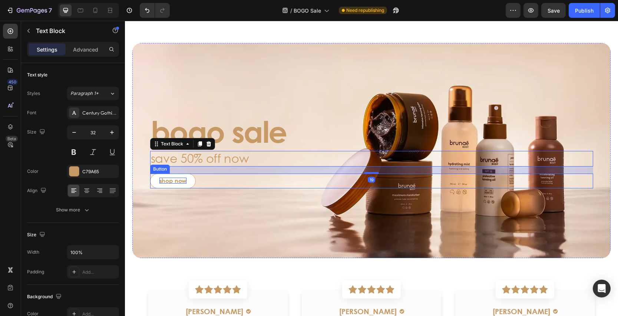
click at [184, 183] on p "shop now" at bounding box center [173, 181] width 27 height 6
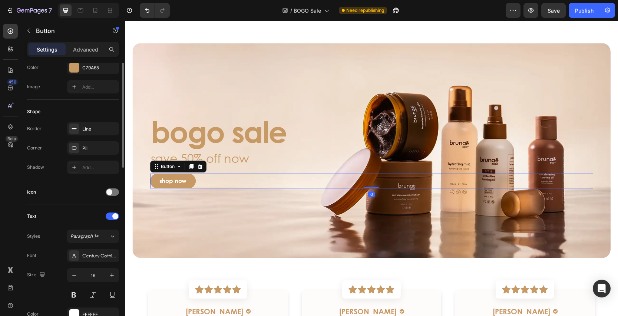
scroll to position [258, 0]
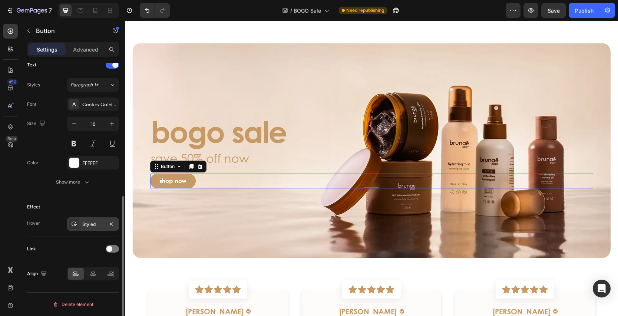
click at [72, 225] on icon at bounding box center [74, 224] width 6 height 6
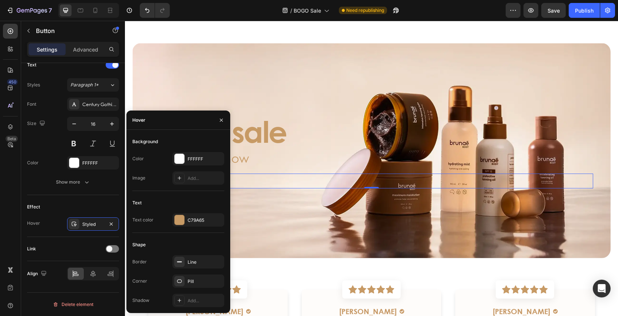
click at [262, 208] on div "Background Image" at bounding box center [371, 150] width 479 height 215
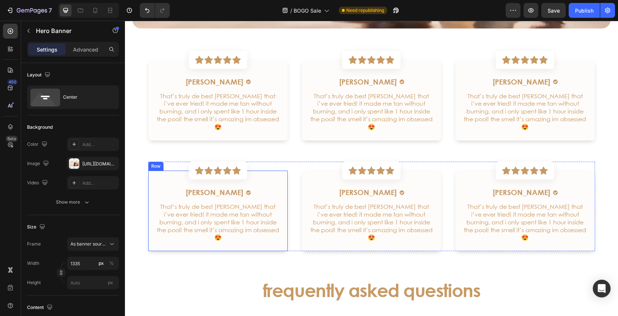
scroll to position [1873, 0]
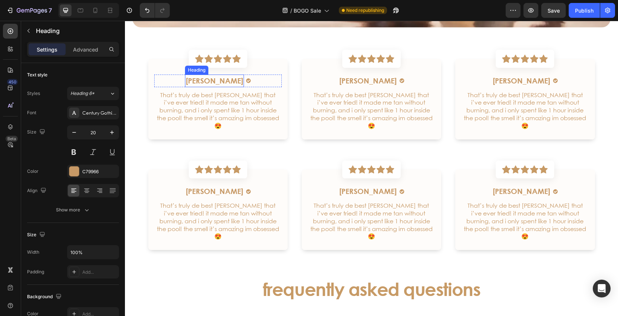
click at [223, 79] on h6 "[PERSON_NAME]" at bounding box center [214, 81] width 59 height 13
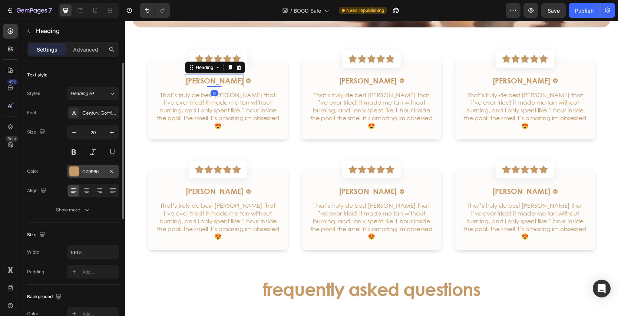
click at [74, 170] on div at bounding box center [74, 172] width 10 height 10
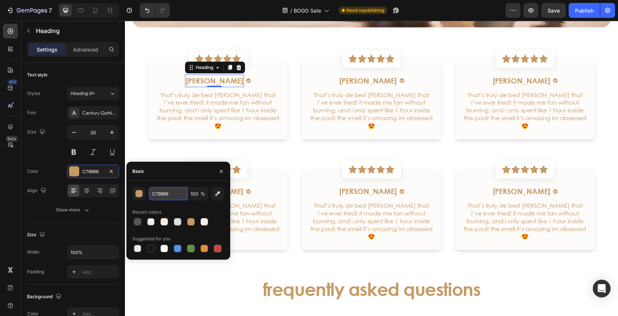
click at [170, 195] on input "C79966" at bounding box center [168, 193] width 39 height 13
paste input "A65"
type input "C79A65"
click at [347, 84] on div "[PERSON_NAME] Heading Image Row" at bounding box center [372, 81] width 128 height 13
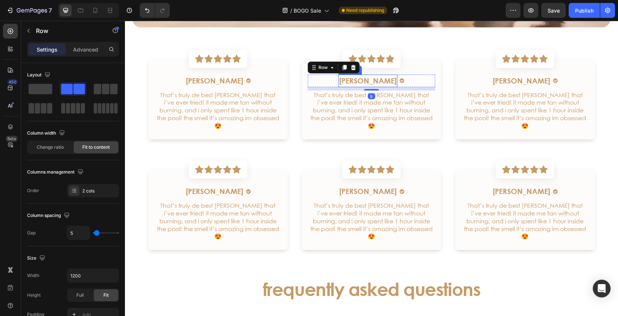
click at [368, 81] on h6 "[PERSON_NAME]" at bounding box center [368, 81] width 59 height 13
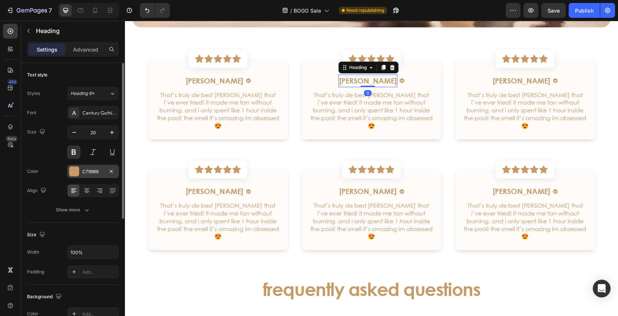
drag, startPoint x: 78, startPoint y: 168, endPoint x: 91, endPoint y: 171, distance: 12.8
click at [78, 168] on div at bounding box center [74, 172] width 10 height 10
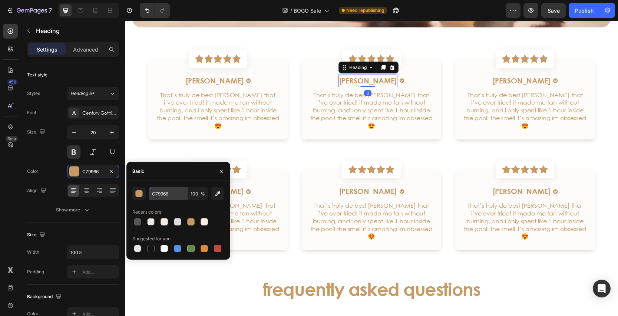
click at [180, 196] on input "C79966" at bounding box center [168, 193] width 39 height 13
paste input "A65"
type input "C79A65"
drag, startPoint x: 522, startPoint y: 79, endPoint x: 505, endPoint y: 84, distance: 17.5
click at [522, 79] on h6 "[PERSON_NAME]" at bounding box center [521, 81] width 59 height 13
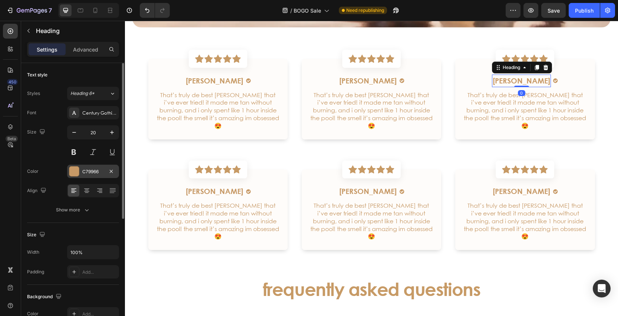
click at [76, 171] on div at bounding box center [74, 172] width 10 height 10
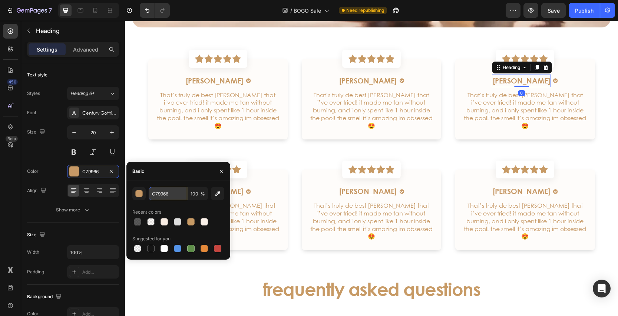
drag, startPoint x: 171, startPoint y: 190, endPoint x: 176, endPoint y: 191, distance: 4.9
click at [171, 190] on input "C79966" at bounding box center [168, 193] width 39 height 13
click at [174, 192] on input "C79966" at bounding box center [168, 193] width 39 height 13
paste input "A65"
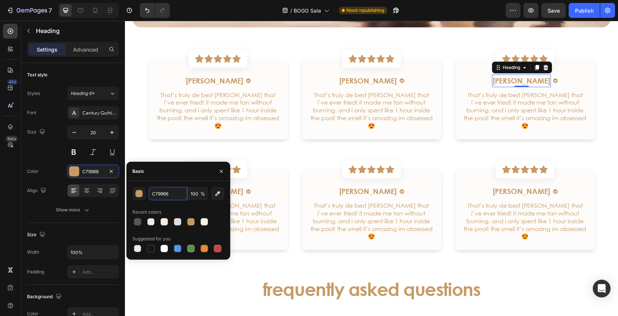
type input "C79A65"
click at [254, 185] on div "[PERSON_NAME] Heading Image Row" at bounding box center [218, 191] width 128 height 13
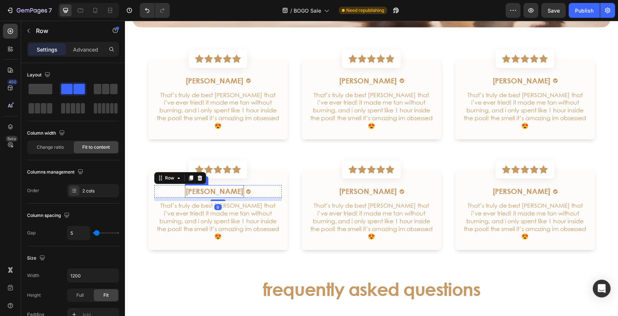
click at [223, 186] on h6 "[PERSON_NAME]" at bounding box center [214, 191] width 59 height 13
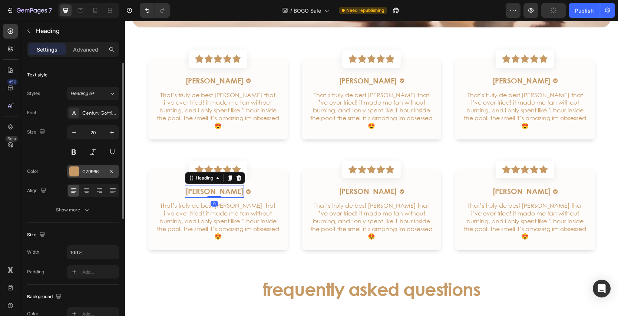
click at [74, 174] on div at bounding box center [74, 172] width 10 height 10
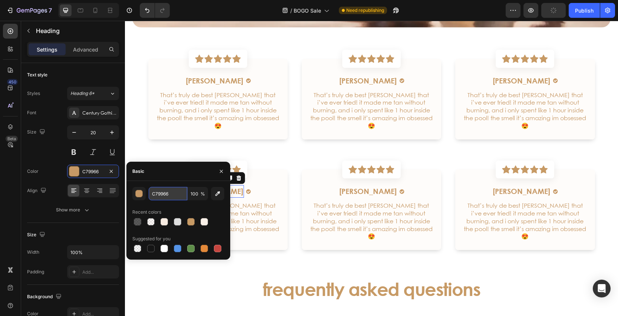
click at [170, 194] on input "C79966" at bounding box center [168, 193] width 39 height 13
paste input "A65"
type input "C79A65"
click at [271, 185] on div "[PERSON_NAME] Heading 0 Image Row" at bounding box center [218, 191] width 128 height 13
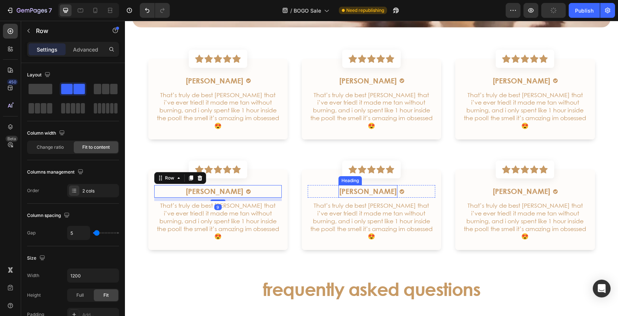
click at [352, 185] on h6 "[PERSON_NAME]" at bounding box center [368, 191] width 59 height 13
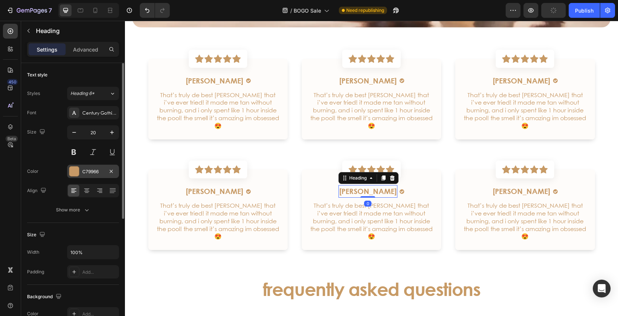
click at [75, 170] on div at bounding box center [74, 172] width 10 height 10
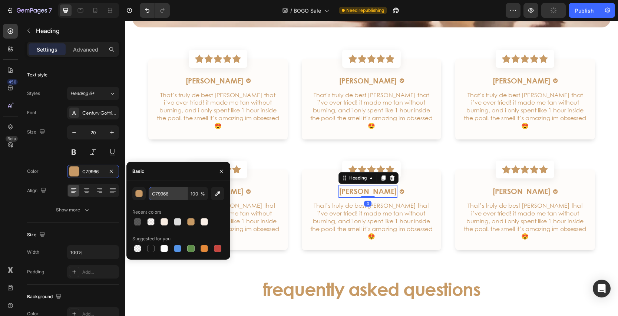
click at [172, 195] on input "C79966" at bounding box center [168, 193] width 39 height 13
paste input "A65"
type input "C79A65"
click at [505, 185] on h6 "[PERSON_NAME]" at bounding box center [521, 191] width 59 height 13
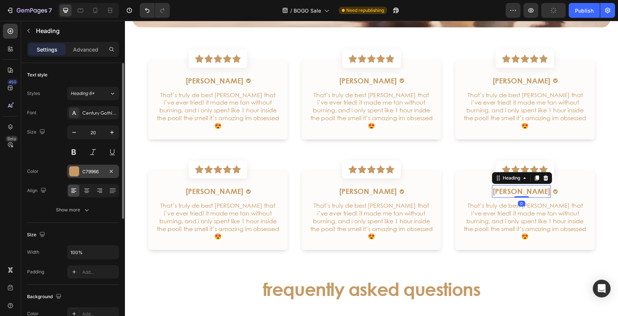
click at [73, 172] on div at bounding box center [74, 172] width 10 height 10
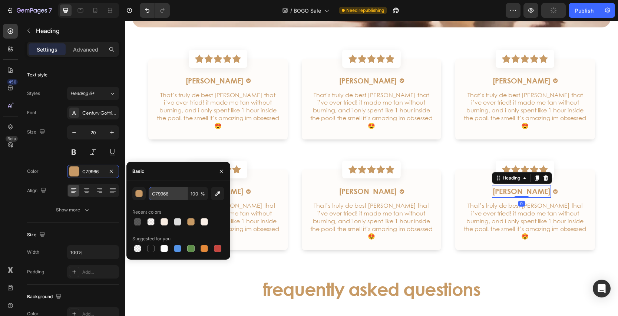
click at [171, 194] on input "C79966" at bounding box center [168, 193] width 39 height 13
paste input "A65"
type input "C79A65"
click at [277, 174] on div "[PERSON_NAME] Heading Image Row That’s truly de best [PERSON_NAME] that i’ve ev…" at bounding box center [217, 210] width 139 height 81
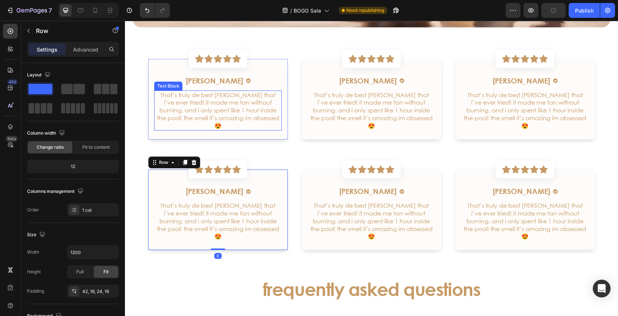
click at [244, 114] on p "That’s truly de best [PERSON_NAME] that i’ve ever tried! it made me tan without…" at bounding box center [218, 110] width 126 height 39
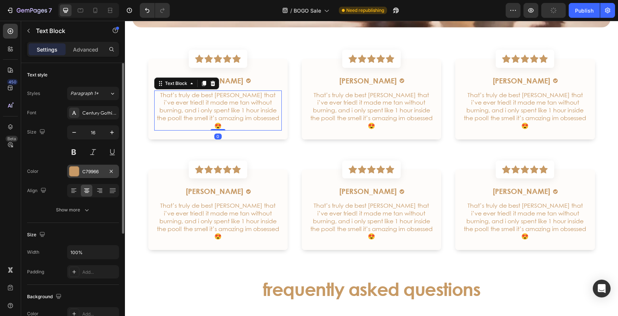
click at [75, 168] on div at bounding box center [74, 172] width 10 height 10
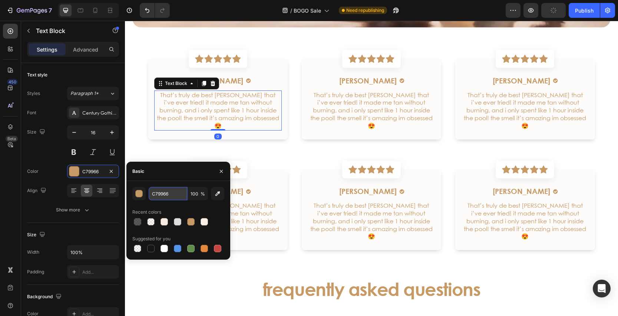
click at [170, 197] on input "C79966" at bounding box center [168, 193] width 39 height 13
paste input "A65"
type input "C79A65"
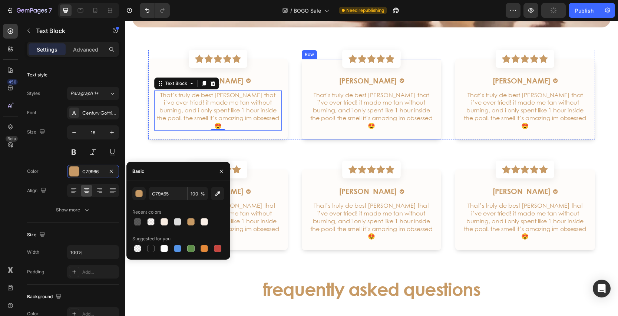
click at [345, 118] on p "That’s truly de best [PERSON_NAME] that i’ve ever tried! it made me tan without…" at bounding box center [372, 110] width 126 height 39
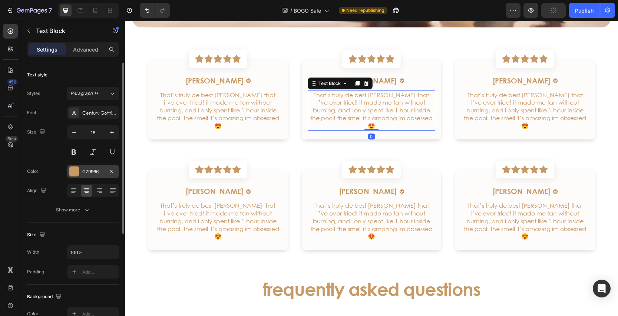
click at [74, 168] on div at bounding box center [74, 172] width 10 height 10
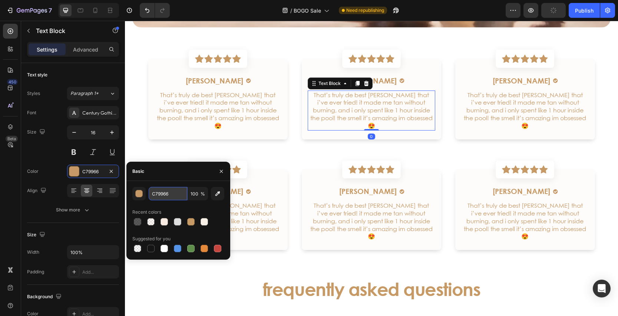
click at [177, 191] on input "C79966" at bounding box center [168, 193] width 39 height 13
paste input "A65"
type input "C79A65"
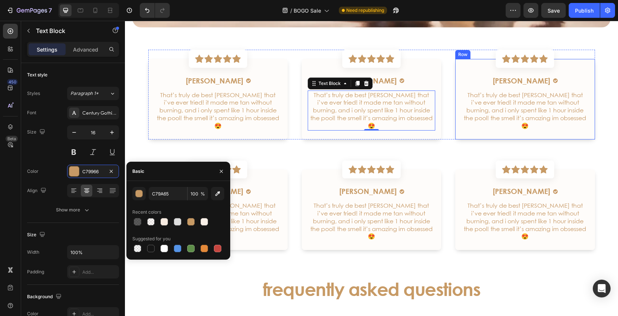
click at [482, 108] on p "That’s truly de best [PERSON_NAME] that i’ve ever tried! it made me tan without…" at bounding box center [525, 110] width 126 height 39
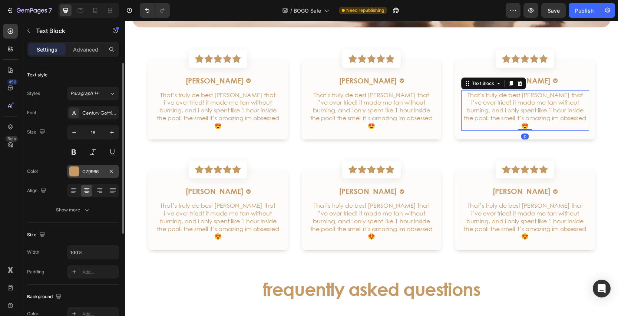
click at [72, 172] on div at bounding box center [74, 172] width 10 height 10
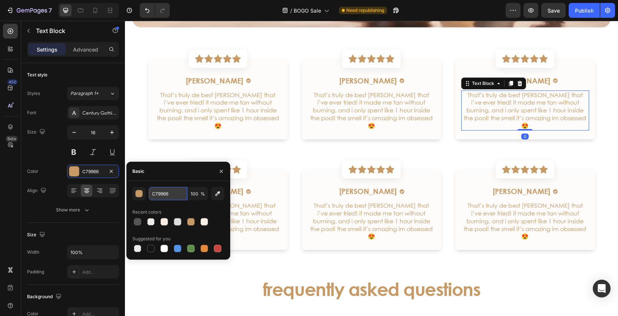
click at [180, 198] on input "C79966" at bounding box center [168, 193] width 39 height 13
paste input "A65"
type input "C79A65"
drag, startPoint x: 277, startPoint y: 191, endPoint x: 257, endPoint y: 204, distance: 24.1
click at [277, 191] on div "[PERSON_NAME] Heading Image Row That’s truly de best [PERSON_NAME] that i’ve ev…" at bounding box center [218, 213] width 128 height 56
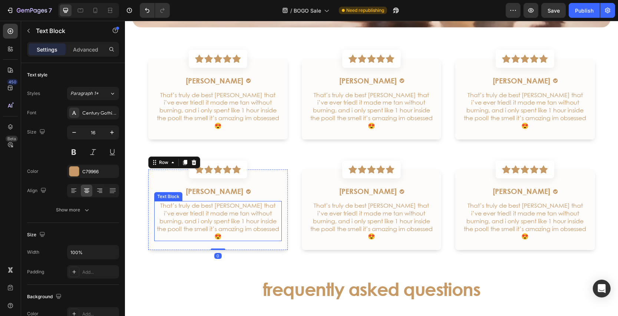
click at [257, 204] on p "That’s truly de best [PERSON_NAME] that i’ve ever tried! it made me tan without…" at bounding box center [218, 221] width 126 height 39
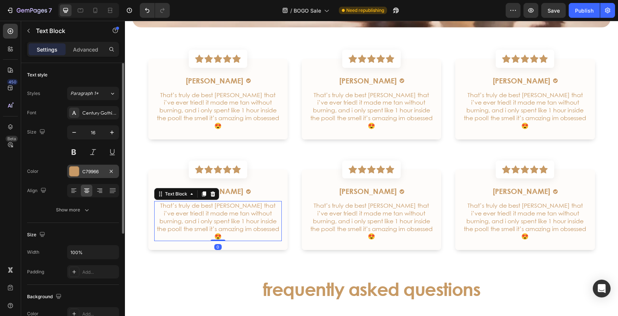
click at [69, 172] on div at bounding box center [74, 171] width 10 height 10
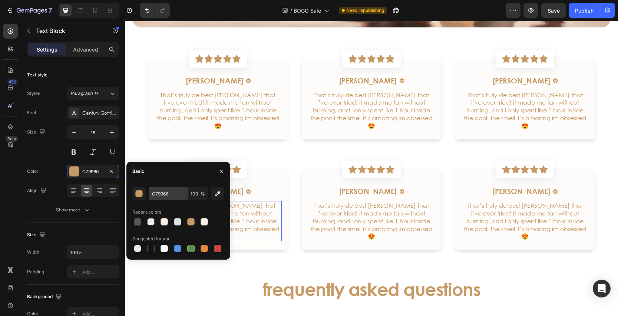
click at [172, 197] on input "C79966" at bounding box center [168, 193] width 39 height 13
paste input "A65"
type input "C79A65"
click at [356, 208] on p "That’s truly de best [PERSON_NAME] that i’ve ever tried! it made me tan without…" at bounding box center [372, 221] width 126 height 39
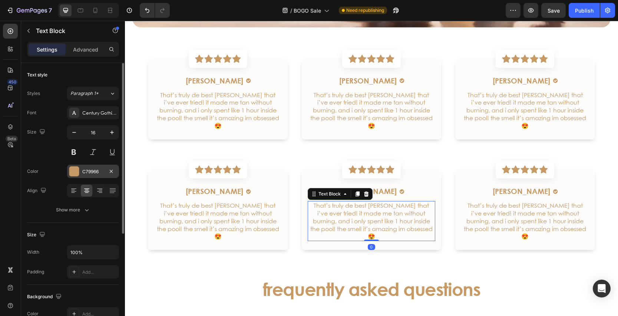
click at [71, 172] on div at bounding box center [74, 172] width 10 height 10
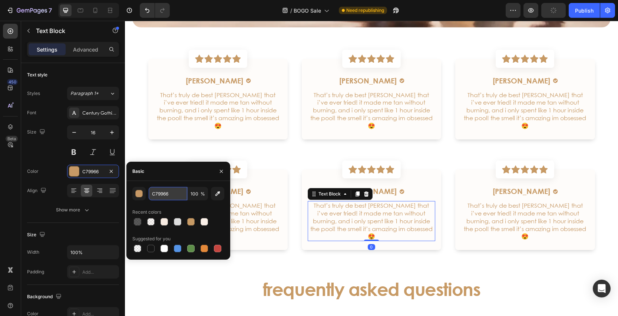
click at [175, 195] on input "C79966" at bounding box center [168, 193] width 39 height 13
paste input "A65"
type input "C79A65"
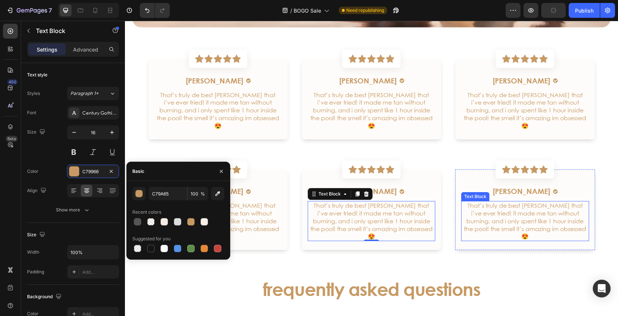
click at [508, 204] on p "That’s truly de best [PERSON_NAME] that i’ve ever tried! it made me tan without…" at bounding box center [525, 221] width 126 height 39
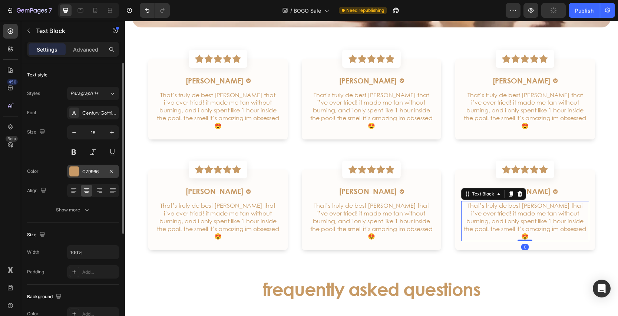
click at [73, 173] on div at bounding box center [74, 172] width 10 height 10
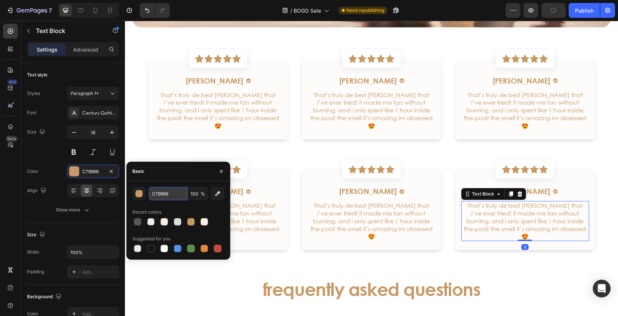
click at [176, 196] on input "C79966" at bounding box center [168, 193] width 39 height 13
paste input "A65"
type input "C79A65"
click at [294, 186] on div "Image Row [PERSON_NAME] Heading Image Row That’s truly de best [PERSON_NAME] th…" at bounding box center [371, 206] width 447 height 90
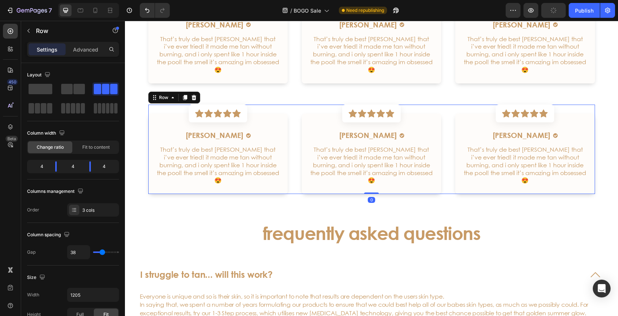
scroll to position [1974, 0]
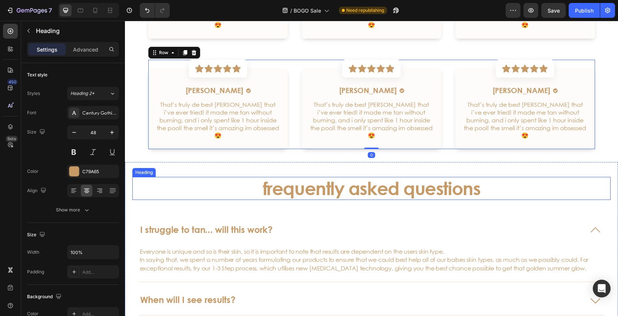
click at [295, 177] on h3 "frequently asked questions" at bounding box center [371, 188] width 479 height 23
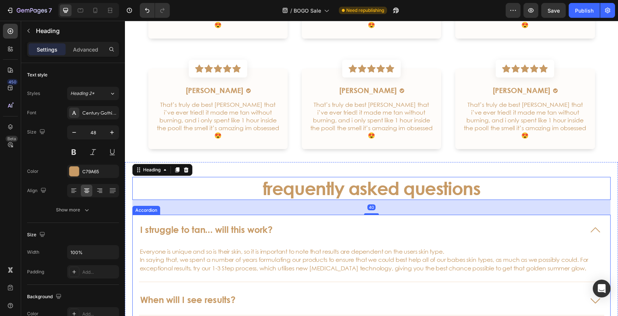
click at [226, 224] on p "I struggle to tan... will this work?" at bounding box center [206, 229] width 132 height 11
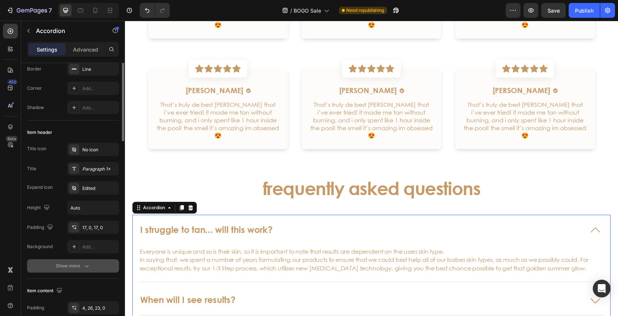
scroll to position [126, 0]
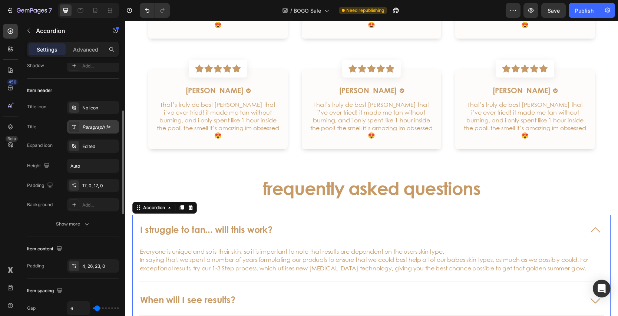
click at [94, 129] on div "Paragraph 1*" at bounding box center [99, 127] width 35 height 7
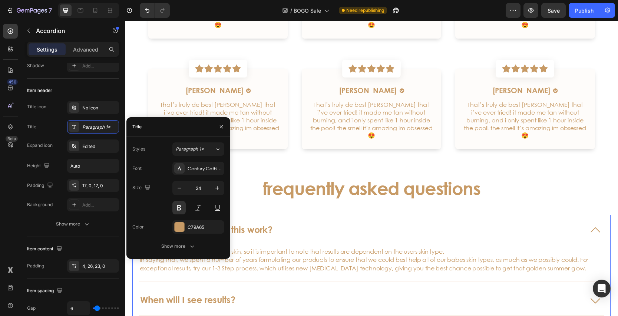
click at [296, 247] on p "Everyone is unique and so is their skin, so it is important to note that result…" at bounding box center [367, 259] width 454 height 25
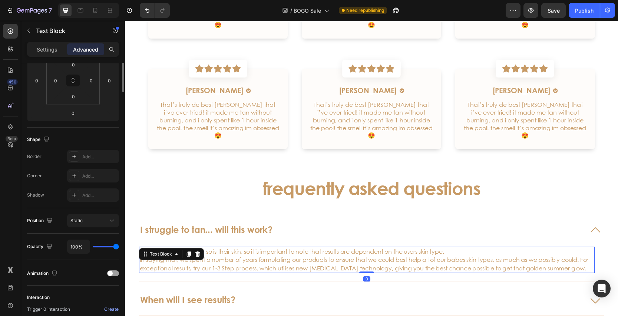
scroll to position [0, 0]
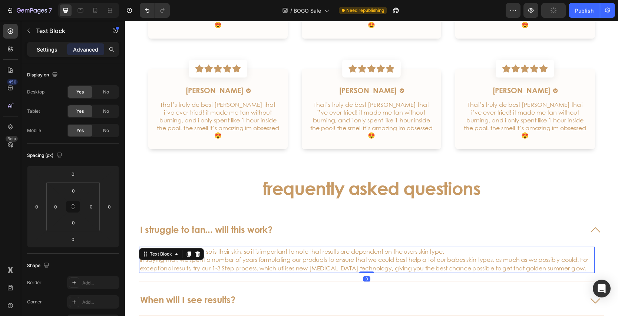
click at [48, 51] on p "Settings" at bounding box center [47, 50] width 21 height 8
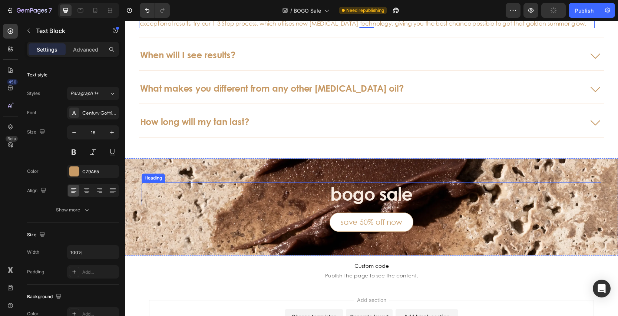
scroll to position [2208, 0]
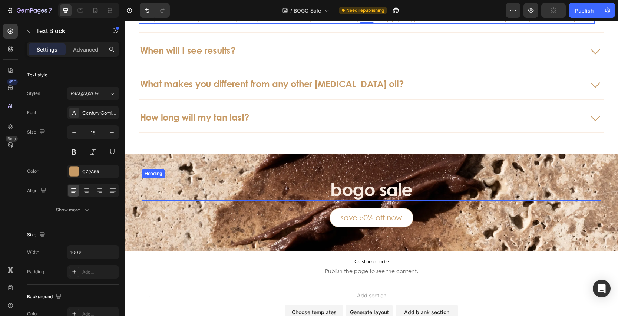
drag, startPoint x: 345, startPoint y: 184, endPoint x: 348, endPoint y: 187, distance: 3.9
click at [345, 184] on h3 "bogo sale" at bounding box center [372, 189] width 460 height 23
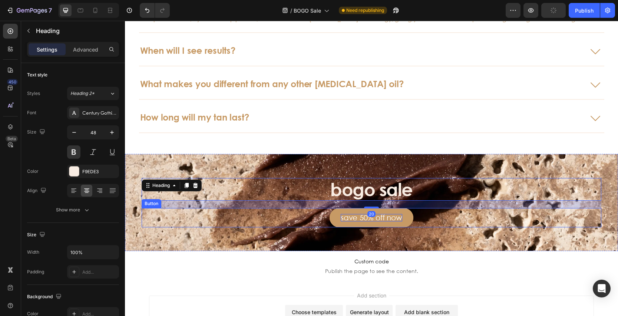
click at [346, 216] on p "save 50% off now" at bounding box center [372, 217] width 62 height 7
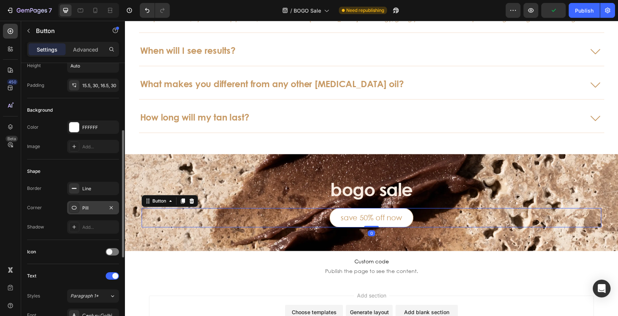
scroll to position [170, 0]
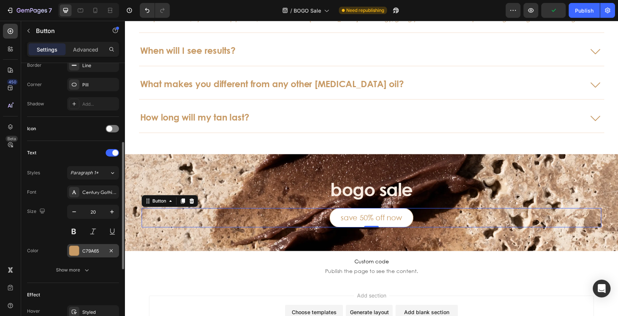
click at [74, 250] on div at bounding box center [74, 251] width 10 height 10
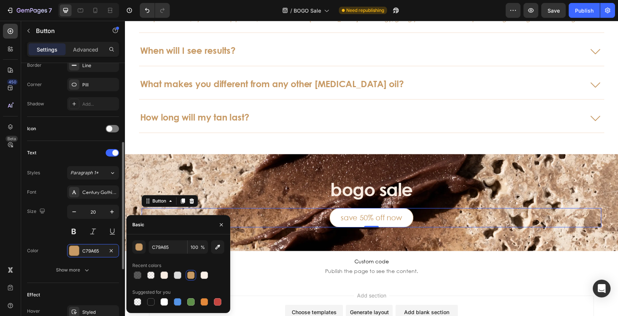
click at [53, 240] on div "Font Century Gothic Paneuropean Size 20 Color C79A65 Show more" at bounding box center [73, 230] width 92 height 91
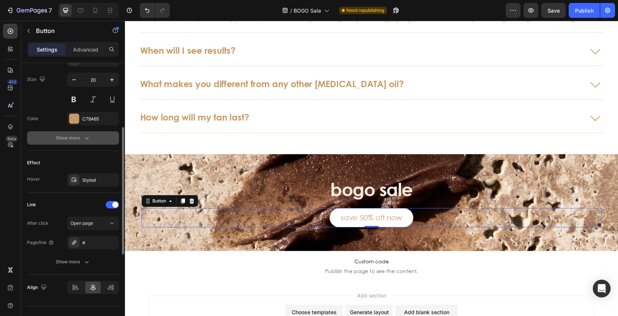
scroll to position [316, 0]
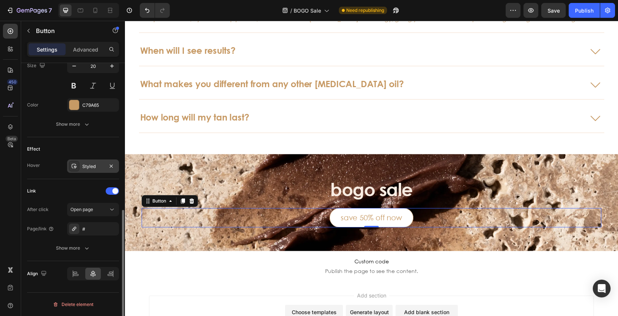
click at [71, 166] on icon at bounding box center [74, 166] width 6 height 6
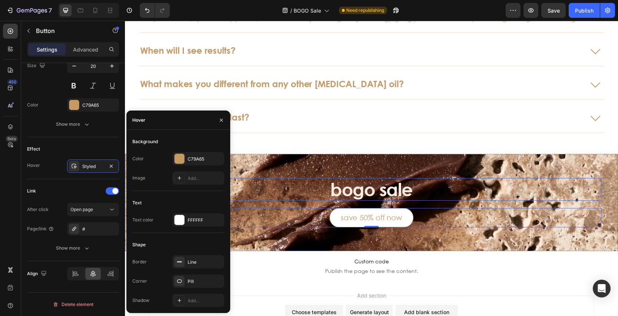
click at [257, 189] on h3 "bogo sale" at bounding box center [372, 189] width 460 height 23
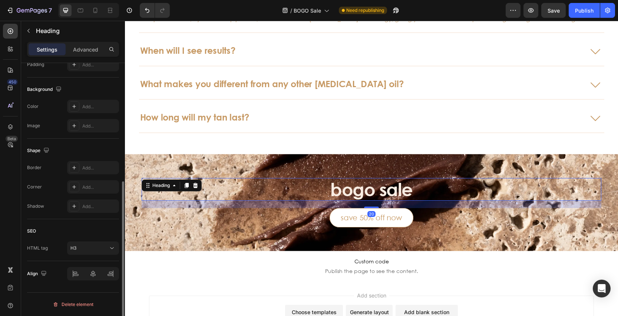
scroll to position [0, 0]
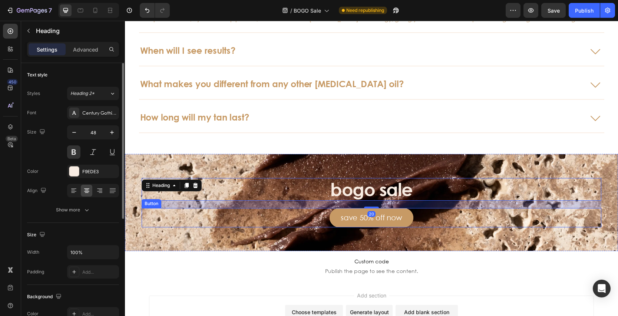
click at [338, 214] on link "save 50% off now" at bounding box center [372, 217] width 84 height 19
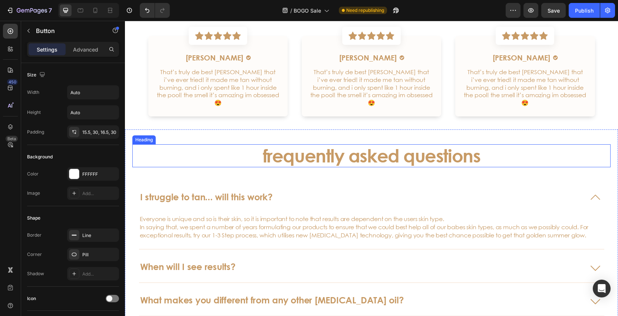
click at [249, 144] on h3 "frequently asked questions" at bounding box center [371, 155] width 479 height 23
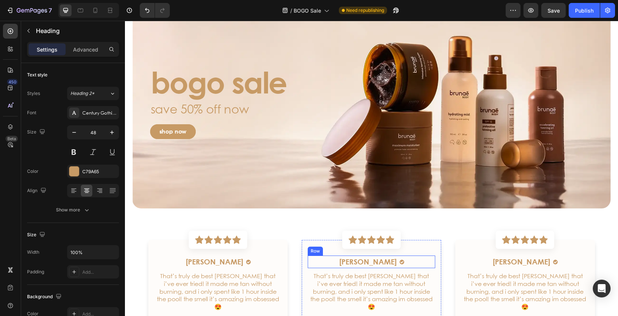
scroll to position [1484, 0]
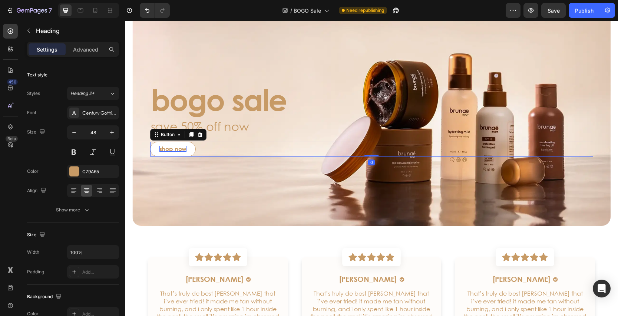
click at [186, 148] on p "shop now" at bounding box center [173, 149] width 27 height 6
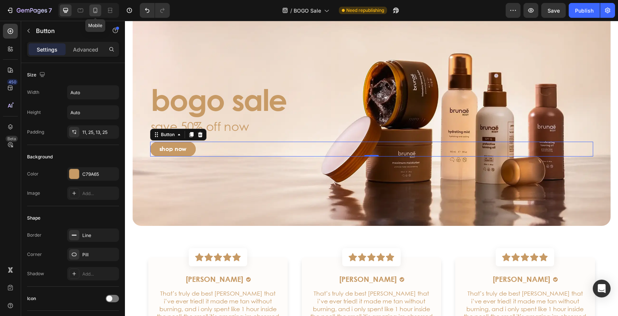
click at [96, 13] on icon at bounding box center [95, 10] width 4 height 5
type input "14"
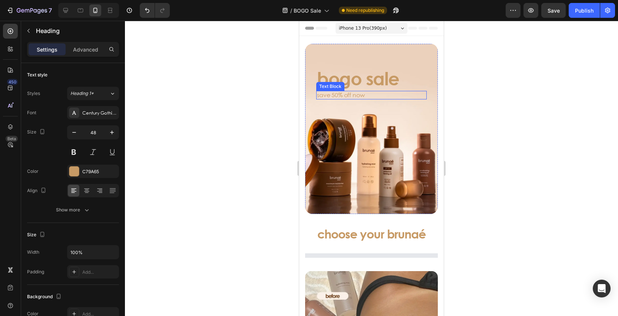
click at [370, 82] on h3 "bogo sale" at bounding box center [371, 78] width 111 height 21
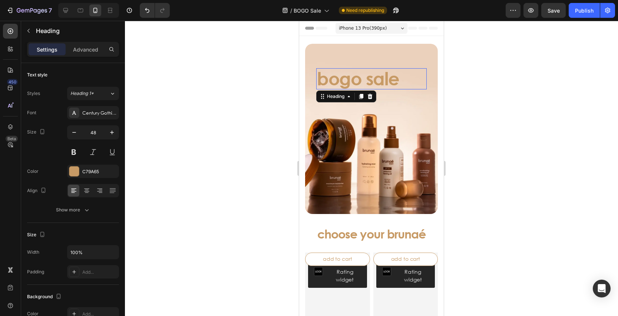
click at [370, 82] on h3 "bogo sale" at bounding box center [371, 78] width 111 height 21
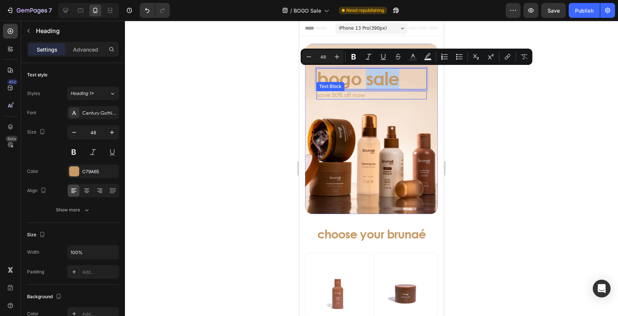
click at [347, 95] on p "save 50% off now" at bounding box center [371, 95] width 109 height 7
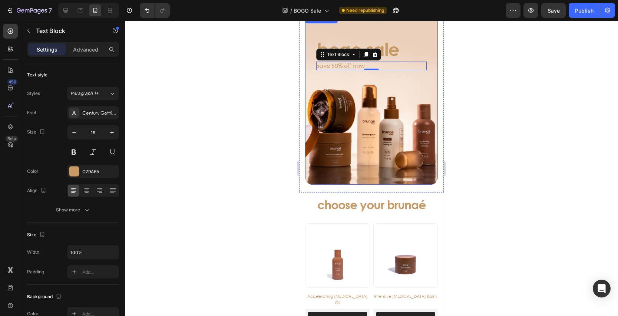
scroll to position [46, 0]
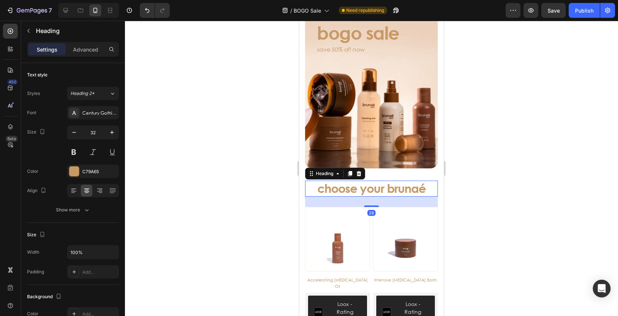
click at [385, 191] on h3 "choose your brunaé" at bounding box center [371, 189] width 133 height 16
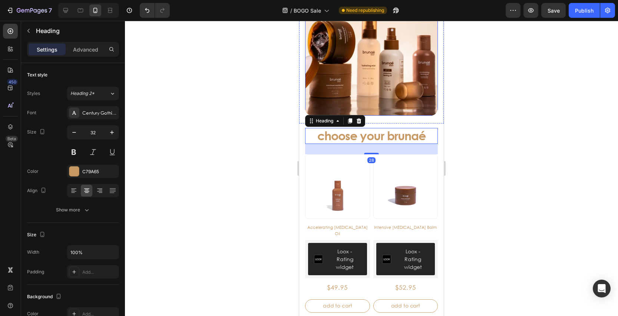
scroll to position [163, 0]
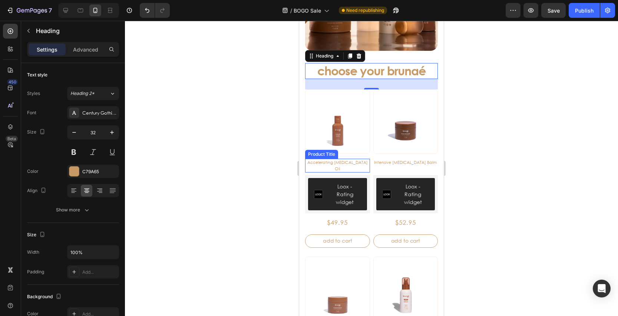
click at [339, 164] on h3 "Accelerating [MEDICAL_DATA] Oil" at bounding box center [337, 166] width 65 height 14
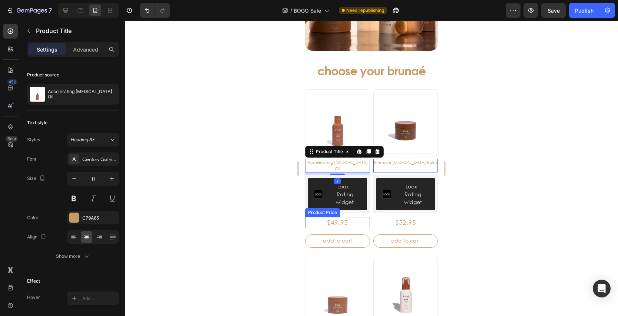
click at [339, 217] on div "$49.95" at bounding box center [337, 222] width 65 height 11
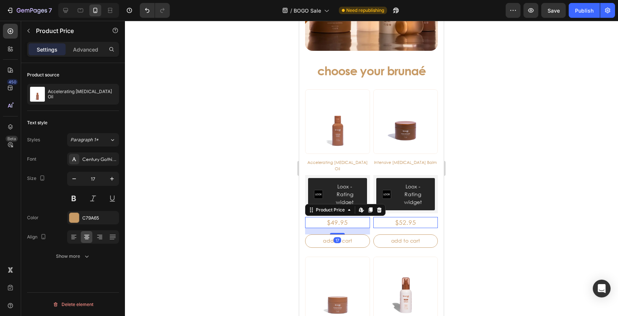
click at [335, 237] on div "17" at bounding box center [337, 240] width 7 height 6
click at [332, 238] on div "Add to cart" at bounding box center [337, 240] width 29 height 5
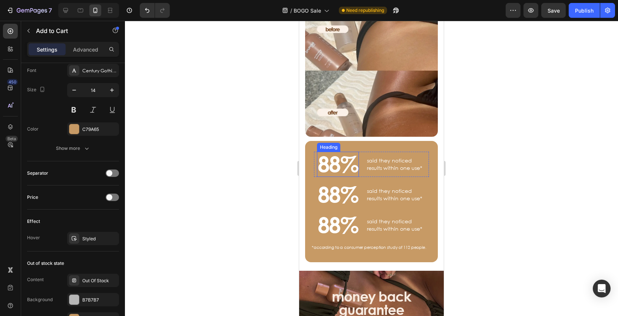
scroll to position [609, 0]
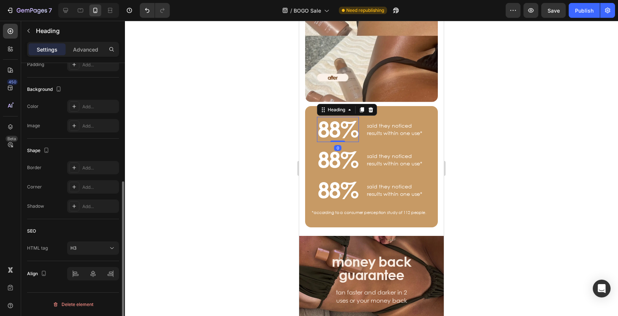
click at [351, 129] on h3 "88%" at bounding box center [338, 129] width 42 height 25
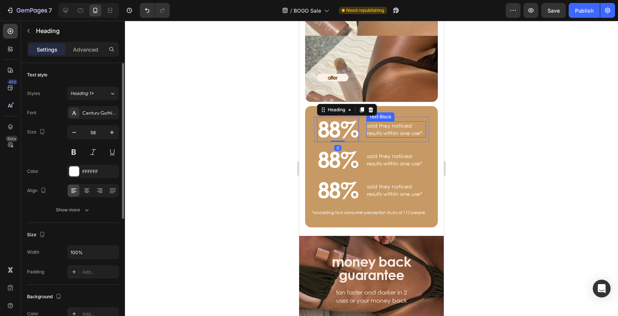
click at [390, 131] on p "said they noticed results within one use*" at bounding box center [396, 129] width 58 height 14
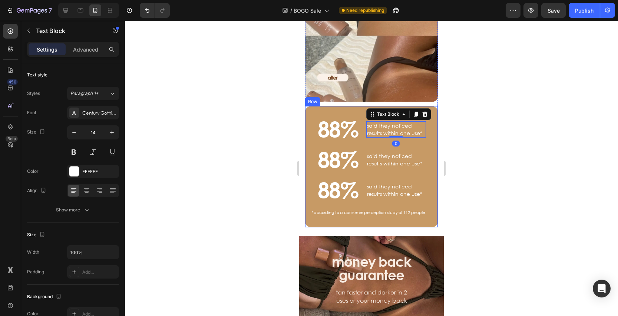
click at [384, 157] on p "said they noticed results within one use*" at bounding box center [396, 159] width 58 height 14
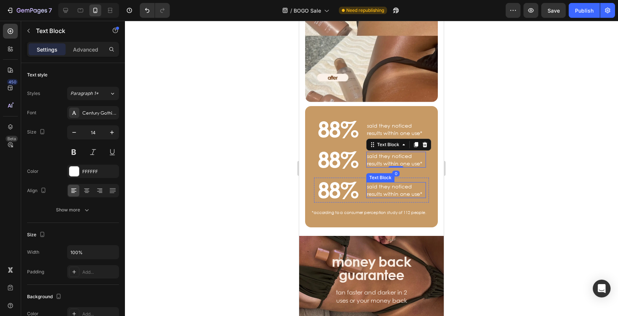
click at [390, 187] on p "said they noticed results within one use*" at bounding box center [396, 190] width 58 height 14
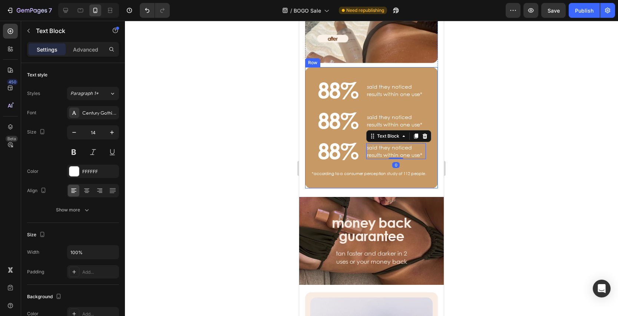
scroll to position [649, 0]
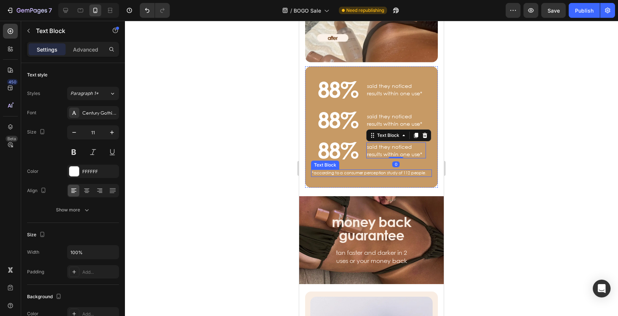
click at [352, 175] on p "*according to a consumer perception study of 112 people." at bounding box center [371, 173] width 119 height 6
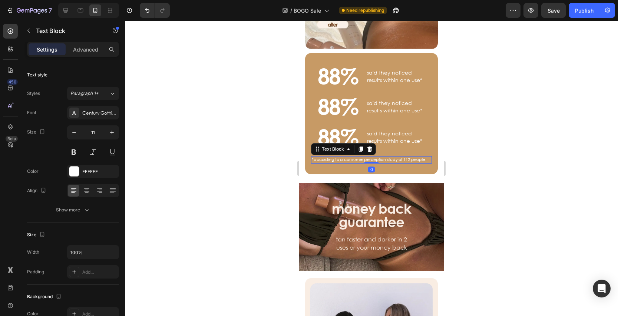
scroll to position [693, 0]
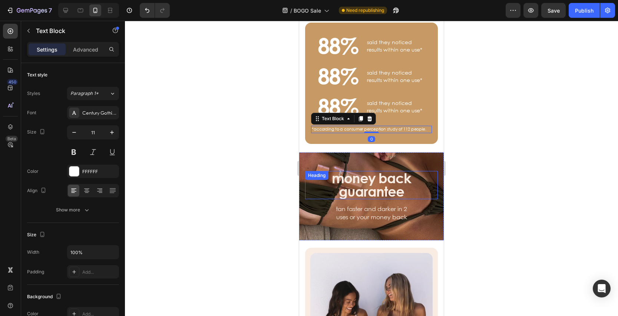
click at [364, 180] on div "money back guarantee Heading" at bounding box center [371, 185] width 133 height 28
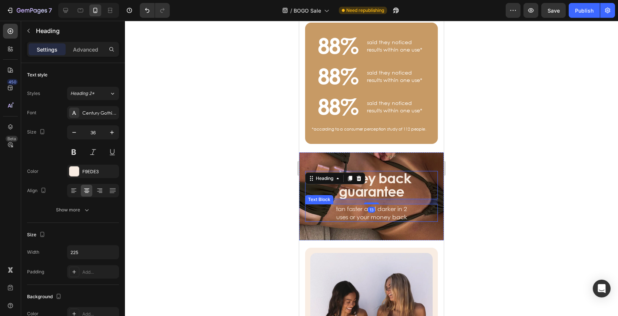
click at [360, 214] on p "tan faster and darker in 2 uses or your money back" at bounding box center [371, 213] width 79 height 17
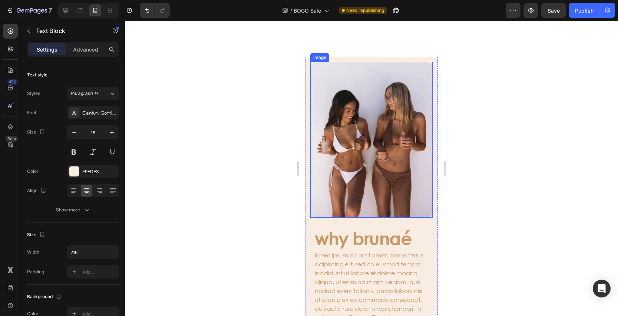
scroll to position [956, 0]
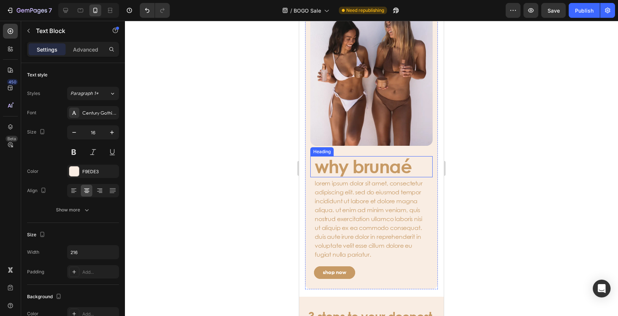
click at [361, 164] on h3 "why brunaé" at bounding box center [371, 166] width 115 height 21
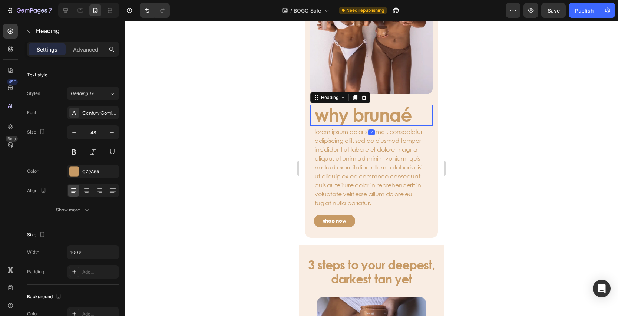
scroll to position [1015, 0]
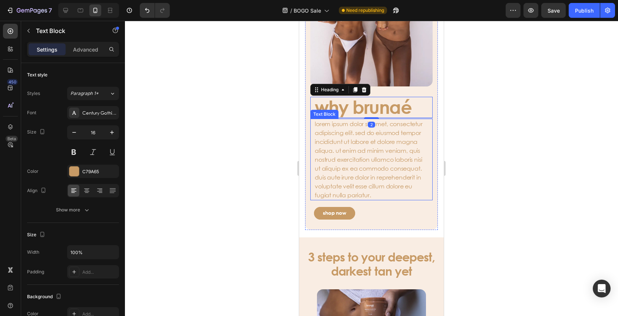
click at [357, 166] on p "lorem ipsum dolor sit amet, consectetur adipiscing elit. sed do eiusmod tempor …" at bounding box center [372, 159] width 114 height 80
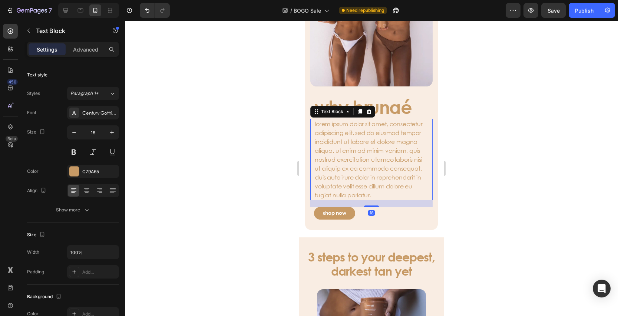
scroll to position [1040, 0]
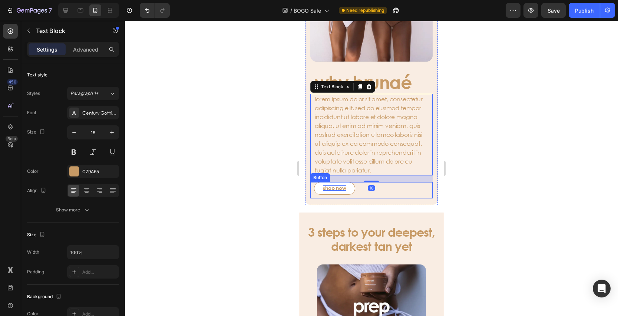
click at [334, 188] on p "shop now" at bounding box center [334, 187] width 23 height 5
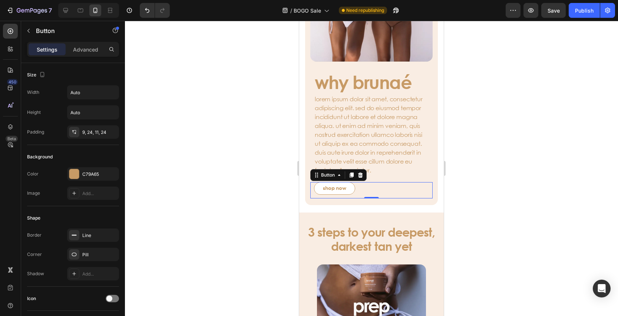
click at [346, 191] on button "shop now" at bounding box center [334, 188] width 41 height 13
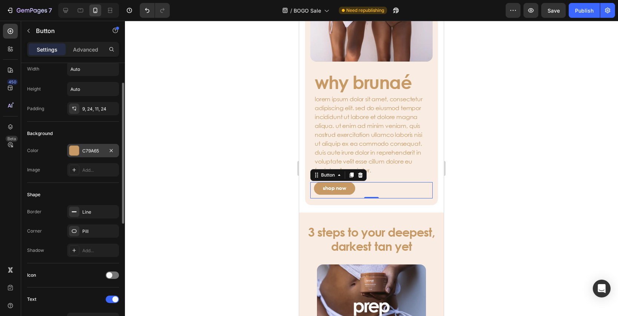
scroll to position [27, 0]
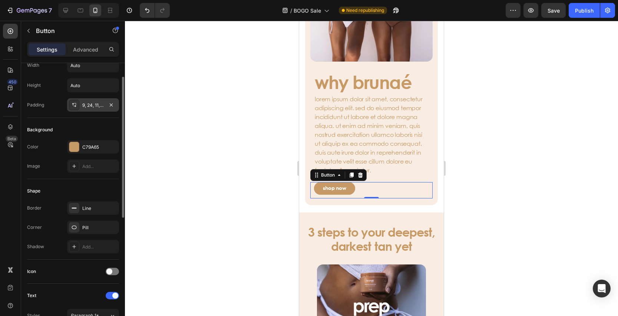
click at [74, 105] on icon at bounding box center [74, 105] width 6 height 6
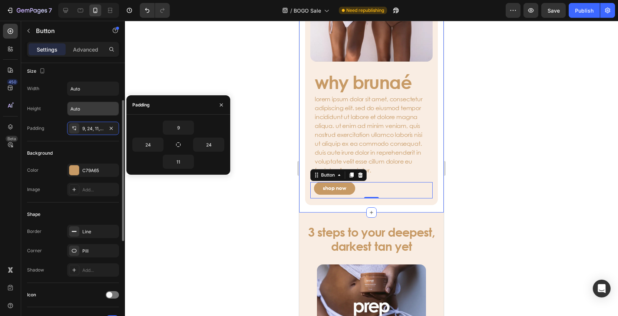
scroll to position [0, 0]
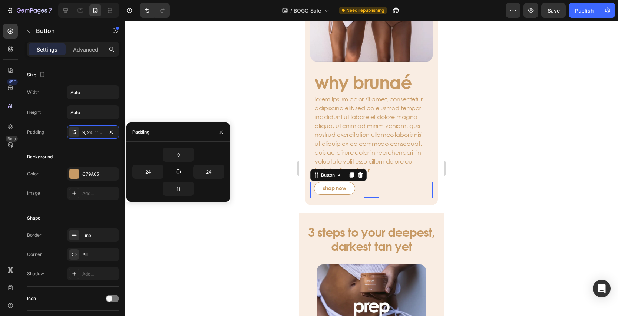
click at [318, 187] on button "shop now" at bounding box center [334, 188] width 41 height 13
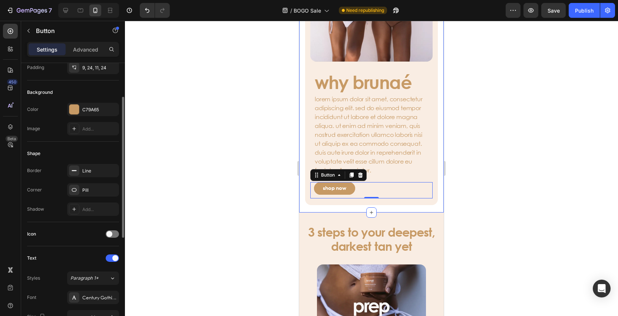
scroll to position [65, 0]
click at [74, 168] on icon at bounding box center [74, 170] width 6 height 6
click at [57, 155] on div "Shape" at bounding box center [73, 153] width 92 height 12
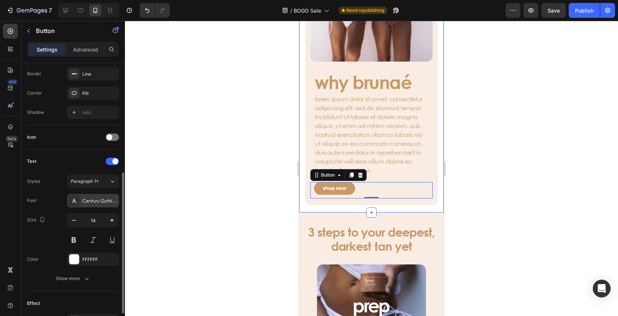
scroll to position [222, 0]
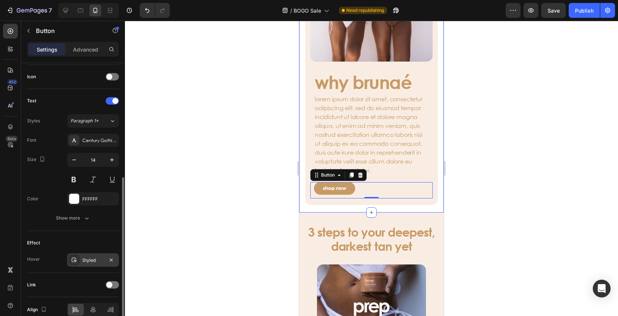
click at [75, 261] on icon at bounding box center [74, 260] width 6 height 6
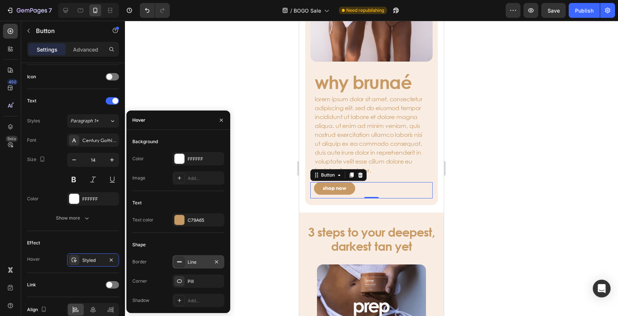
click at [175, 264] on div at bounding box center [179, 262] width 10 height 10
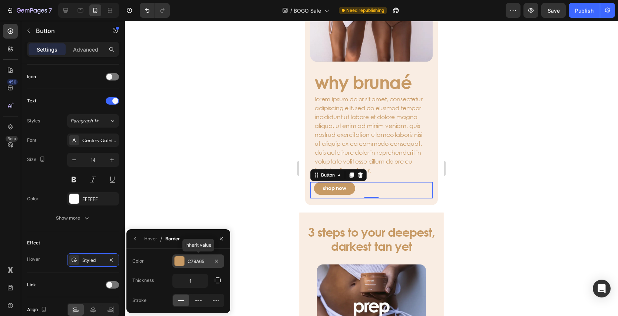
click at [176, 264] on div at bounding box center [180, 261] width 10 height 10
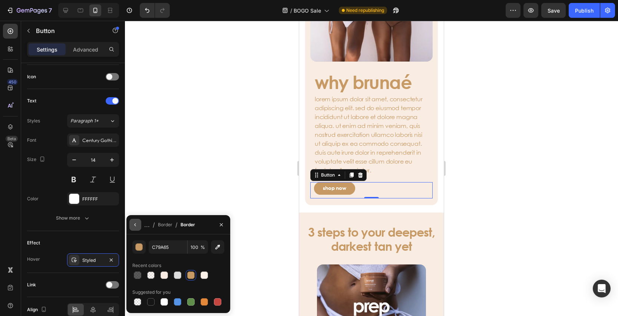
click at [135, 226] on icon "button" at bounding box center [135, 225] width 6 height 6
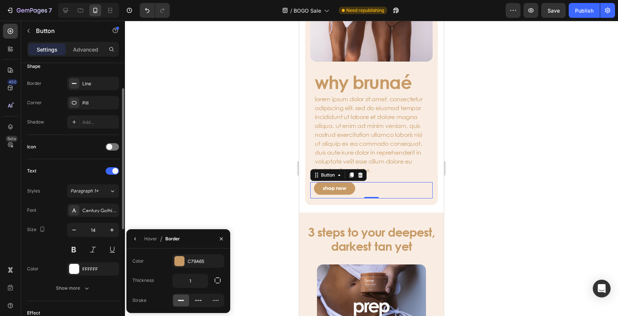
scroll to position [117, 0]
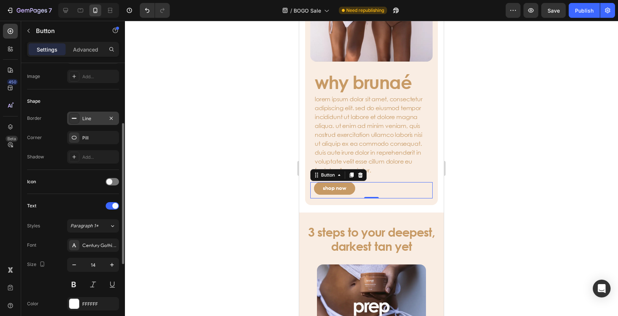
click at [76, 119] on icon at bounding box center [74, 118] width 6 height 6
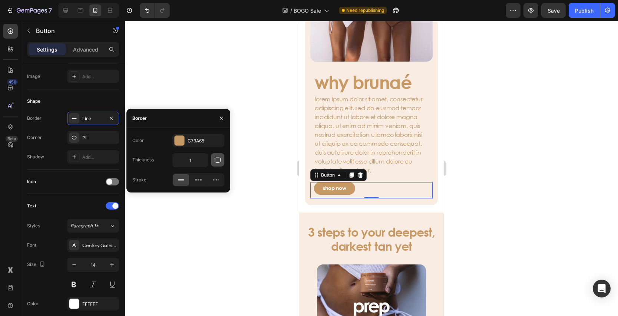
click at [216, 161] on icon "button" at bounding box center [217, 159] width 7 height 7
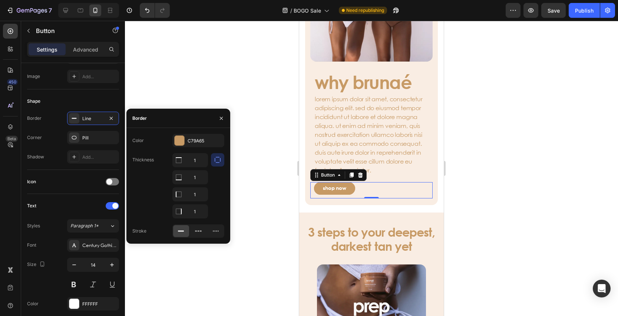
click at [141, 187] on div "Thickness 1 1 1 1" at bounding box center [178, 185] width 92 height 65
click at [53, 185] on div "Icon" at bounding box center [73, 182] width 92 height 12
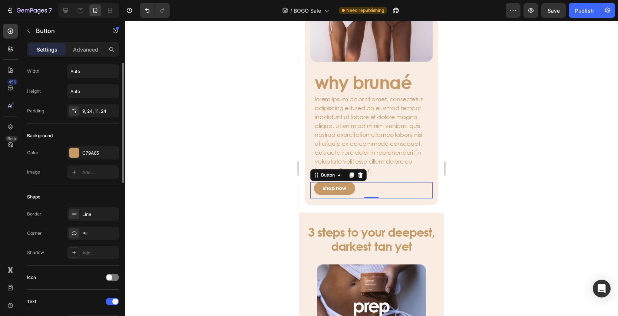
scroll to position [0, 0]
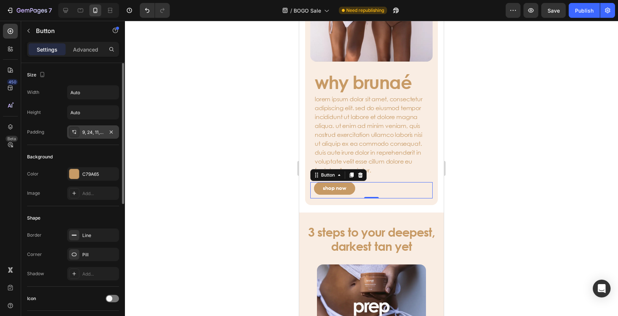
click at [73, 131] on icon at bounding box center [73, 131] width 2 height 3
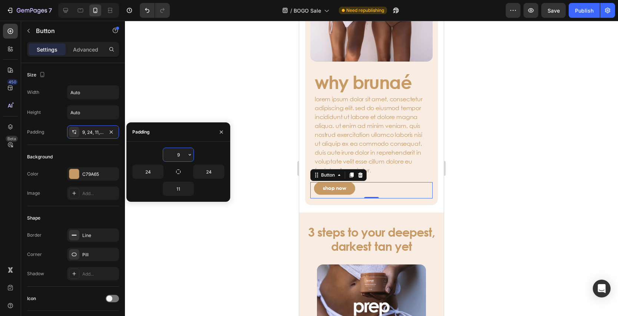
click at [180, 154] on input "9" at bounding box center [178, 154] width 30 height 13
type input "10"
click at [182, 188] on input "11" at bounding box center [178, 188] width 30 height 13
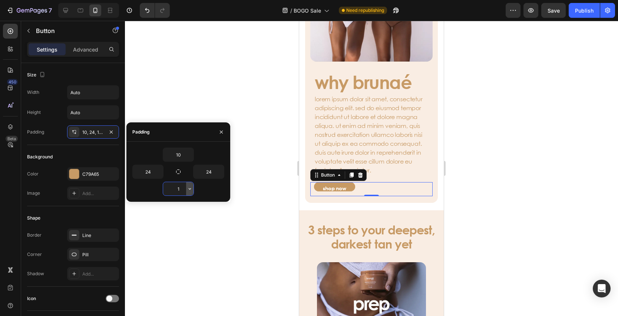
type input "12"
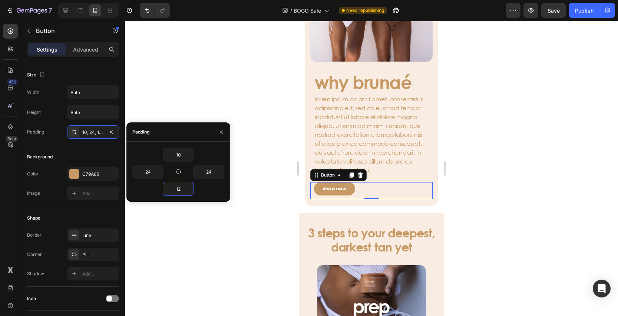
click at [246, 231] on div at bounding box center [371, 168] width 493 height 295
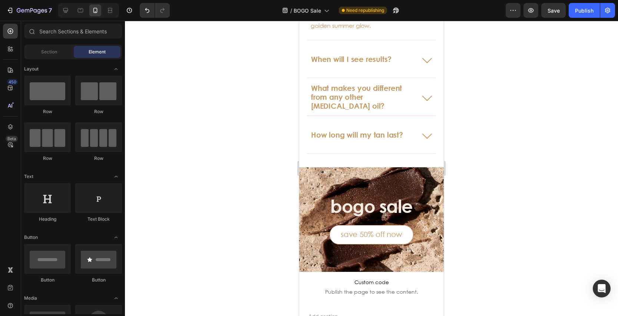
scroll to position [2916, 0]
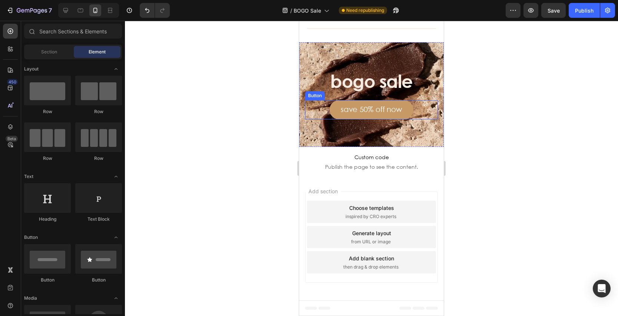
click at [341, 118] on link "save 50% off now" at bounding box center [372, 109] width 84 height 19
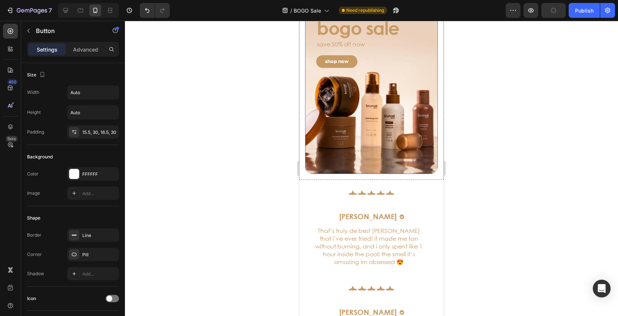
scroll to position [1532, 0]
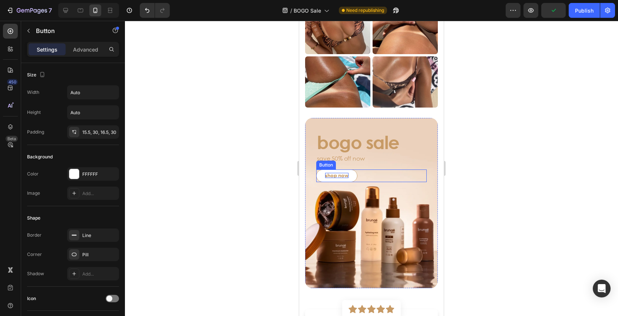
click at [341, 174] on p "shop now" at bounding box center [336, 175] width 23 height 5
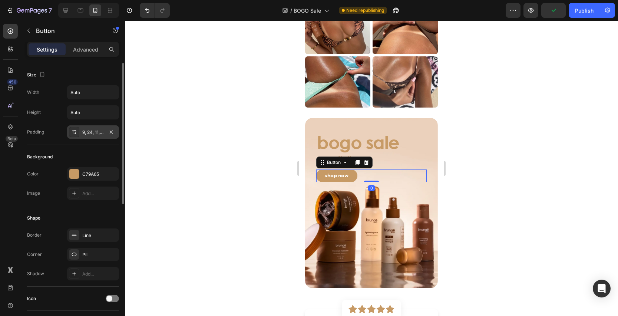
click at [72, 131] on icon at bounding box center [74, 132] width 6 height 6
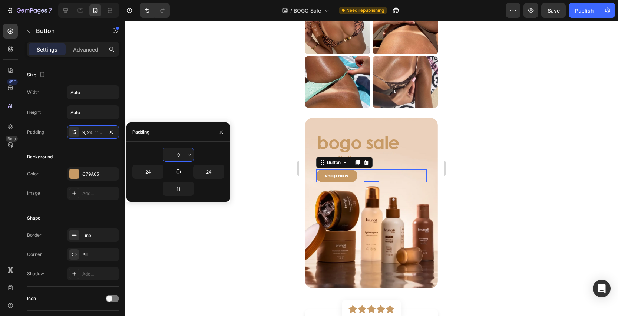
click at [183, 157] on input "9" at bounding box center [178, 154] width 30 height 13
type input "10"
click at [182, 191] on input "11" at bounding box center [178, 188] width 30 height 13
type input "12"
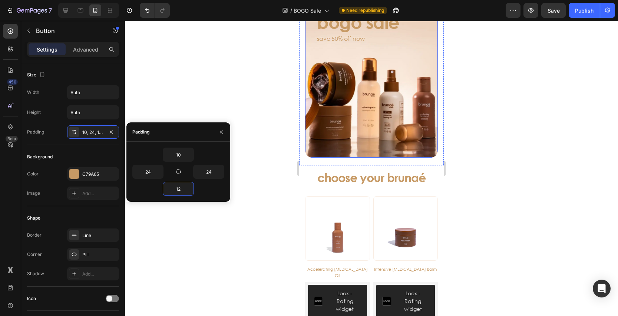
scroll to position [0, 0]
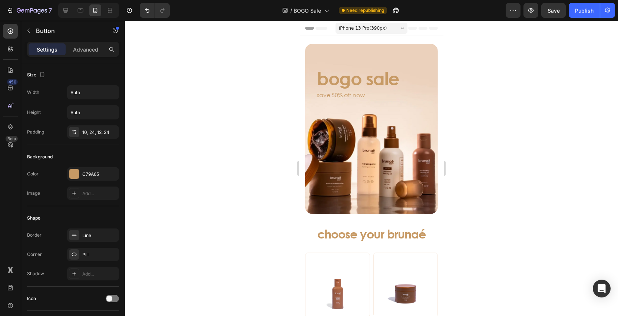
click at [259, 106] on div at bounding box center [371, 168] width 493 height 295
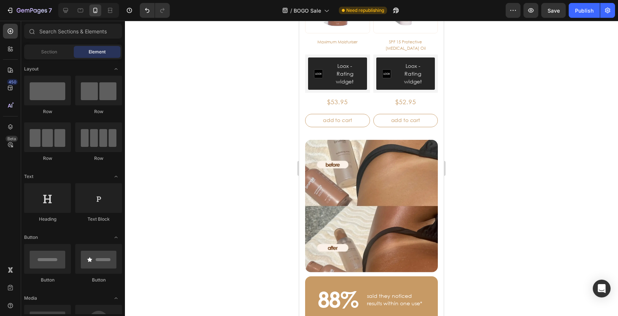
scroll to position [456, 0]
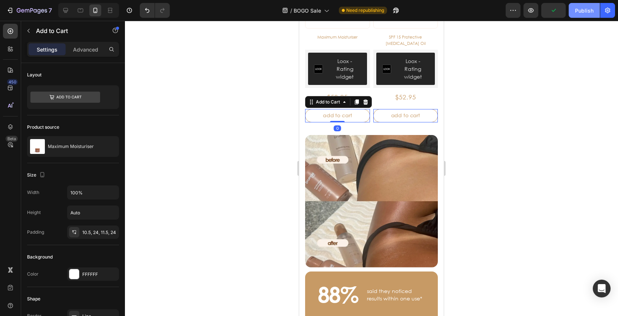
click at [581, 12] on div "Publish" at bounding box center [584, 11] width 19 height 8
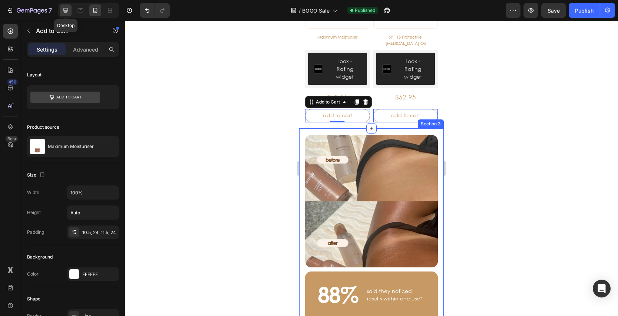
click at [65, 7] on icon at bounding box center [65, 10] width 7 height 7
type input "16"
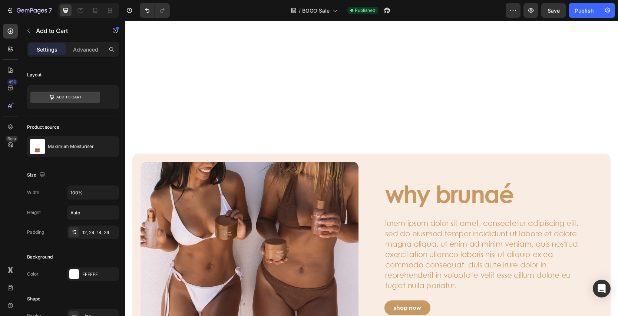
scroll to position [851, 0]
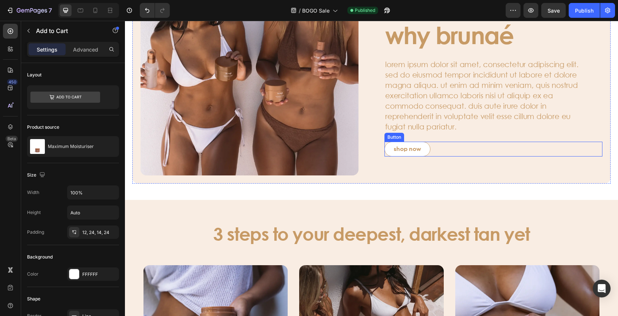
click at [392, 147] on button "shop now" at bounding box center [408, 149] width 46 height 15
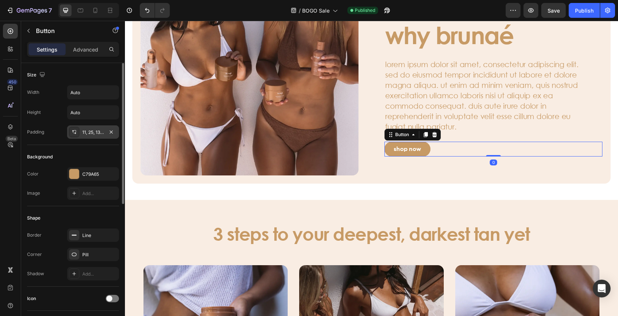
click at [71, 132] on div at bounding box center [74, 132] width 10 height 10
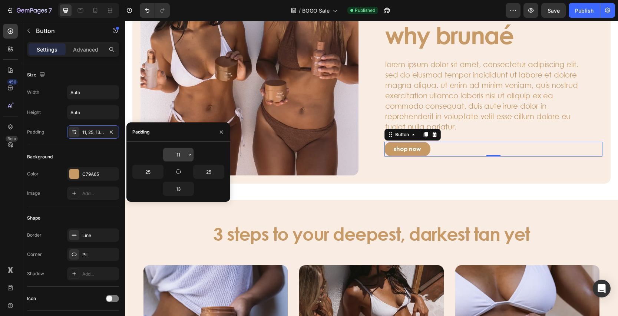
click at [184, 157] on input "11" at bounding box center [178, 154] width 30 height 13
type input "12"
click at [183, 188] on input "13" at bounding box center [178, 188] width 30 height 13
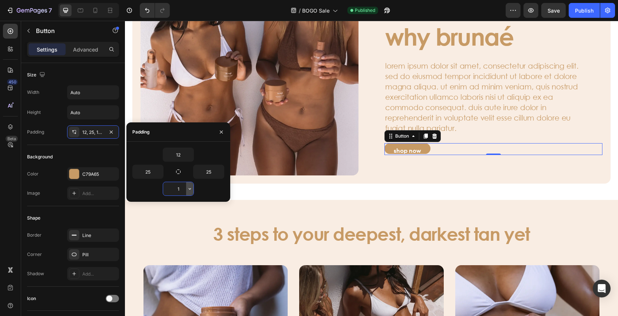
type input "14"
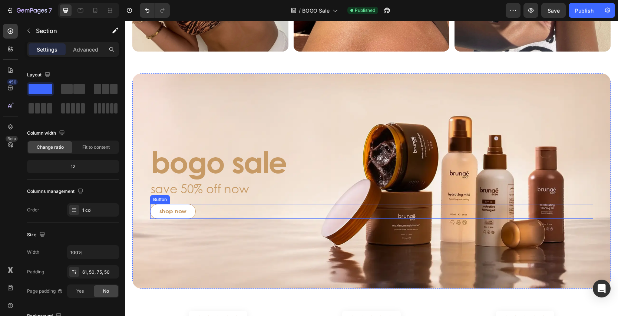
scroll to position [1622, 0]
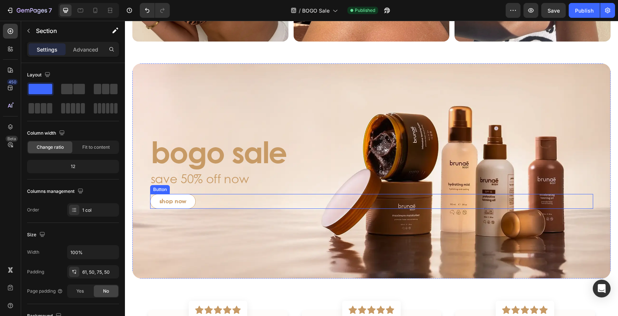
click at [183, 197] on button "shop now" at bounding box center [173, 201] width 46 height 15
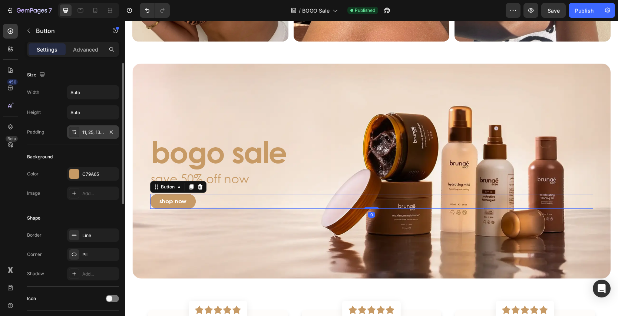
click at [73, 134] on icon at bounding box center [74, 132] width 6 height 6
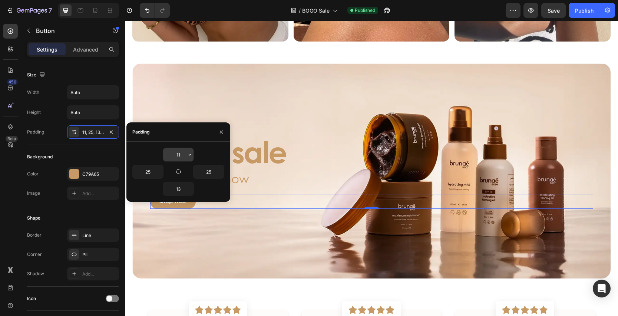
click at [178, 157] on input "11" at bounding box center [178, 154] width 30 height 13
type input "12"
click at [181, 191] on input "13" at bounding box center [178, 188] width 30 height 13
type input "14"
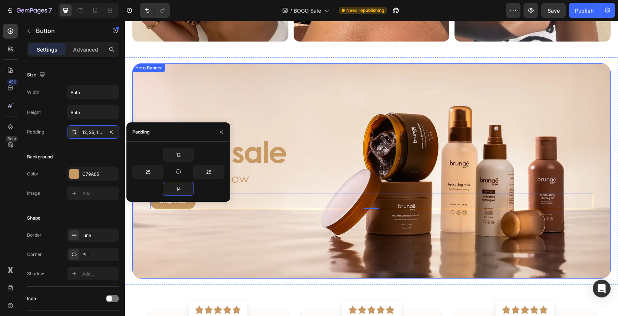
click at [314, 115] on div "Background Image" at bounding box center [371, 170] width 479 height 215
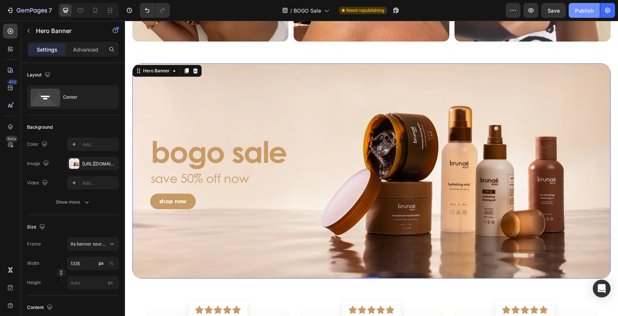
click at [584, 14] on div "Publish" at bounding box center [584, 11] width 19 height 8
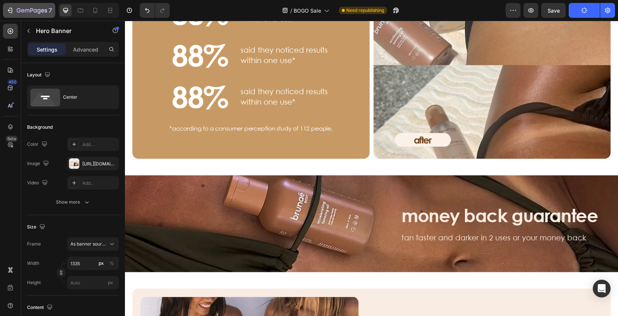
scroll to position [551, 0]
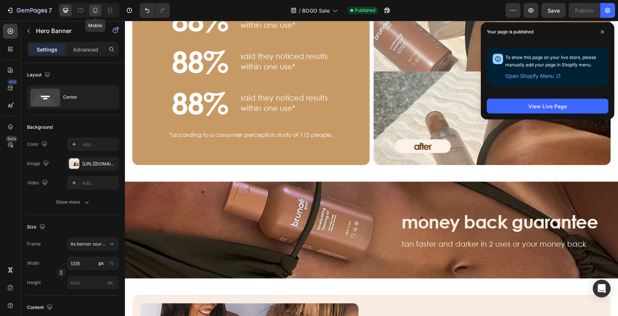
click at [95, 10] on icon at bounding box center [95, 10] width 7 height 7
type input "100"
type input "100%"
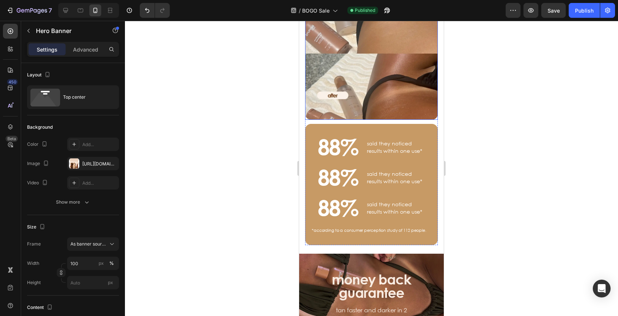
scroll to position [404, 0]
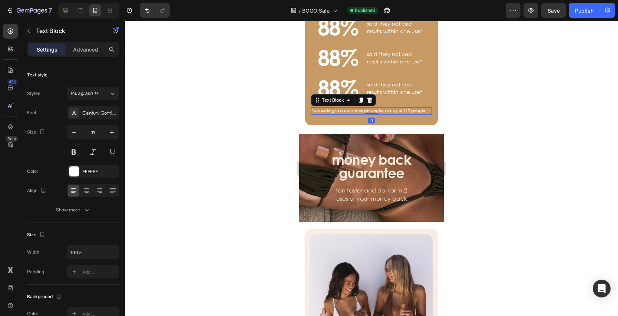
click at [360, 111] on p "*according to a consumer perception study of 112 people." at bounding box center [371, 111] width 119 height 6
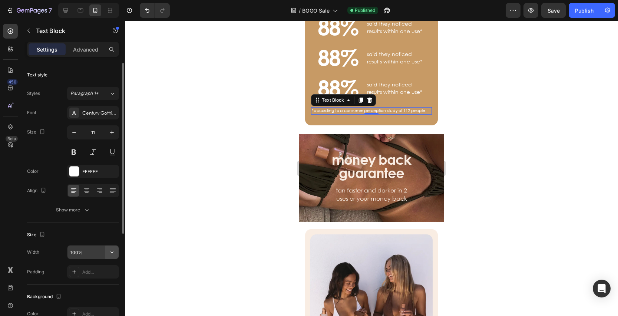
click at [111, 254] on icon "button" at bounding box center [111, 252] width 7 height 7
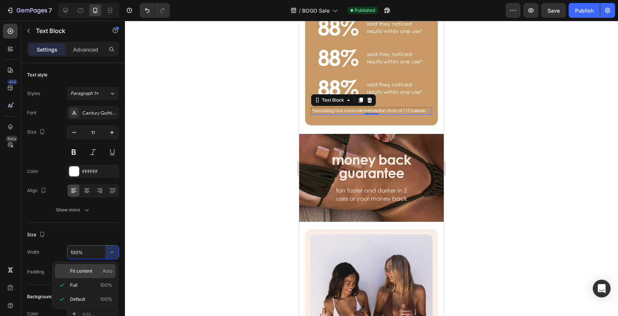
click at [110, 272] on span "Auto" at bounding box center [108, 271] width 10 height 7
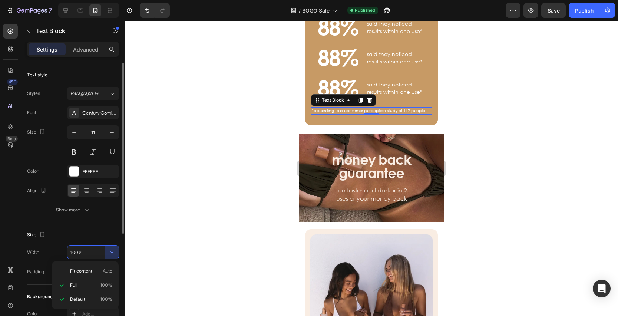
type input "Auto"
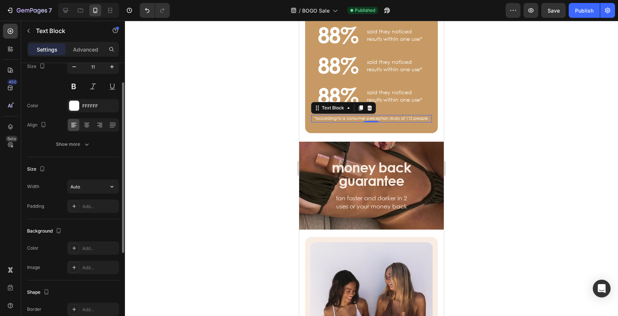
scroll to position [105, 0]
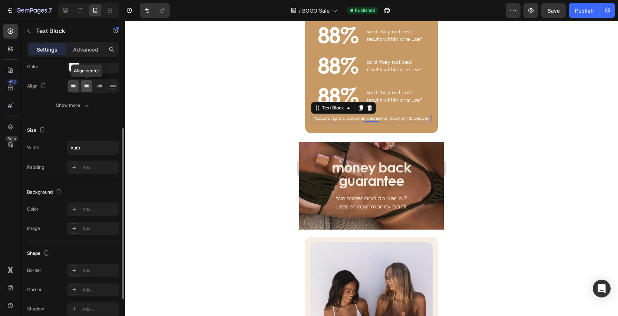
click at [88, 83] on icon at bounding box center [86, 85] width 7 height 7
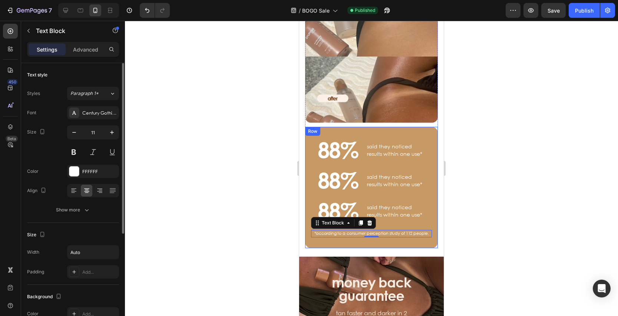
scroll to position [247, 0]
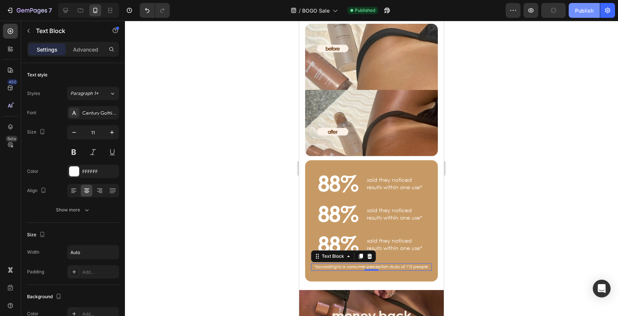
click at [586, 14] on div "Publish" at bounding box center [584, 11] width 19 height 8
drag, startPoint x: 63, startPoint y: 10, endPoint x: 225, endPoint y: 43, distance: 165.6
click at [63, 10] on icon at bounding box center [65, 10] width 7 height 7
type input "16"
type input "464"
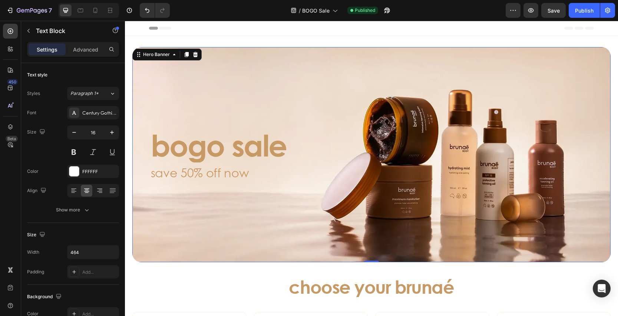
click at [229, 61] on div "Background Image" at bounding box center [371, 154] width 479 height 215
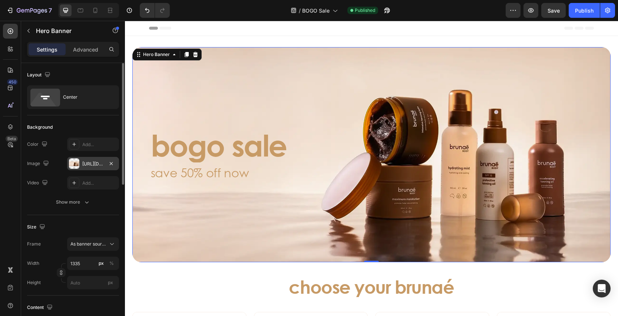
click at [91, 164] on div "[URL][DOMAIN_NAME]" at bounding box center [93, 164] width 22 height 7
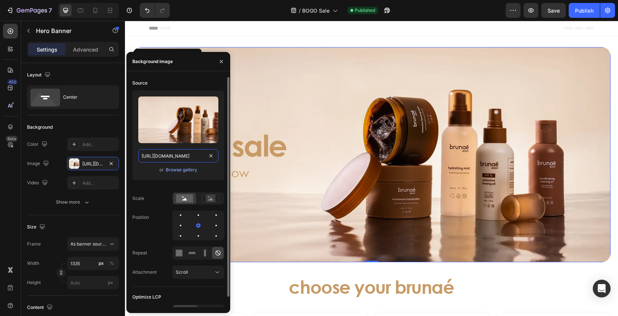
click at [182, 158] on input "[URL][DOMAIN_NAME]" at bounding box center [178, 155] width 80 height 13
click at [437, 77] on div "Background Image" at bounding box center [371, 154] width 479 height 215
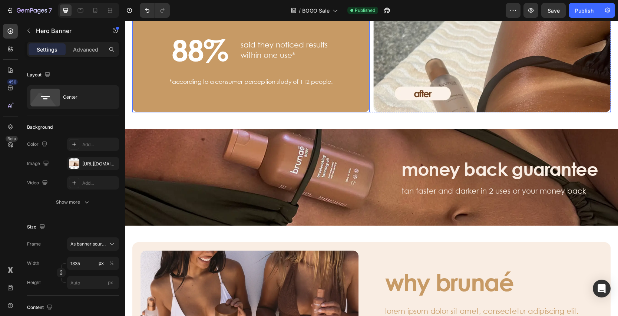
scroll to position [625, 0]
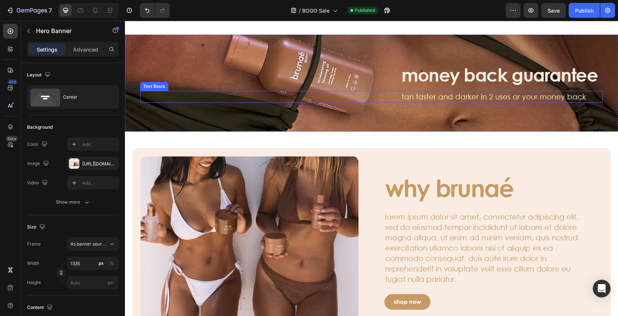
click at [241, 101] on div "tan faster and darker in 2 uses or your money back" at bounding box center [371, 97] width 463 height 12
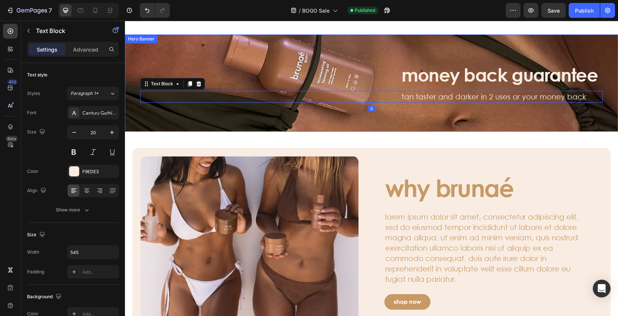
click at [198, 55] on div "Background Image" at bounding box center [371, 83] width 493 height 97
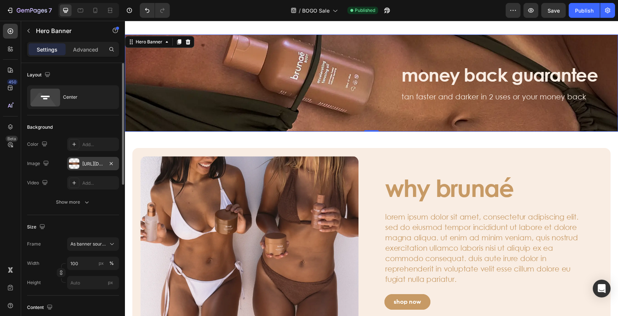
click at [86, 162] on div "[URL][DOMAIN_NAME]" at bounding box center [93, 164] width 22 height 7
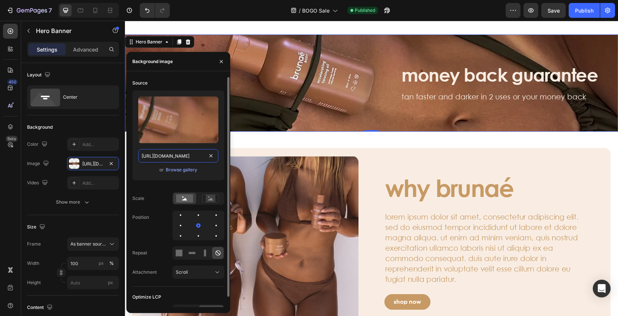
click at [173, 159] on input "[URL][DOMAIN_NAME]" at bounding box center [178, 155] width 80 height 13
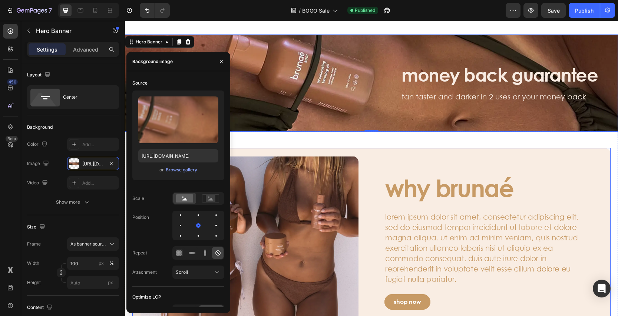
click at [395, 150] on div "Image why brunaé Heading lorem ipsum dolor sit amet, consectetur adipiscing eli…" at bounding box center [371, 242] width 479 height 188
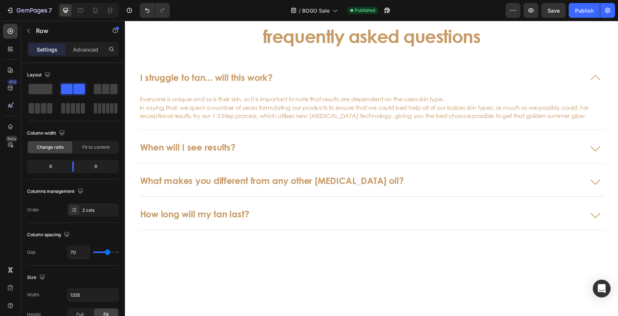
scroll to position [2026, 0]
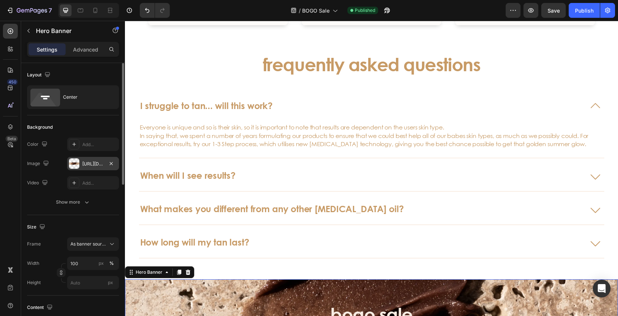
click at [96, 166] on div "[URL][DOMAIN_NAME]" at bounding box center [93, 164] width 22 height 7
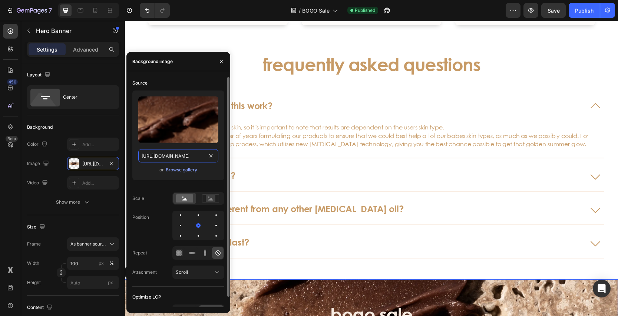
click at [173, 156] on input "[URL][DOMAIN_NAME]" at bounding box center [178, 155] width 80 height 13
click at [175, 157] on input "[URL][DOMAIN_NAME]" at bounding box center [178, 155] width 80 height 13
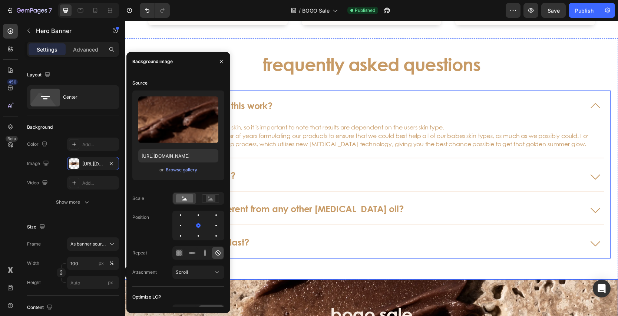
click at [358, 91] on div "I struggle to tan... will this work?" at bounding box center [372, 106] width 466 height 30
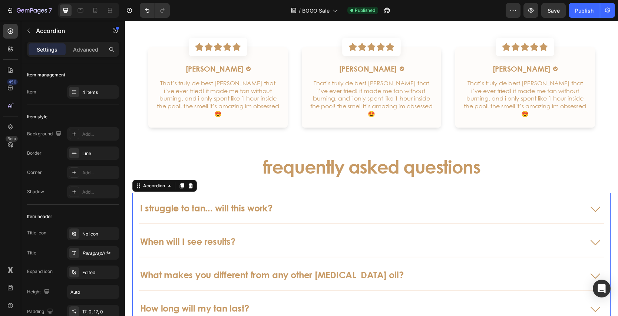
scroll to position [1834, 0]
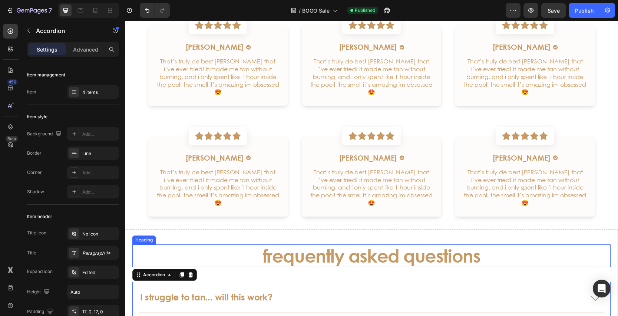
click at [322, 244] on h3 "frequently asked questions" at bounding box center [371, 255] width 479 height 23
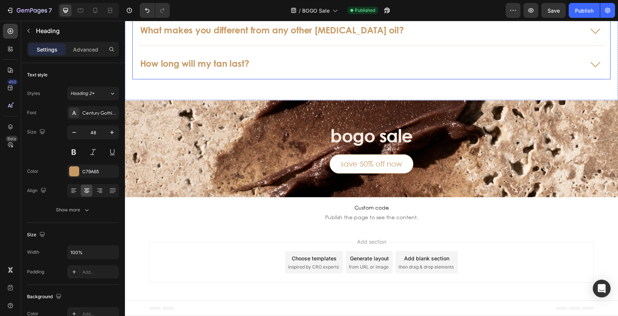
scroll to position [2262, 0]
